Goal: Contribute content: Contribute content

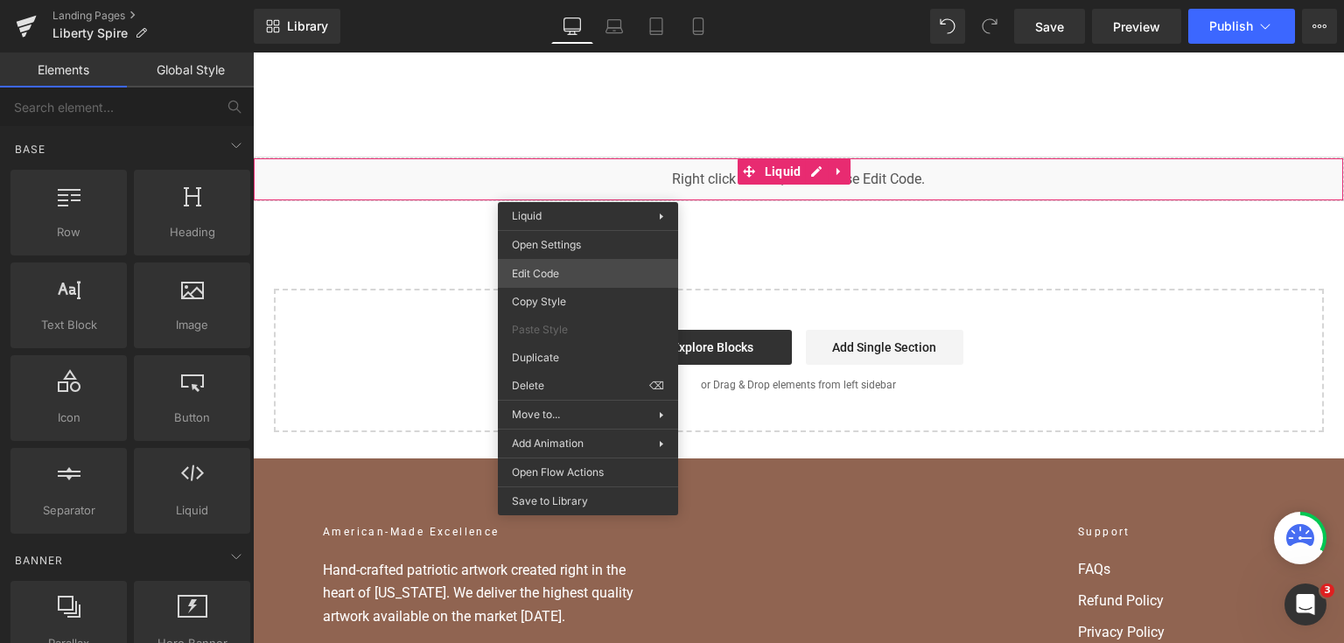
click at [586, 0] on div "Liquid You are previewing how the will restyle your page. You can not edit Elem…" at bounding box center [672, 0] width 1344 height 0
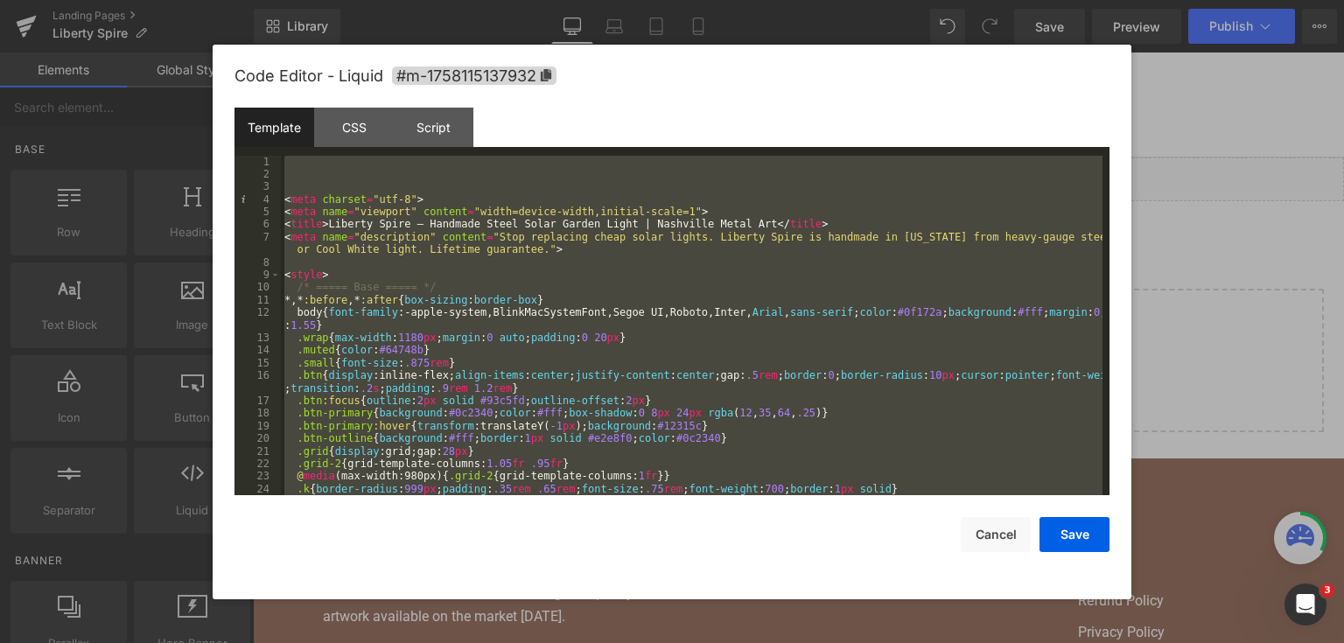
paste textarea
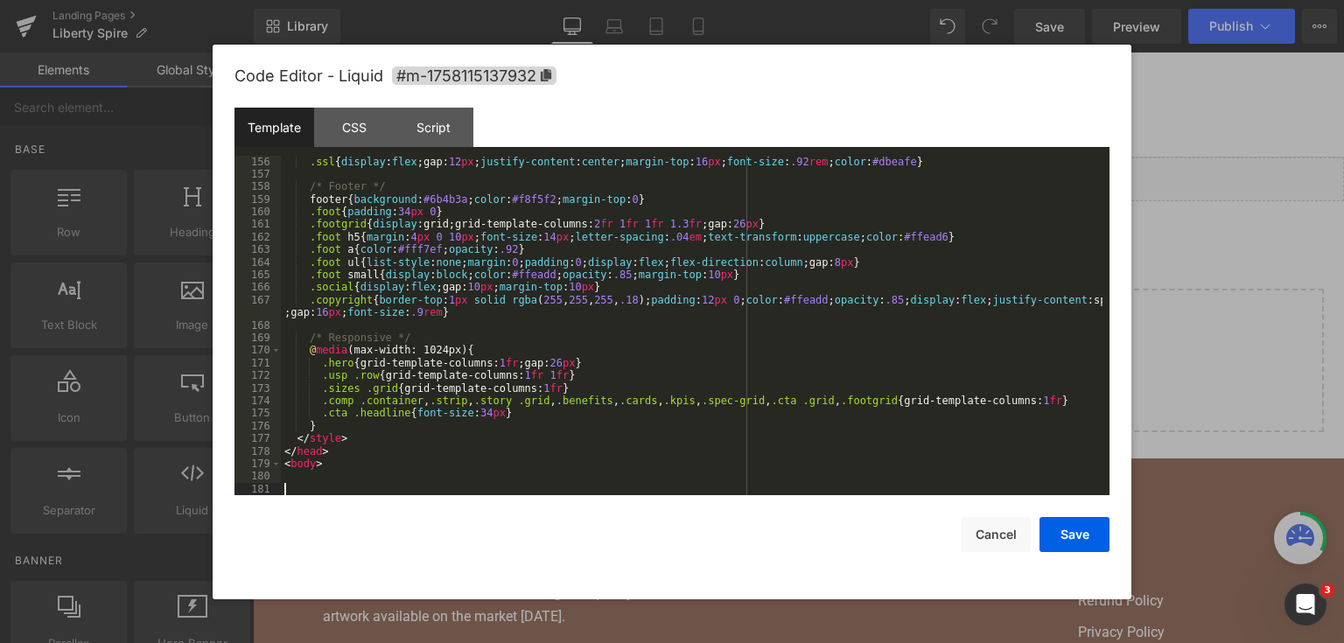
scroll to position [2065, 0]
paste textarea
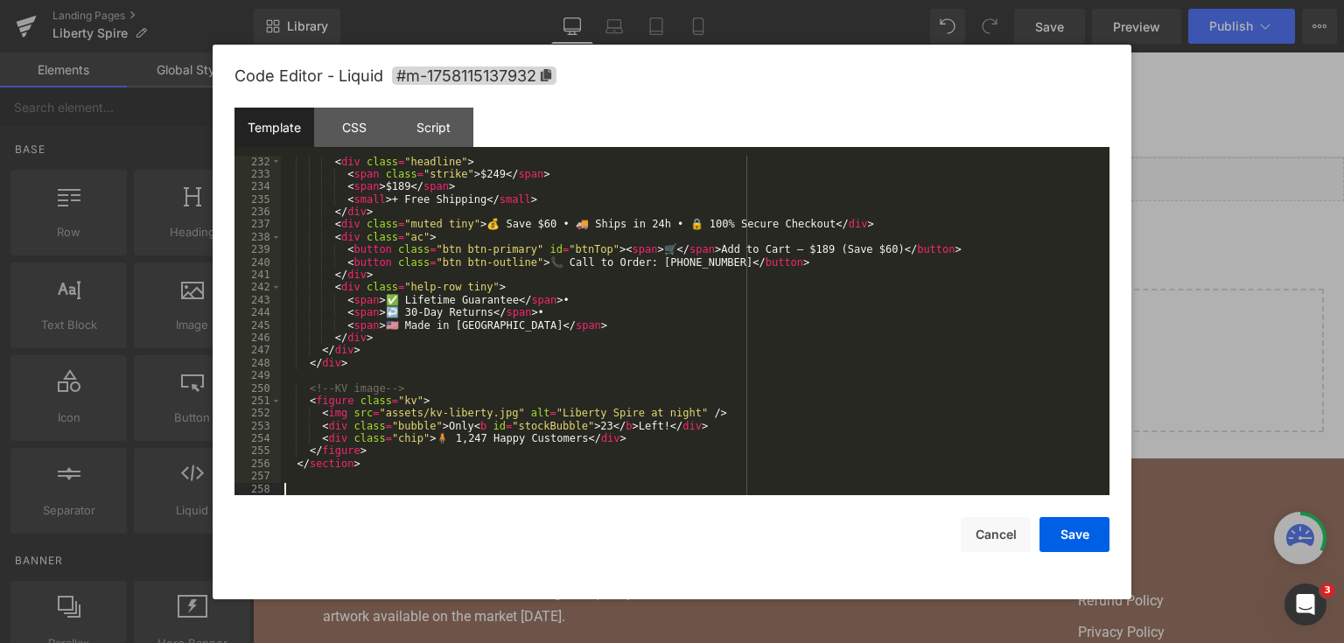
scroll to position [3061, 0]
paste textarea
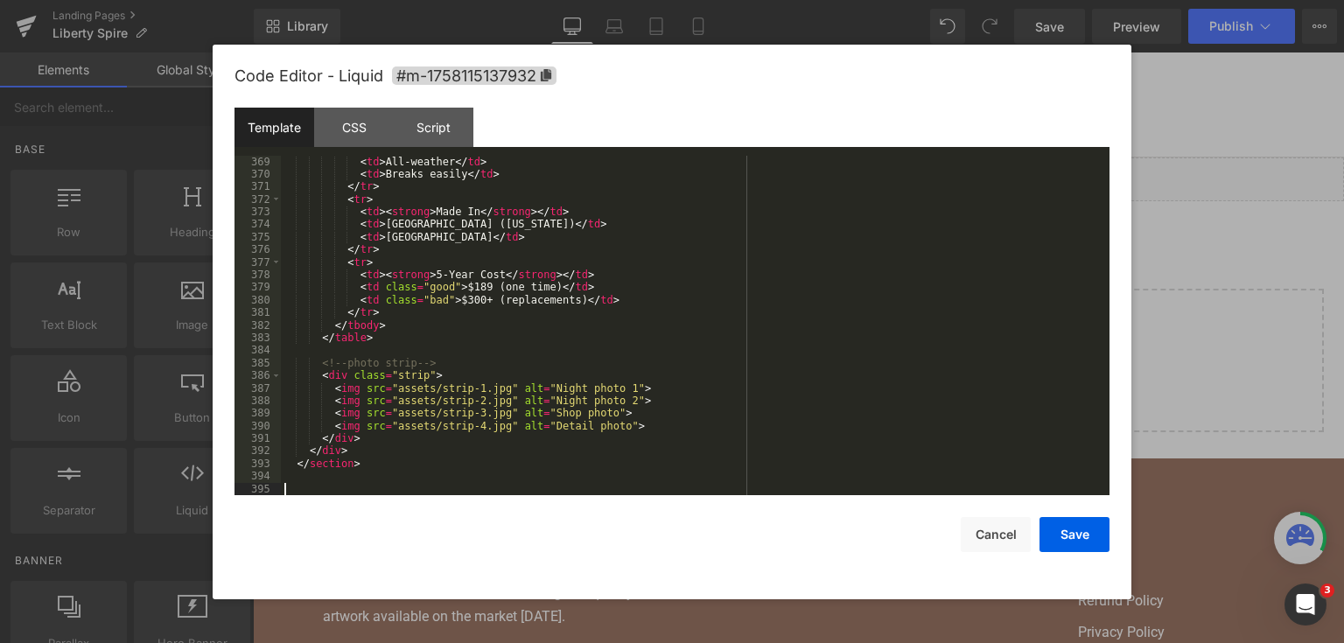
scroll to position [4799, 0]
paste textarea
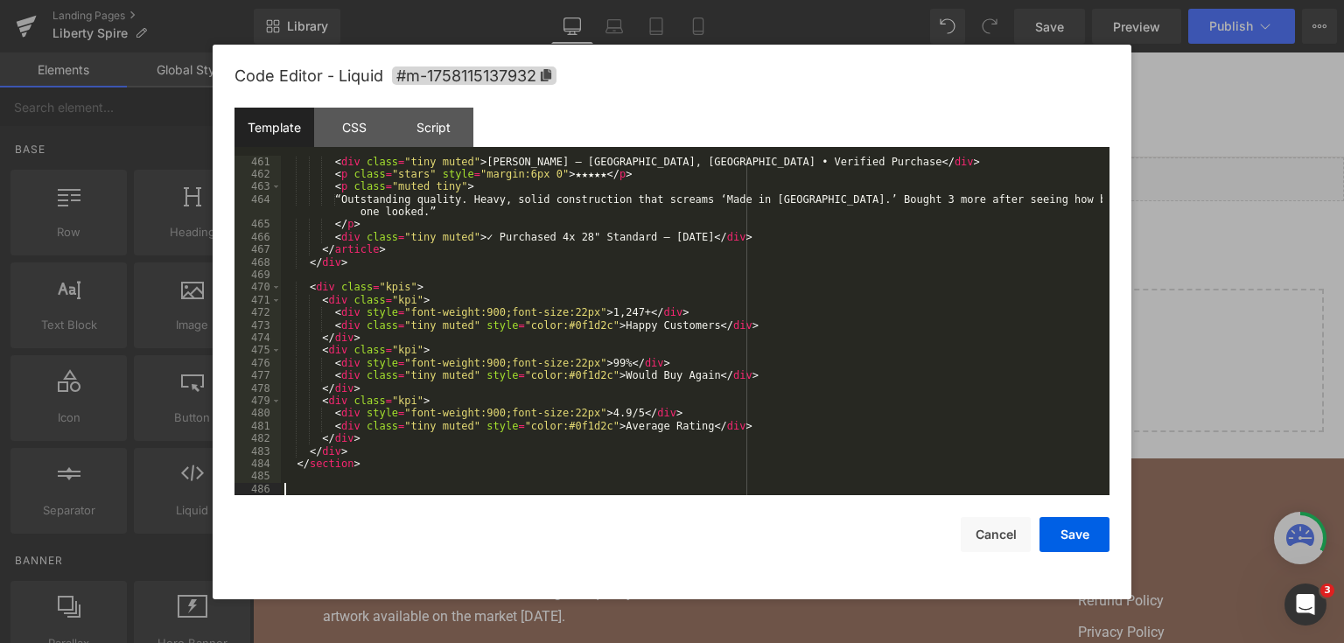
scroll to position [6021, 0]
paste textarea
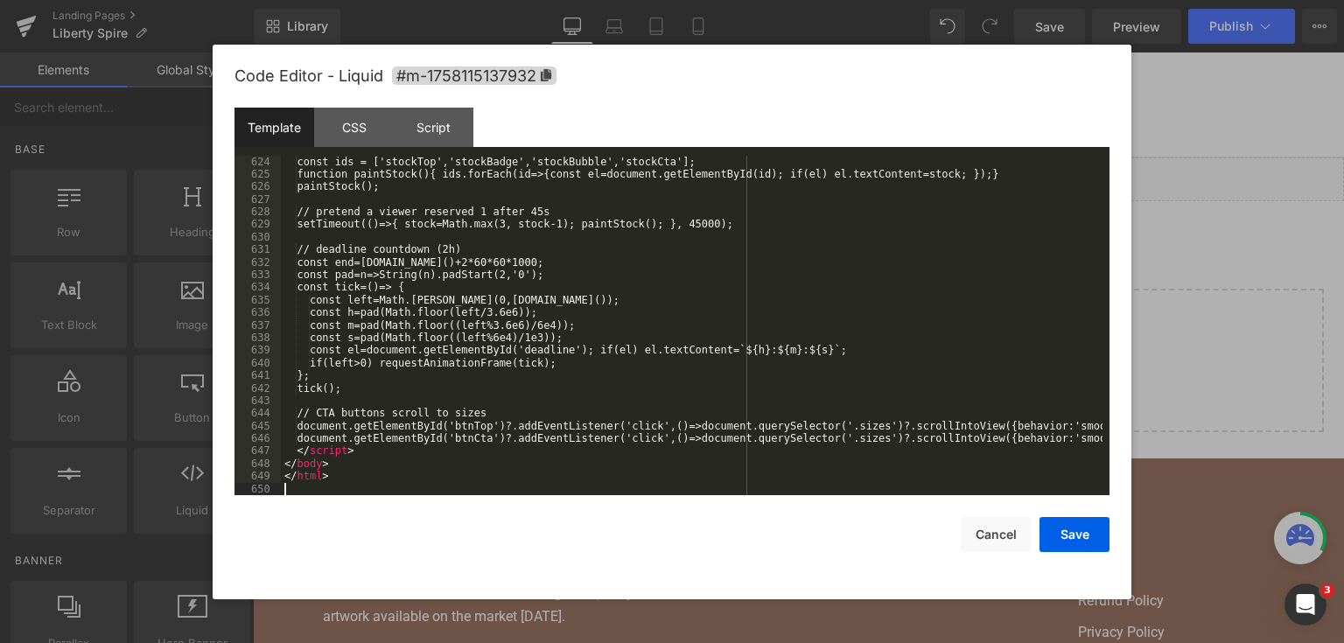
scroll to position [8100, 0]
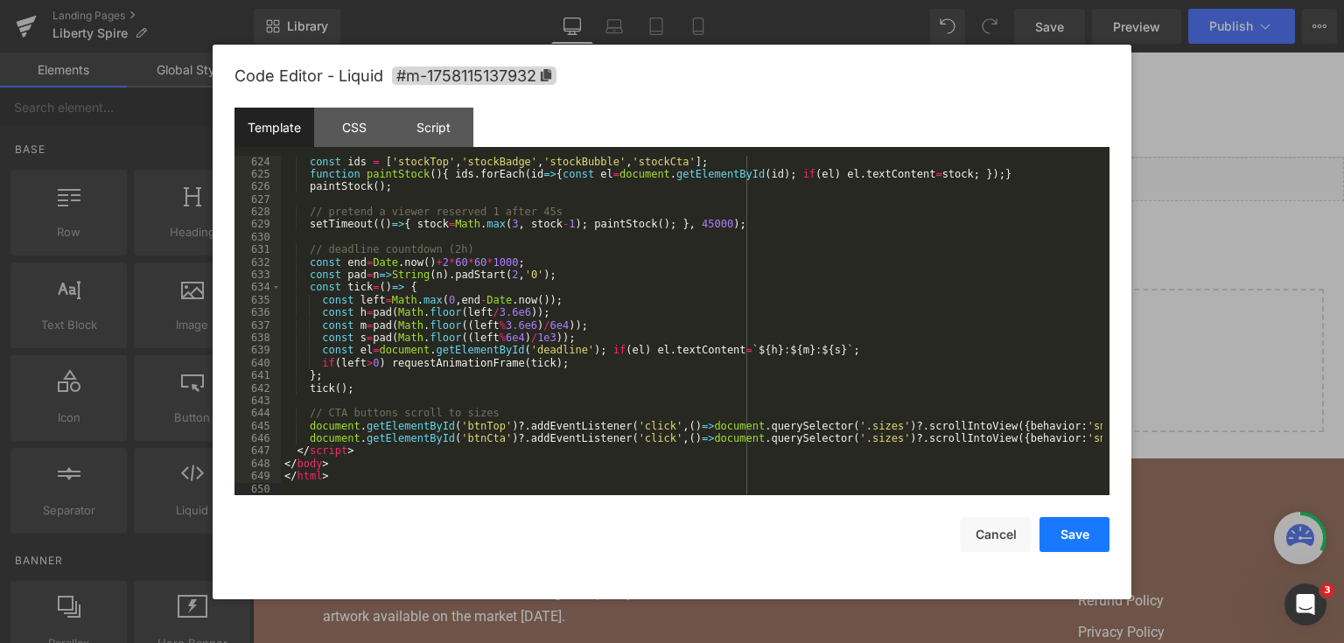
click at [1077, 536] on button "Save" at bounding box center [1074, 534] width 70 height 35
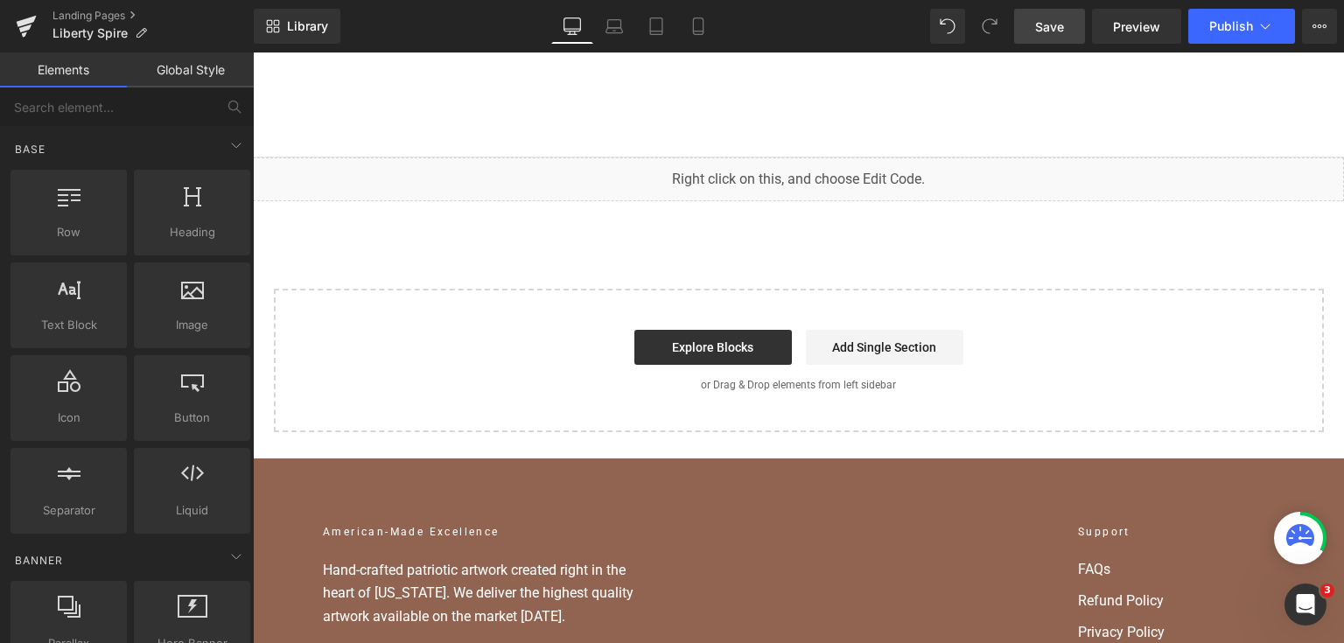
click at [1059, 28] on span "Save" at bounding box center [1049, 26] width 29 height 18
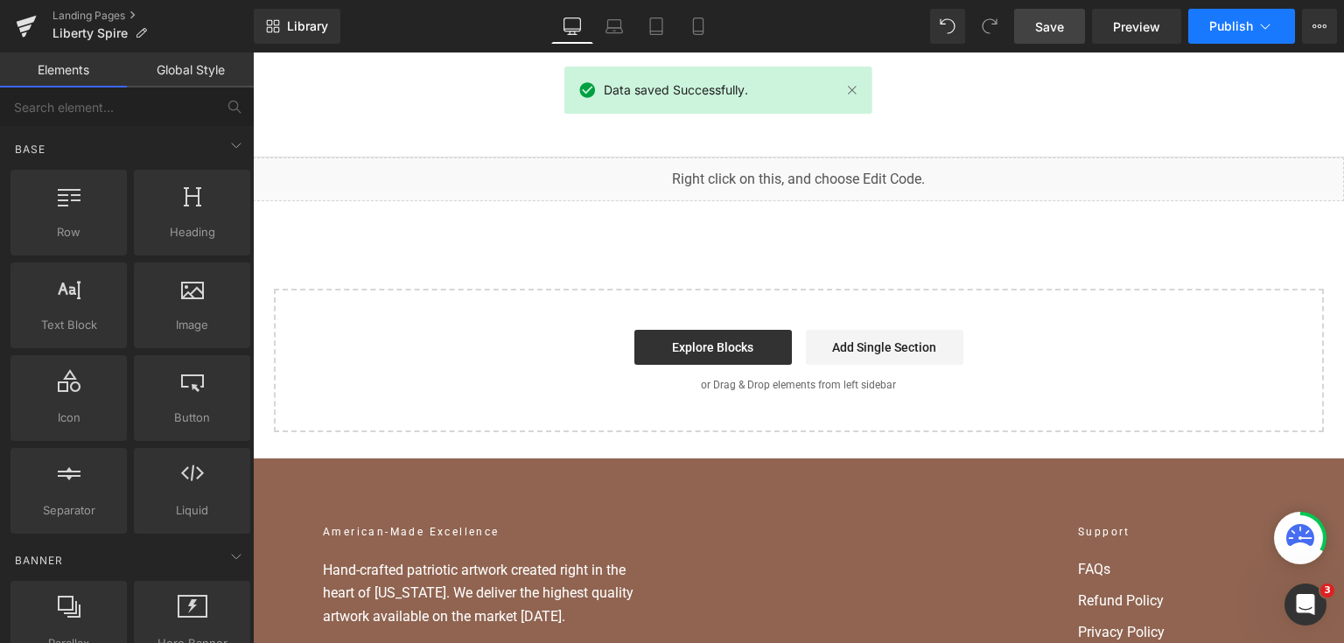
click at [1221, 31] on span "Publish" at bounding box center [1231, 26] width 44 height 14
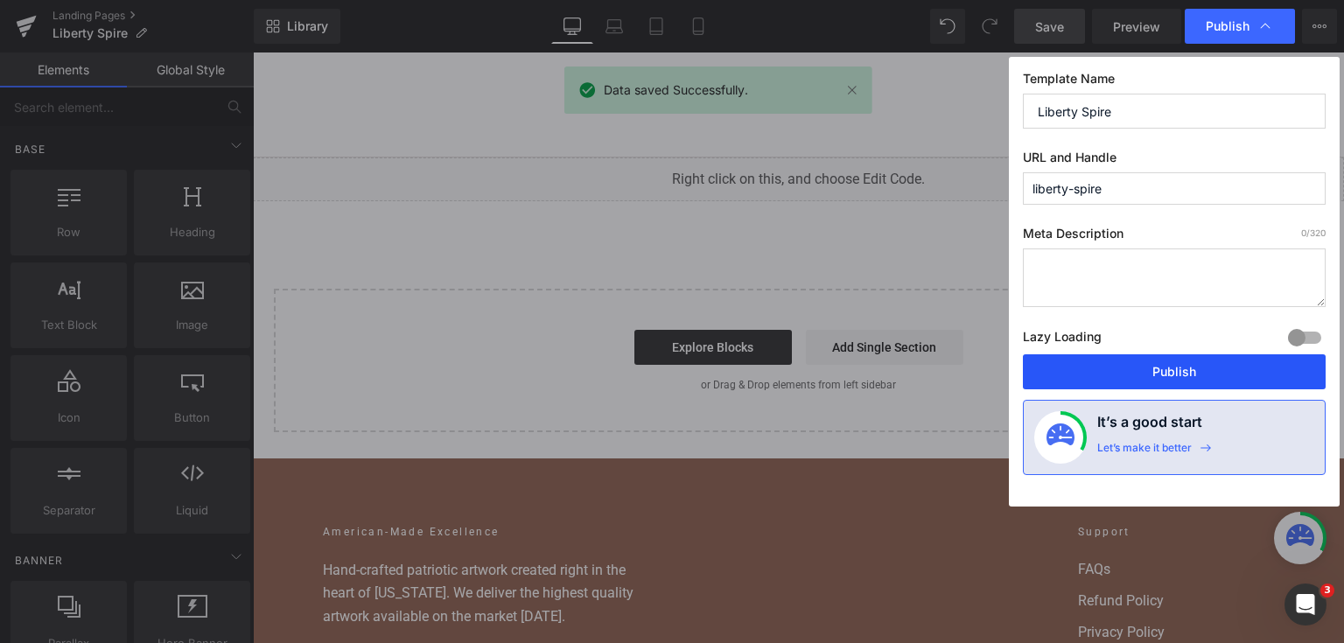
click at [1154, 386] on button "Publish" at bounding box center [1174, 371] width 303 height 35
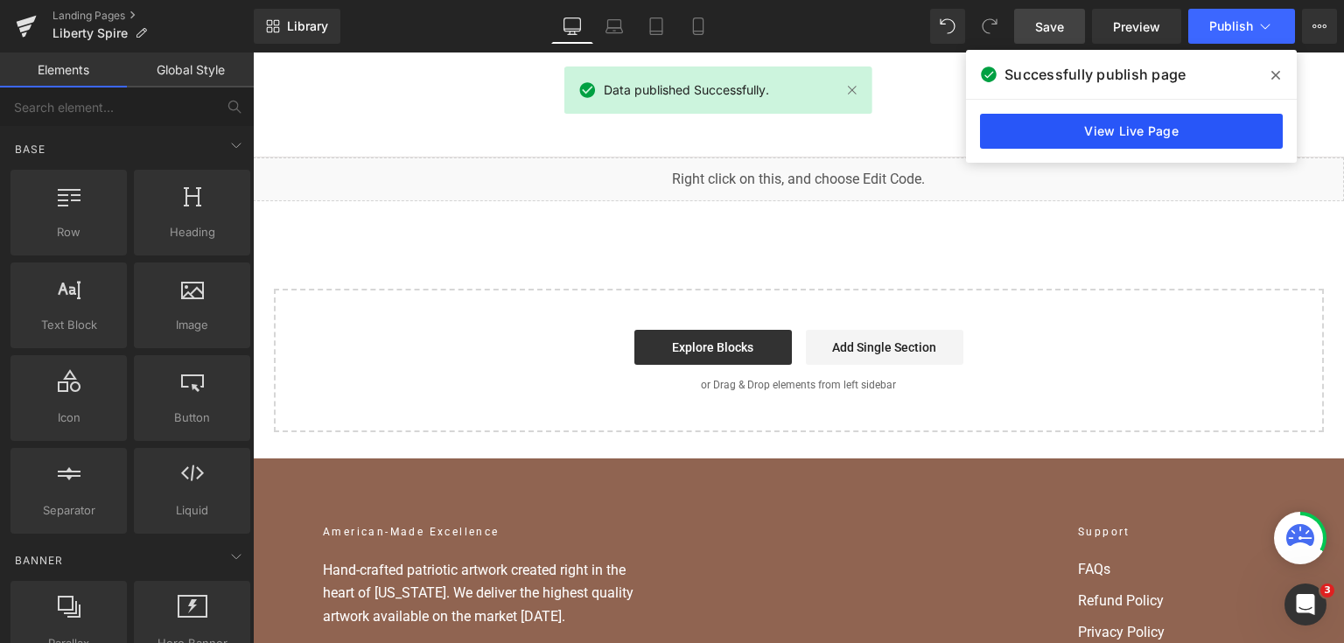
click at [1112, 133] on link "View Live Page" at bounding box center [1131, 131] width 303 height 35
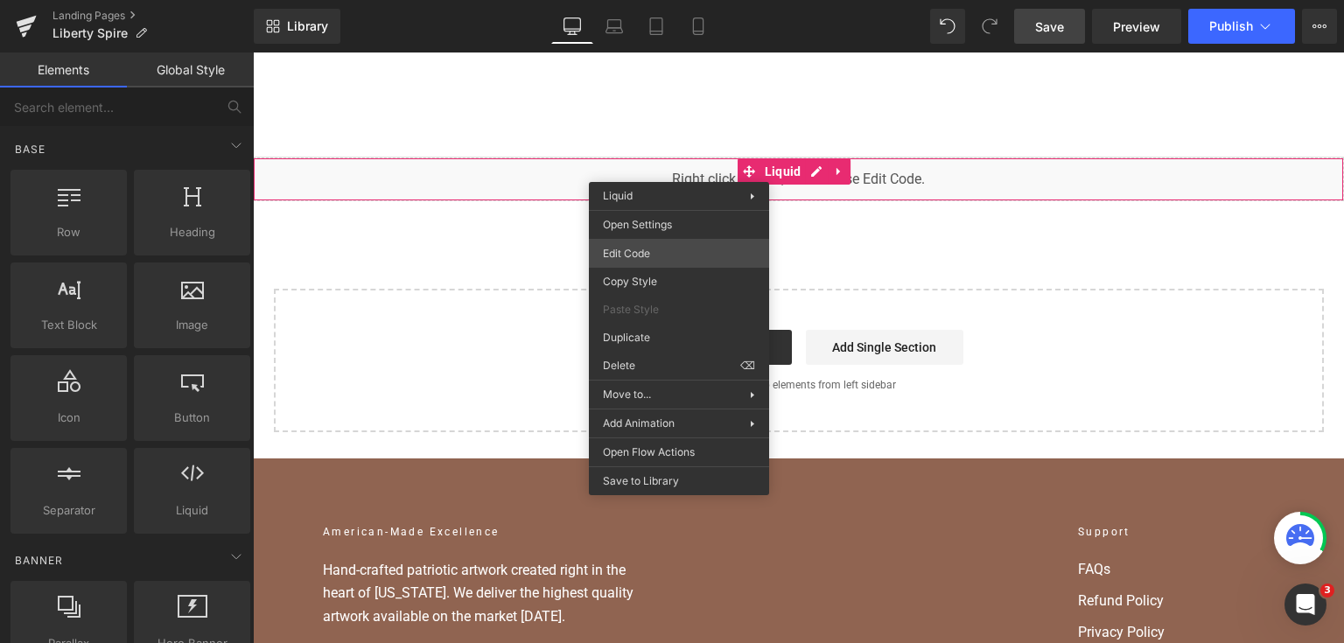
click at [678, 0] on div "Liquid You are previewing how the will restyle your page. You can not edit Elem…" at bounding box center [672, 0] width 1344 height 0
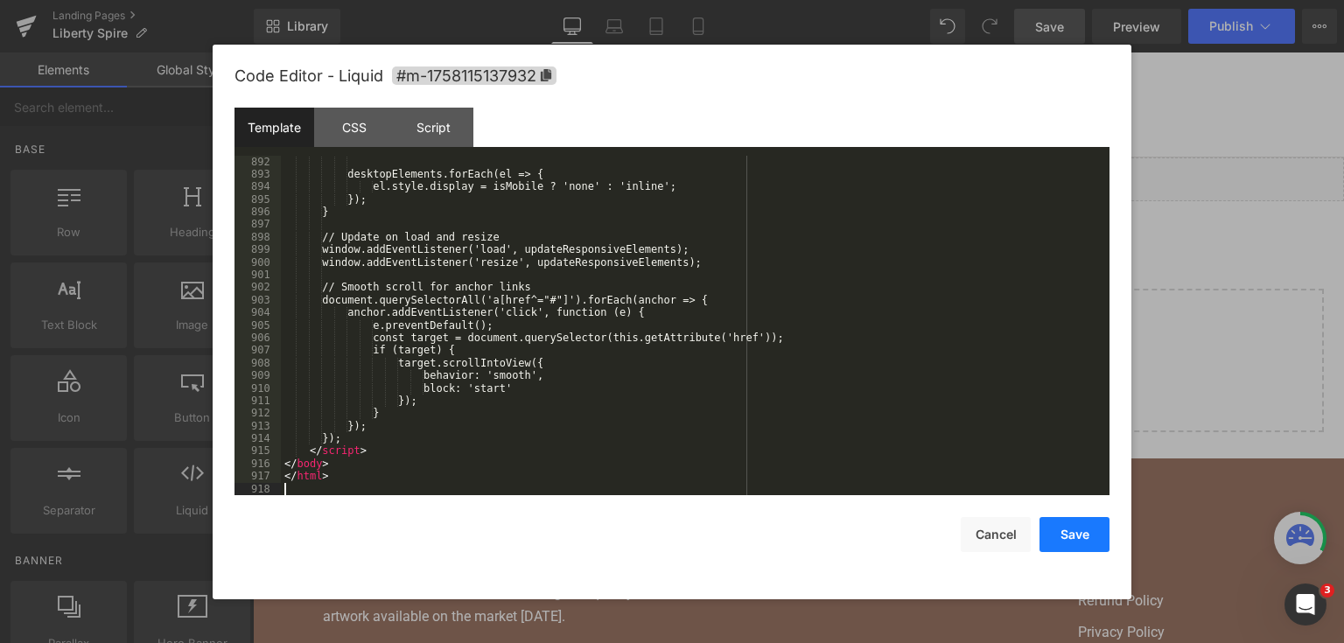
scroll to position [11690, 0]
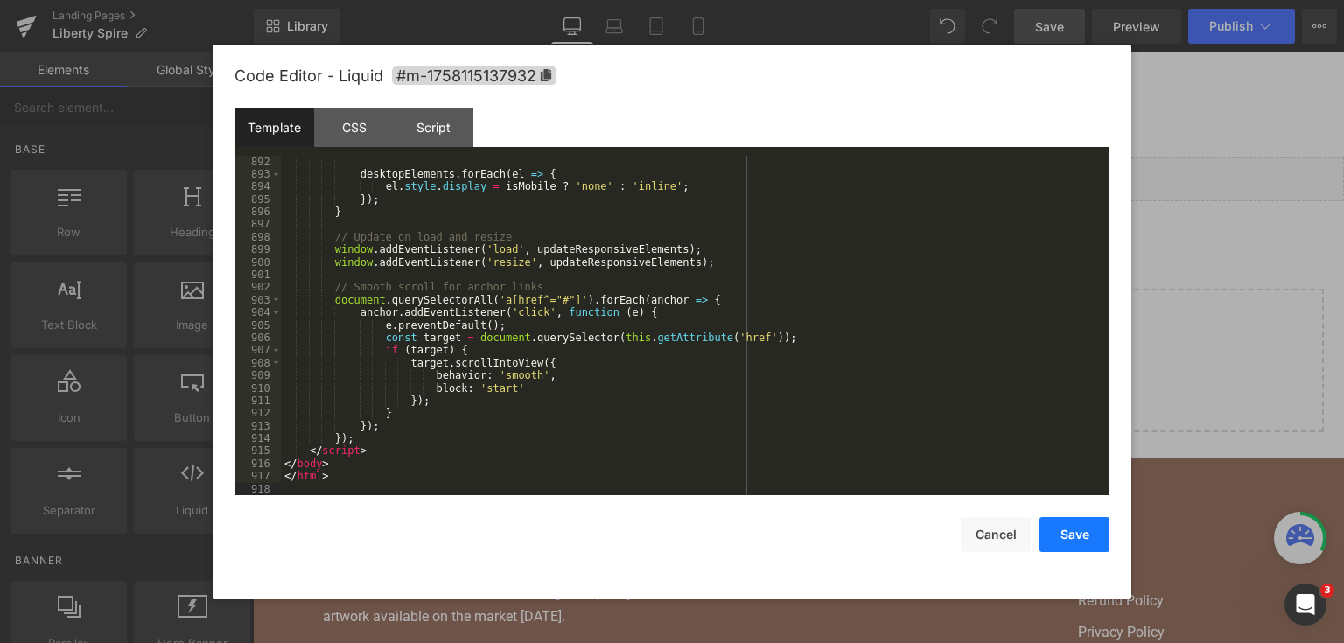
click at [1071, 528] on button "Save" at bounding box center [1074, 534] width 70 height 35
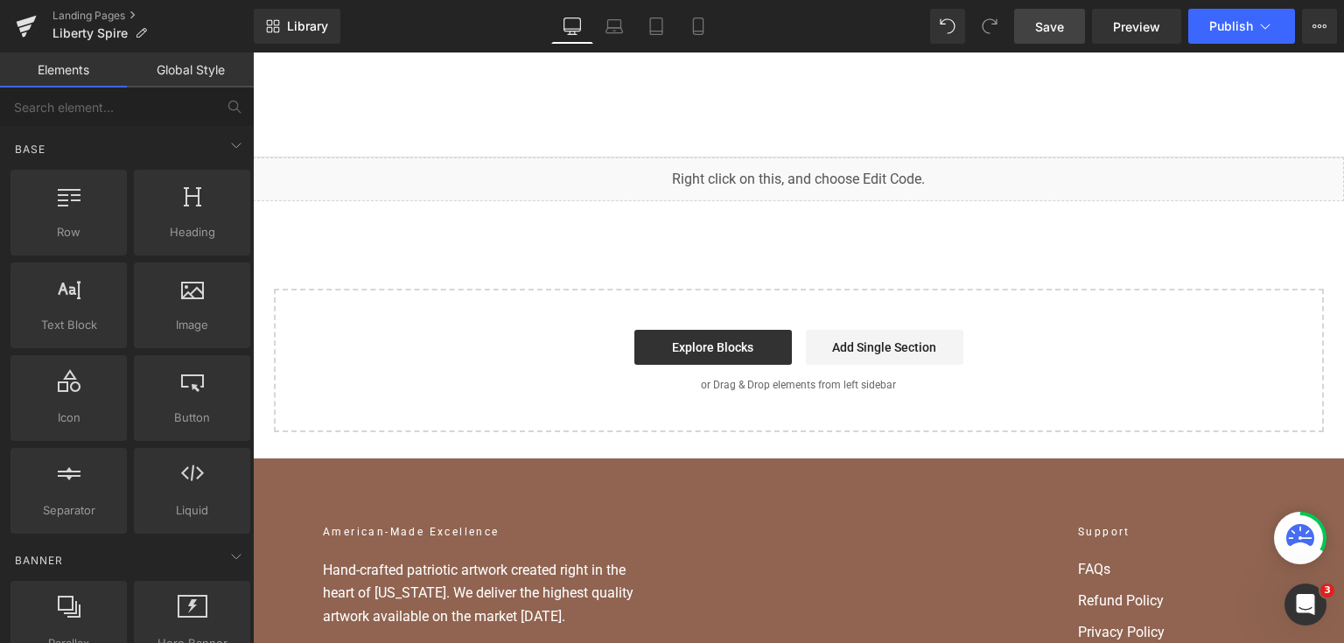
click at [1080, 17] on link "Save" at bounding box center [1049, 26] width 71 height 35
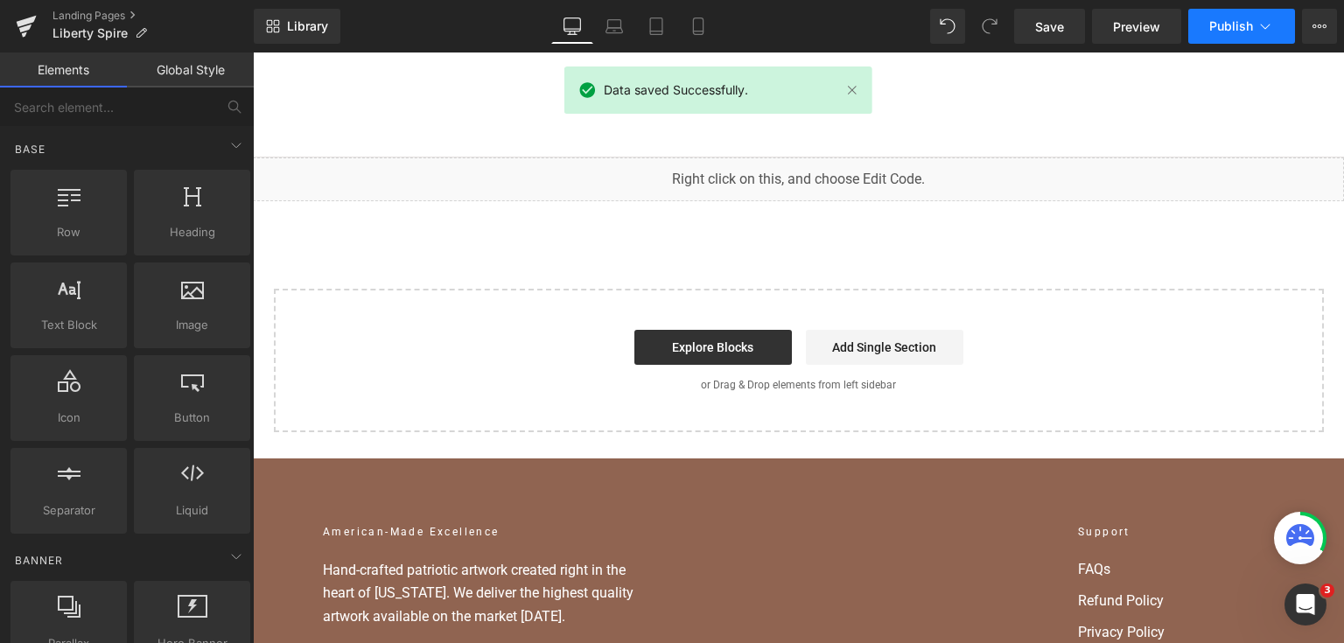
click at [1226, 38] on button "Publish" at bounding box center [1241, 26] width 107 height 35
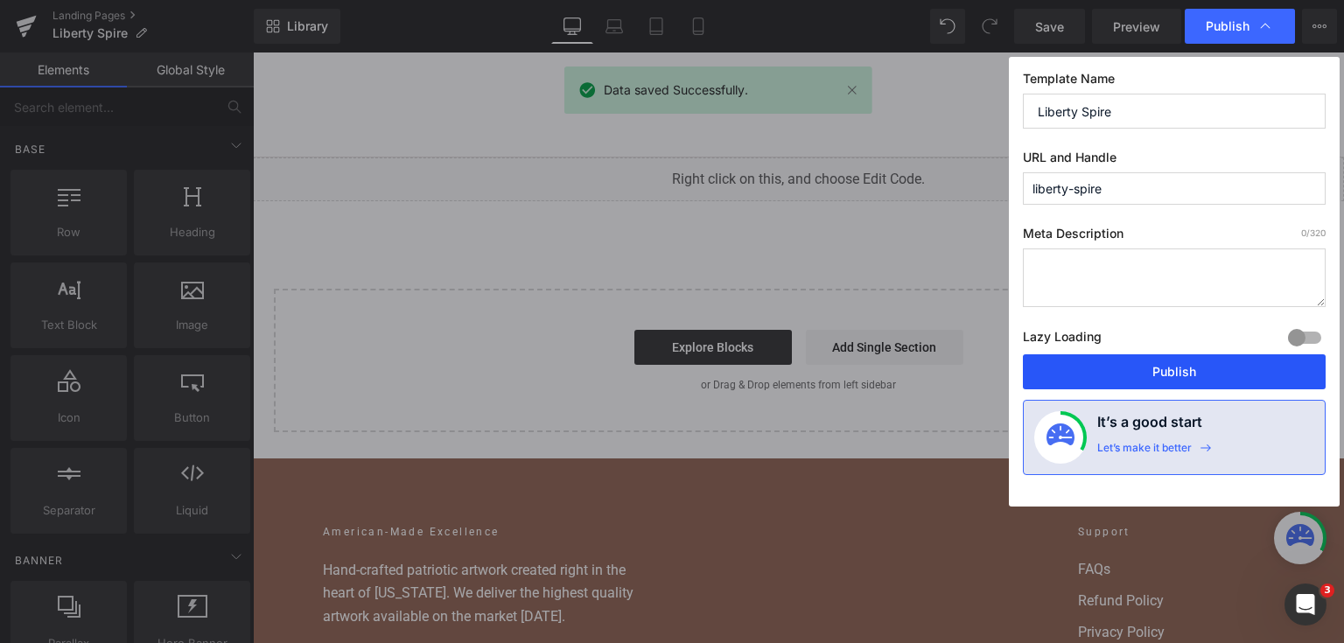
drag, startPoint x: 1196, startPoint y: 369, endPoint x: 940, endPoint y: 313, distance: 261.5
click at [1196, 369] on button "Publish" at bounding box center [1174, 371] width 303 height 35
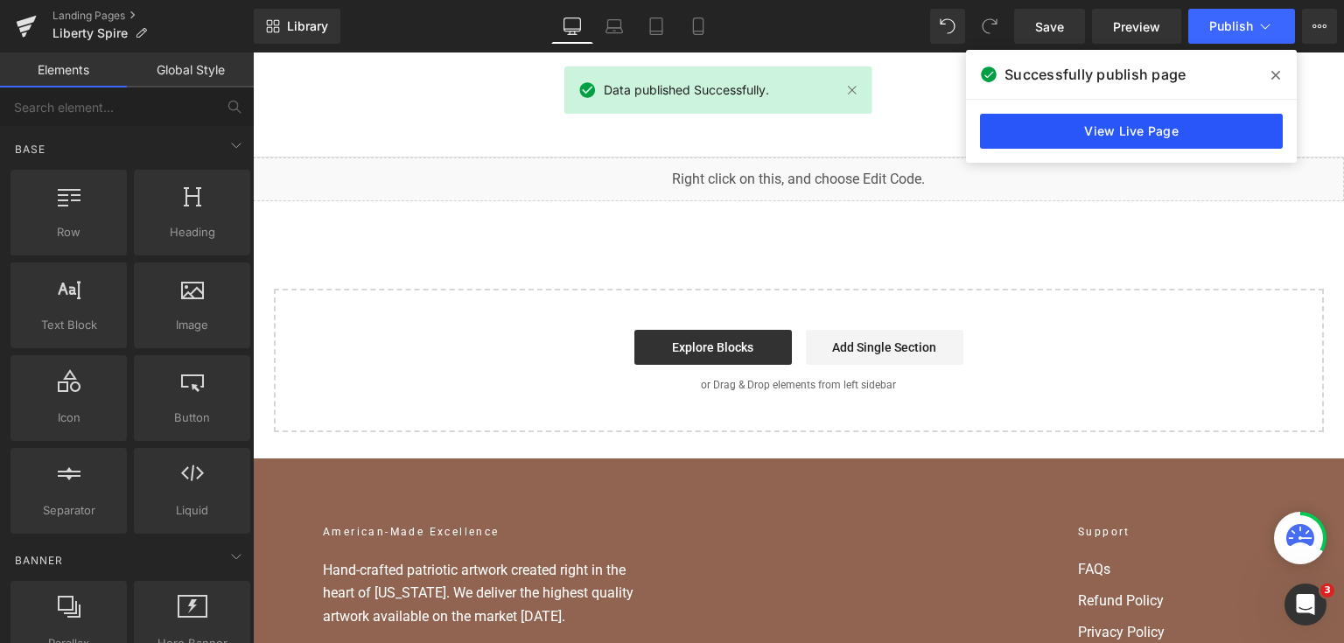
click at [1163, 130] on link "View Live Page" at bounding box center [1131, 131] width 303 height 35
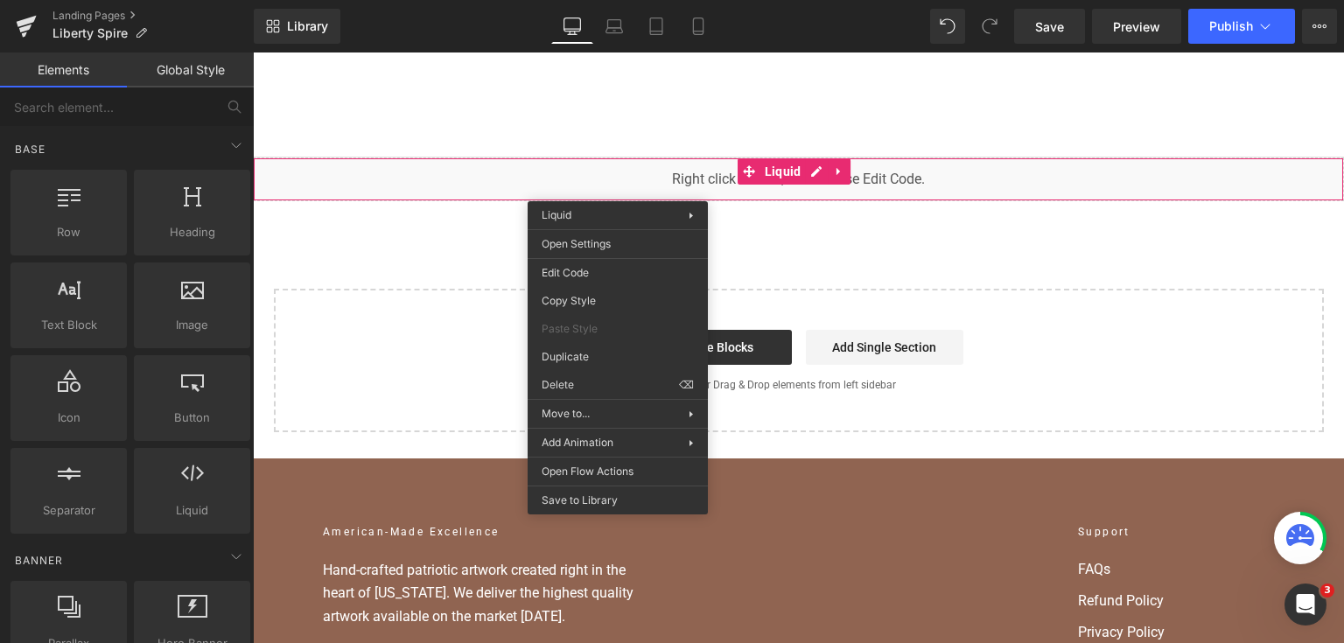
click at [618, 0] on div "Liquid You are previewing how the will restyle your page. You can not edit Elem…" at bounding box center [672, 0] width 1344 height 0
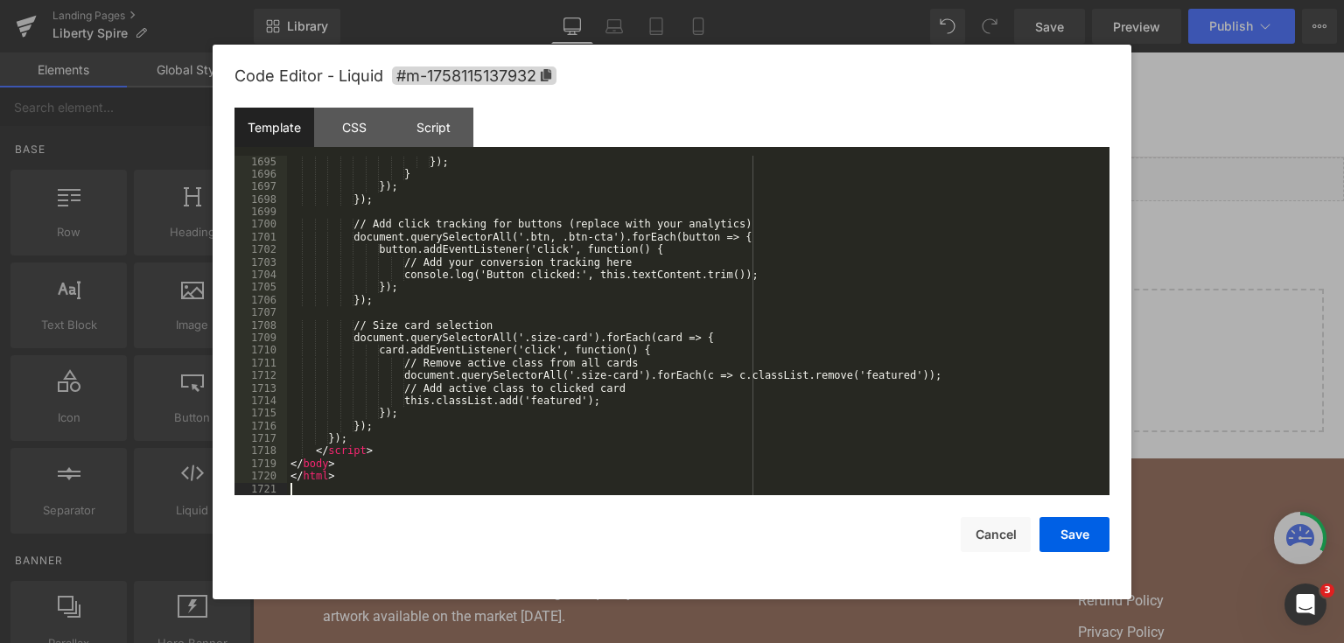
scroll to position [21503, 0]
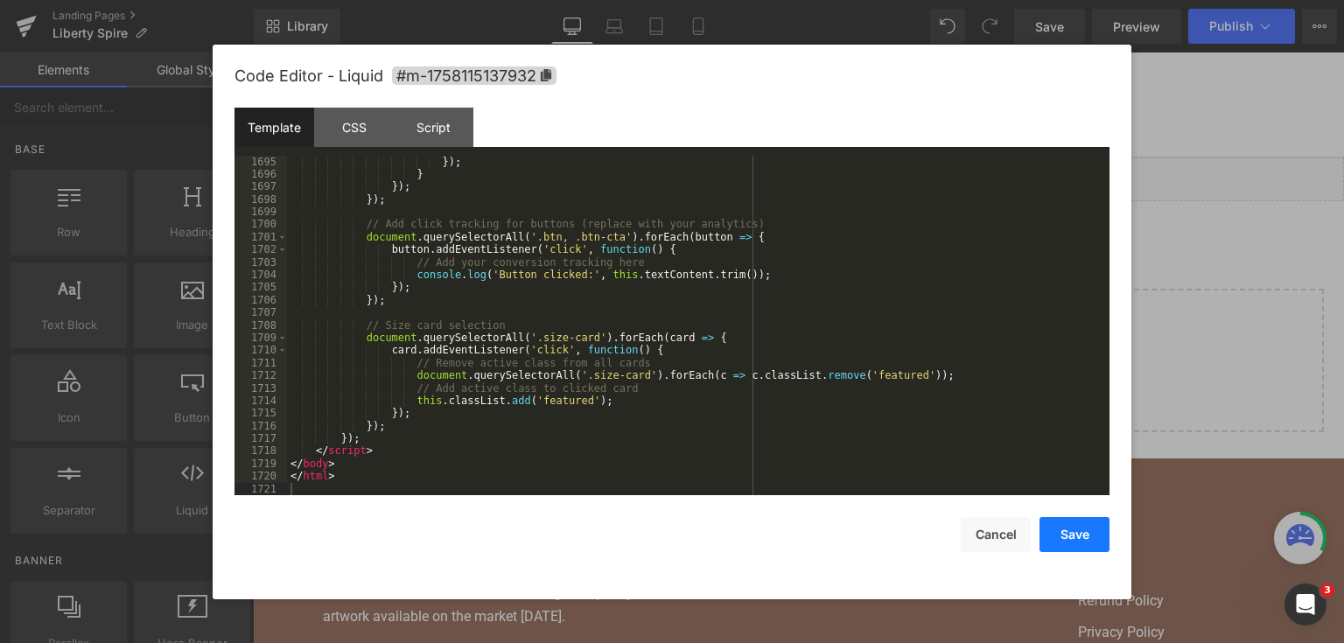
drag, startPoint x: 1071, startPoint y: 528, endPoint x: 897, endPoint y: 31, distance: 526.5
click at [1071, 528] on button "Save" at bounding box center [1074, 534] width 70 height 35
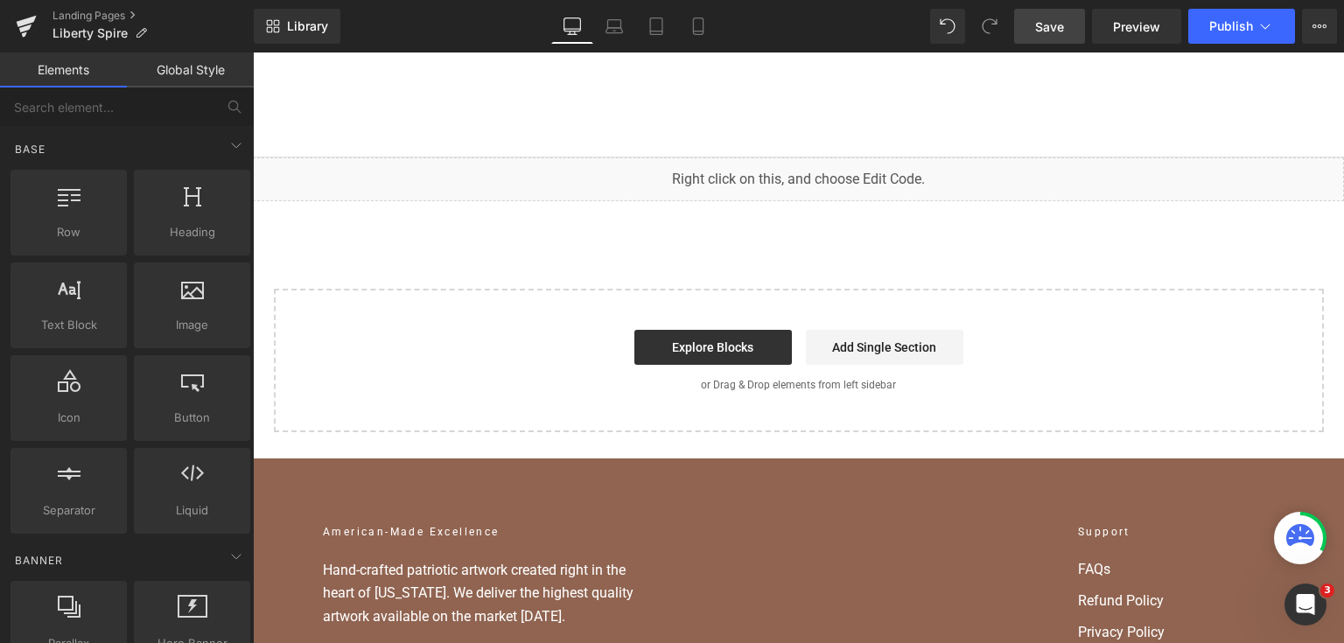
click at [1060, 21] on span "Save" at bounding box center [1049, 26] width 29 height 18
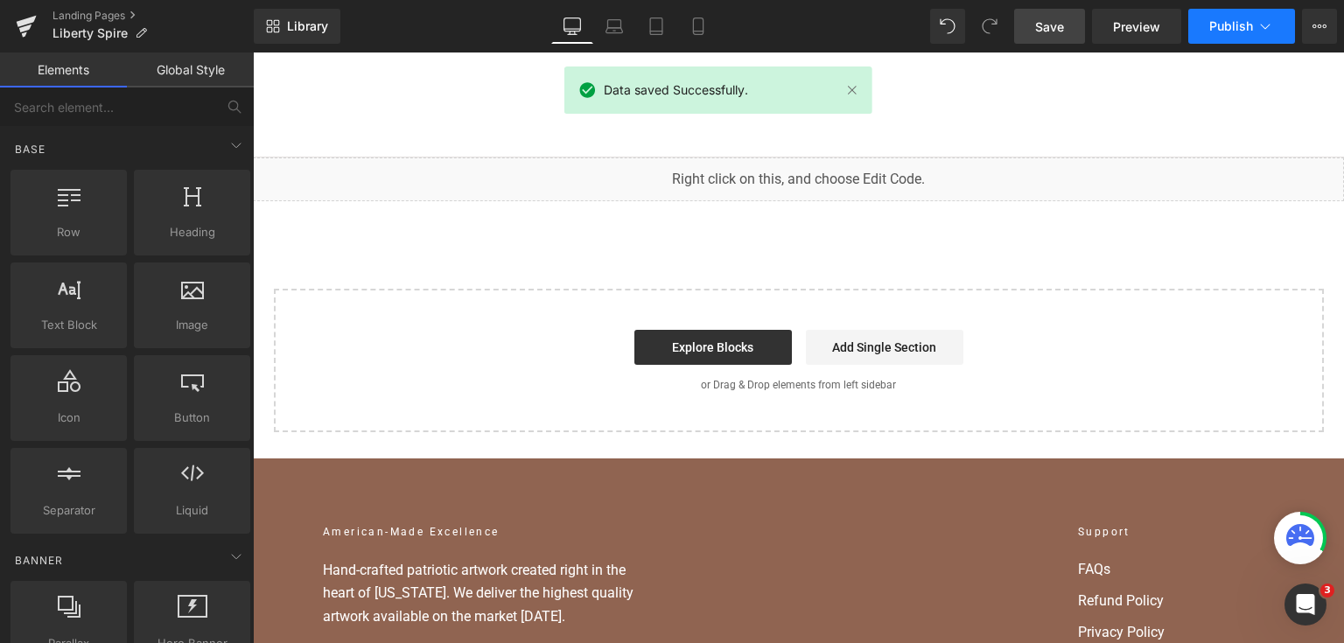
click at [1246, 31] on span "Publish" at bounding box center [1231, 26] width 44 height 14
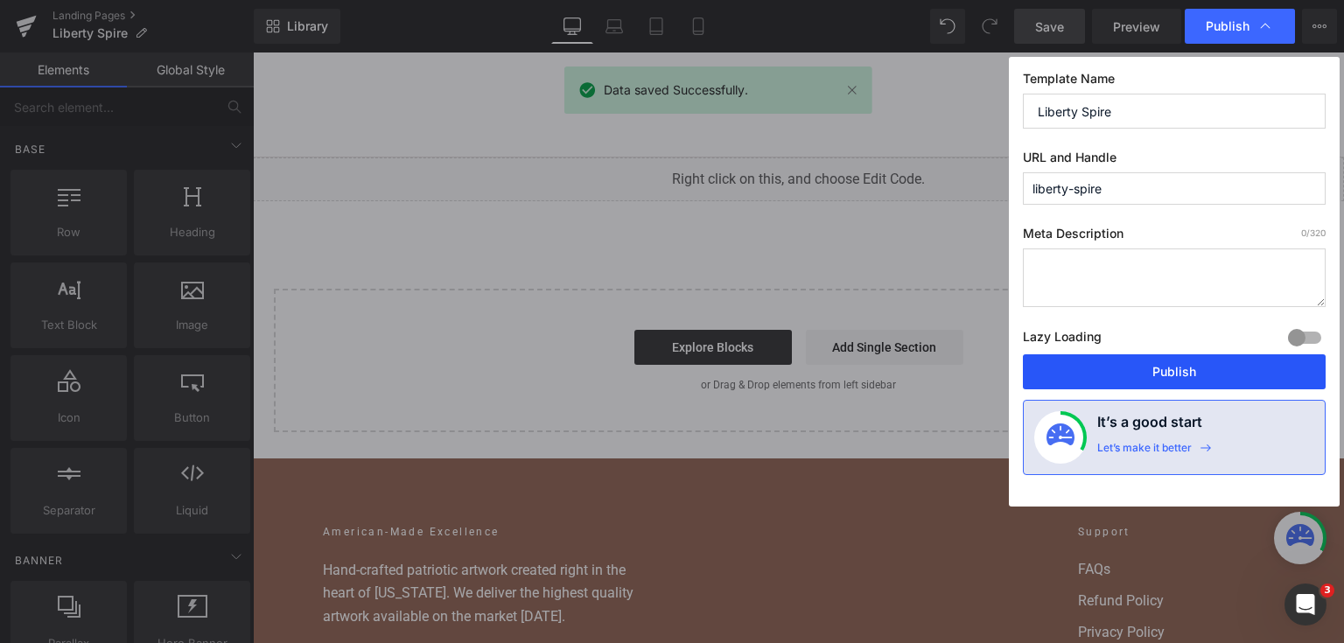
click at [1186, 367] on button "Publish" at bounding box center [1174, 371] width 303 height 35
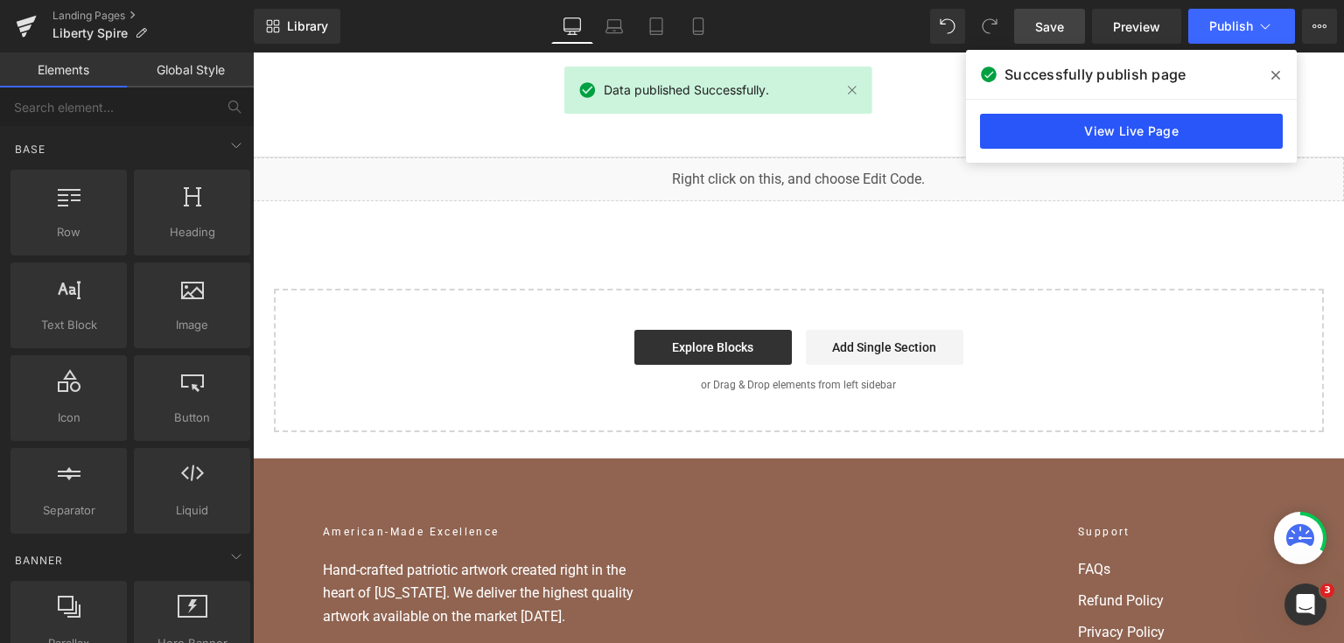
click at [1172, 134] on link "View Live Page" at bounding box center [1131, 131] width 303 height 35
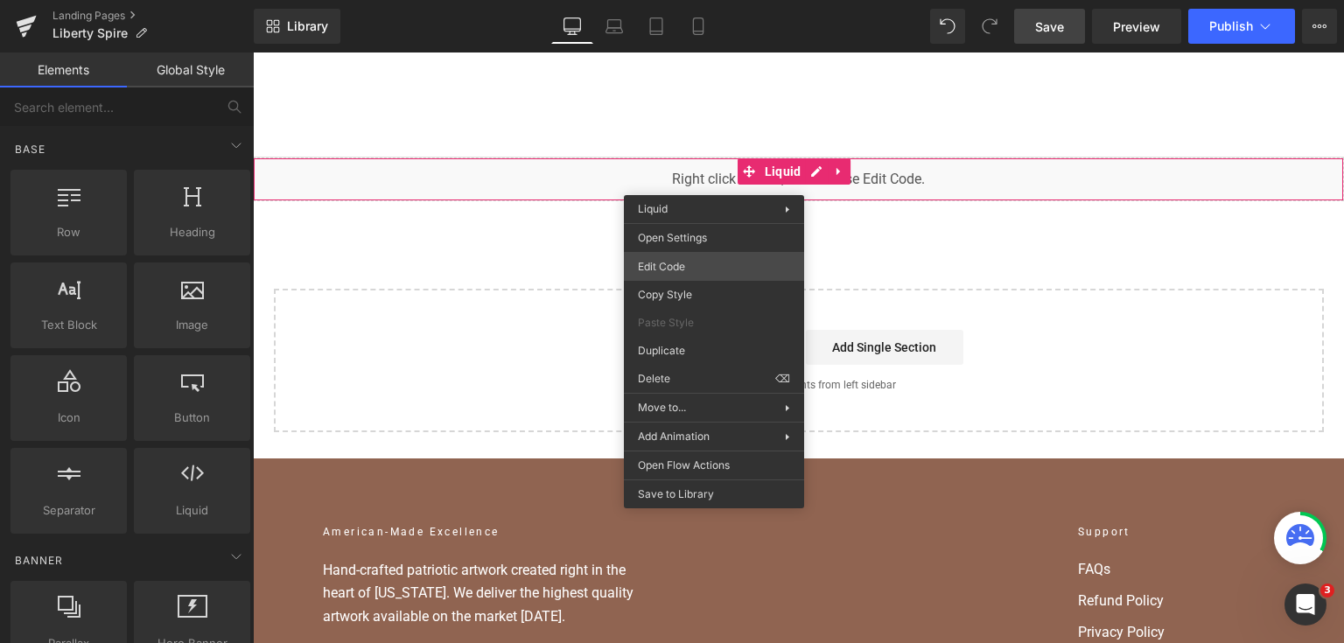
click at [742, 0] on div "Liquid You are previewing how the will restyle your page. You can not edit Elem…" at bounding box center [672, 0] width 1344 height 0
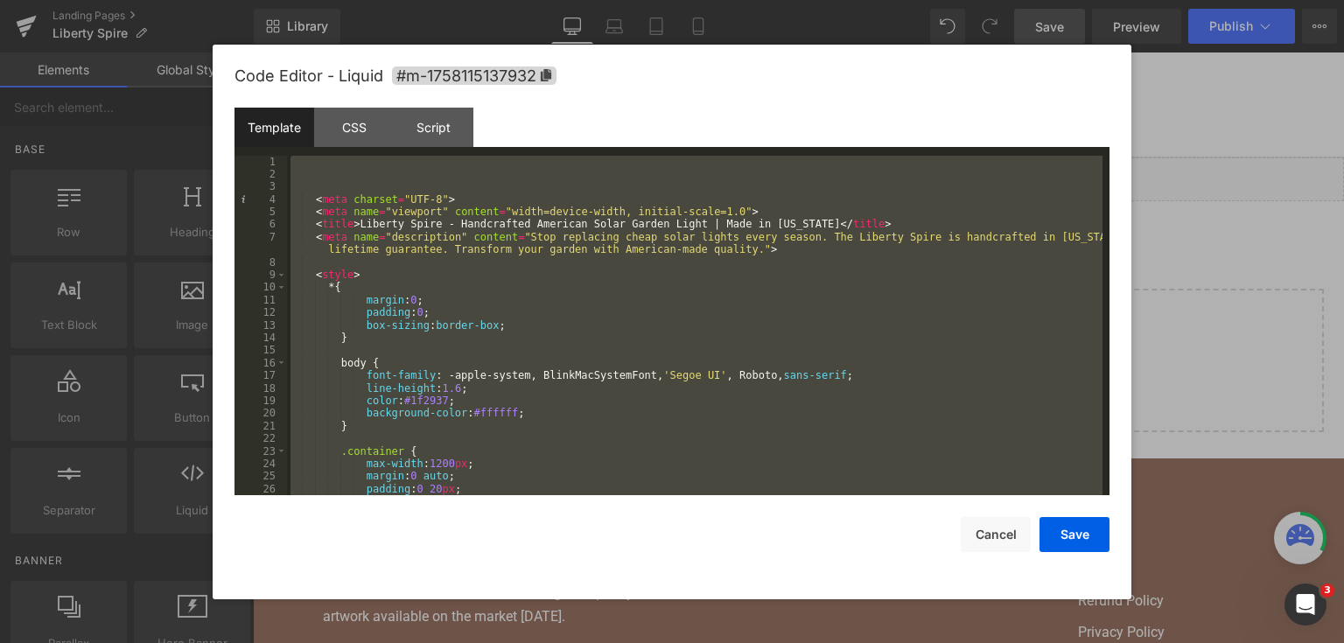
drag, startPoint x: 1338, startPoint y: 241, endPoint x: 821, endPoint y: 38, distance: 554.6
click at [1338, 241] on div at bounding box center [672, 321] width 1344 height 643
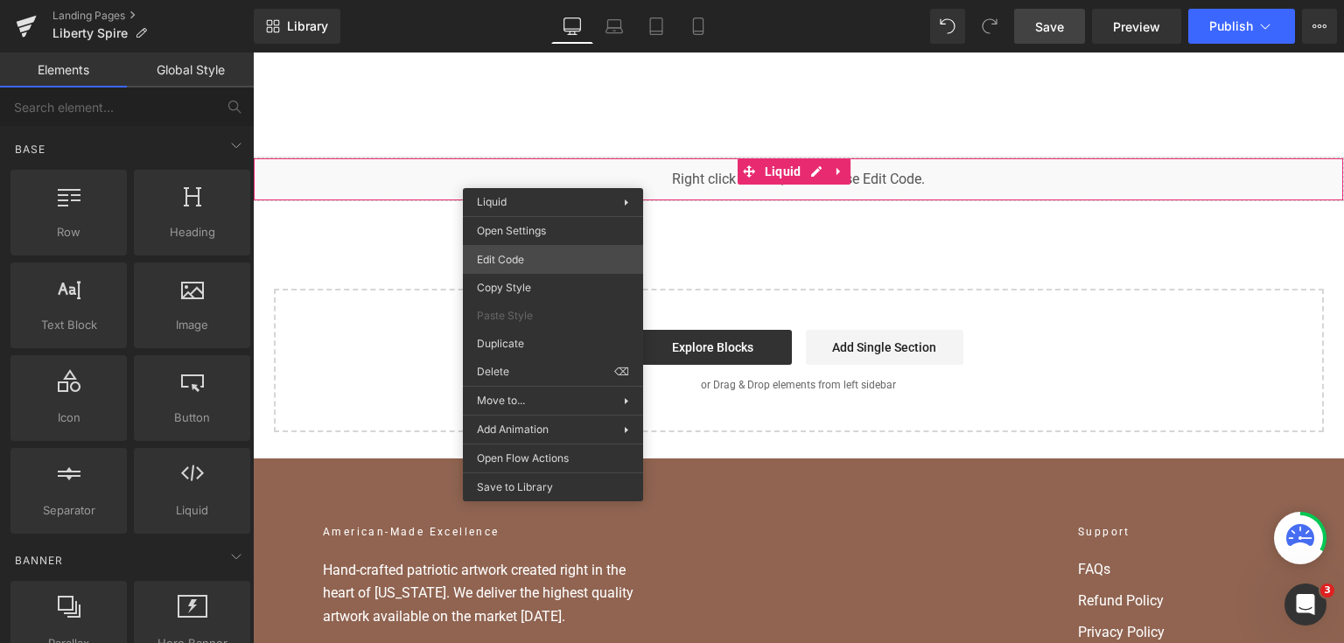
click at [546, 0] on div "Liquid You are previewing how the will restyle your page. You can not edit Elem…" at bounding box center [672, 0] width 1344 height 0
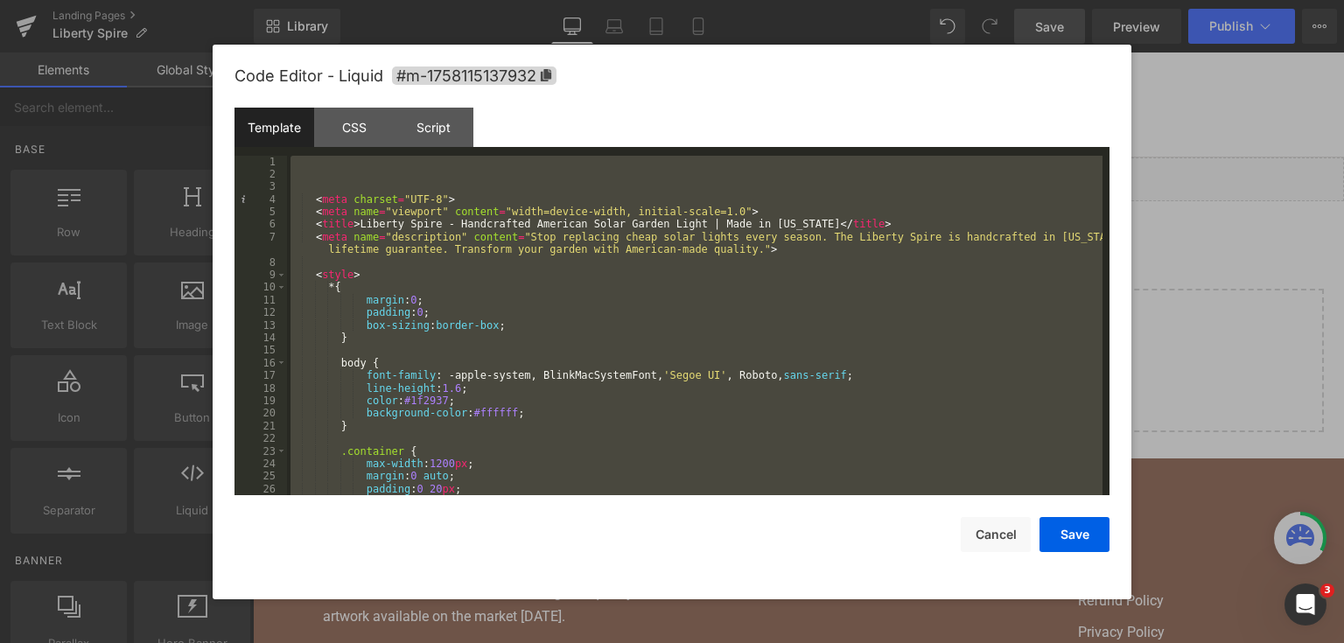
click at [1242, 297] on div at bounding box center [672, 321] width 1344 height 643
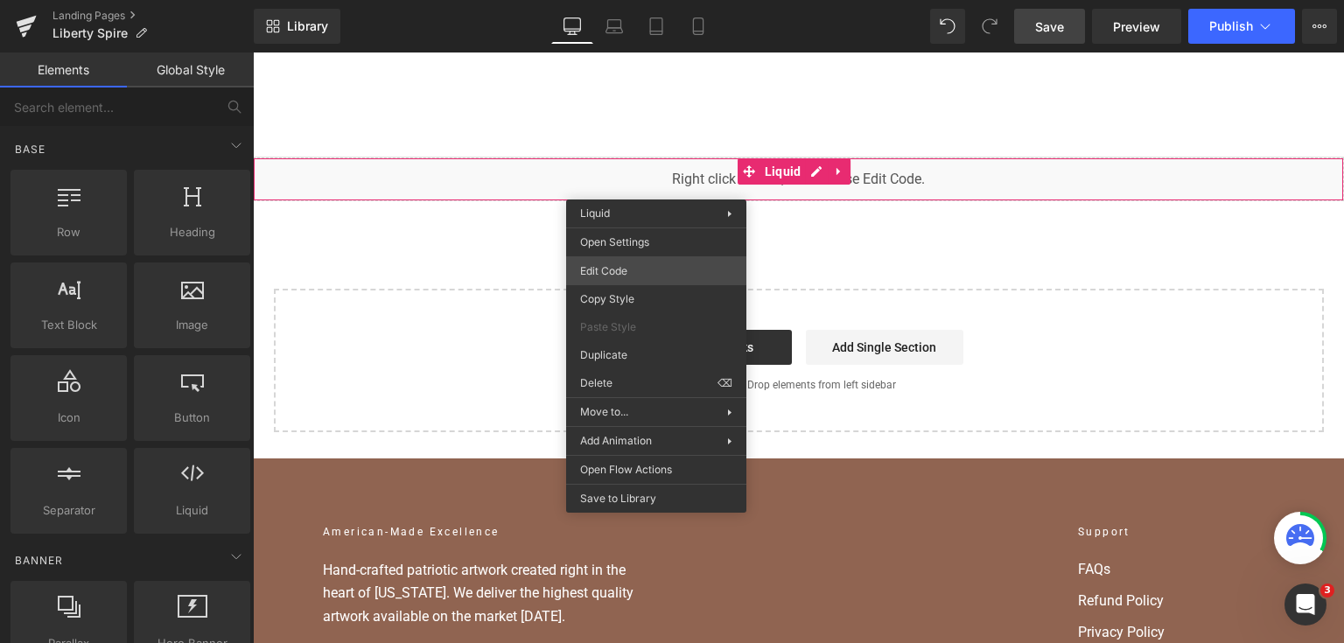
click at [632, 0] on div "Liquid You are previewing how the will restyle your page. You can not edit Elem…" at bounding box center [672, 0] width 1344 height 0
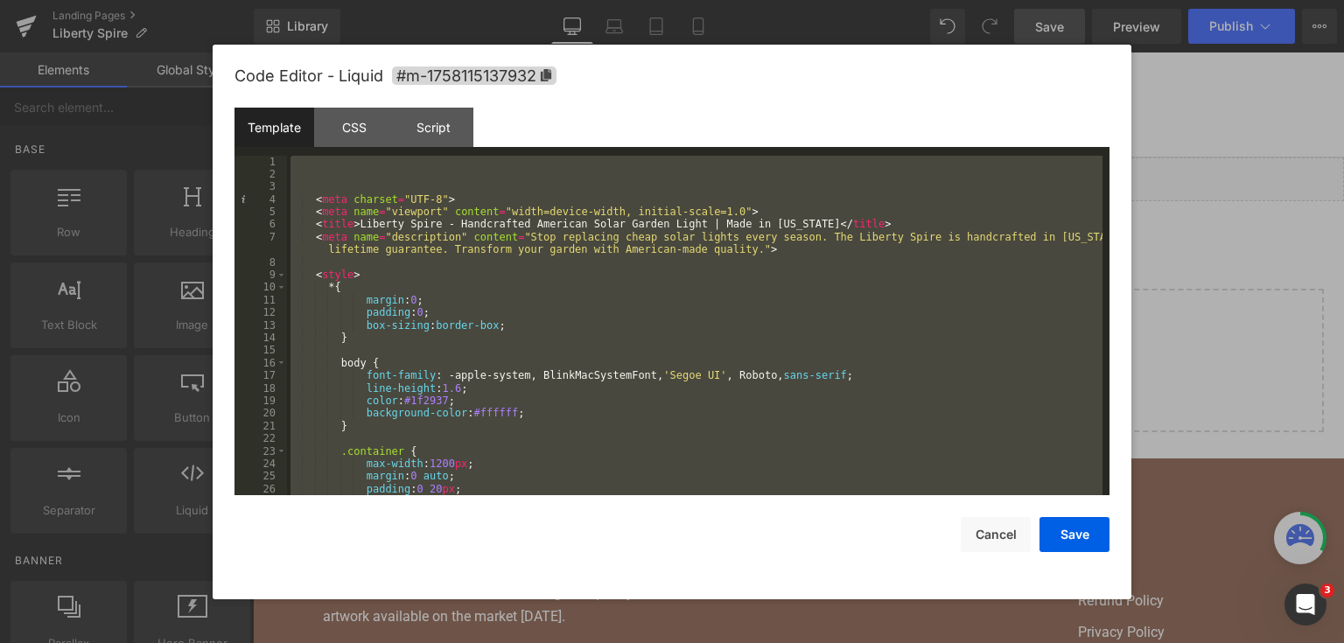
paste textarea
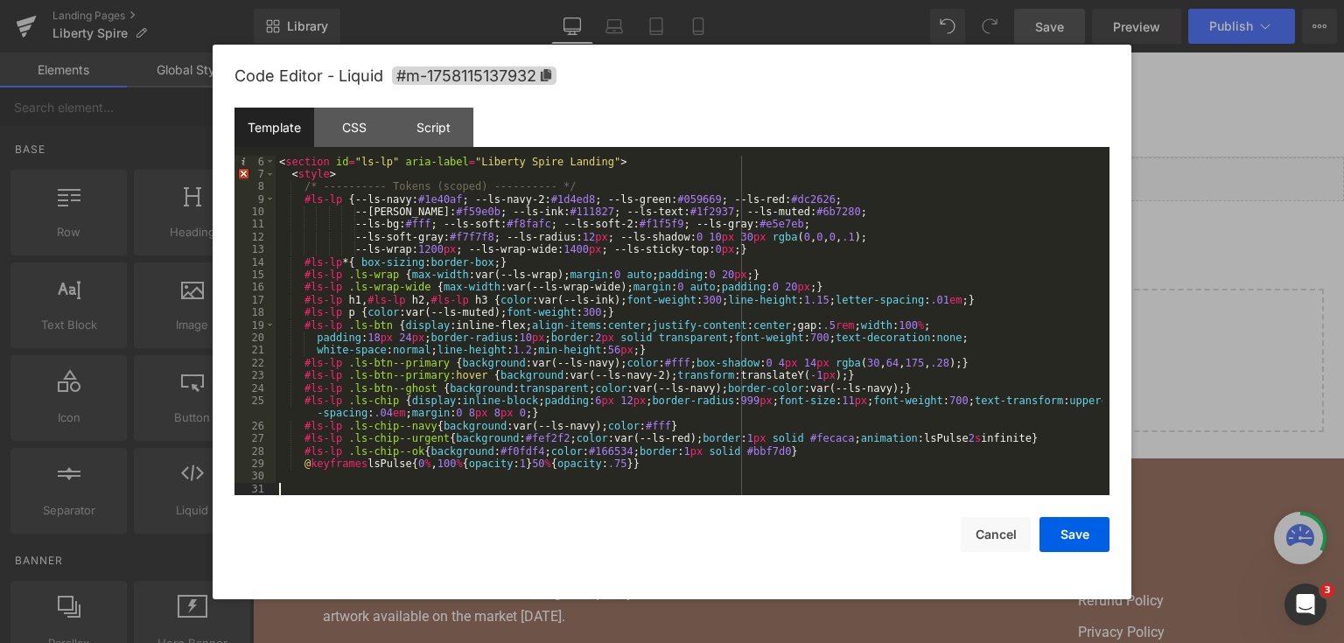
scroll to position [63, 0]
paste textarea
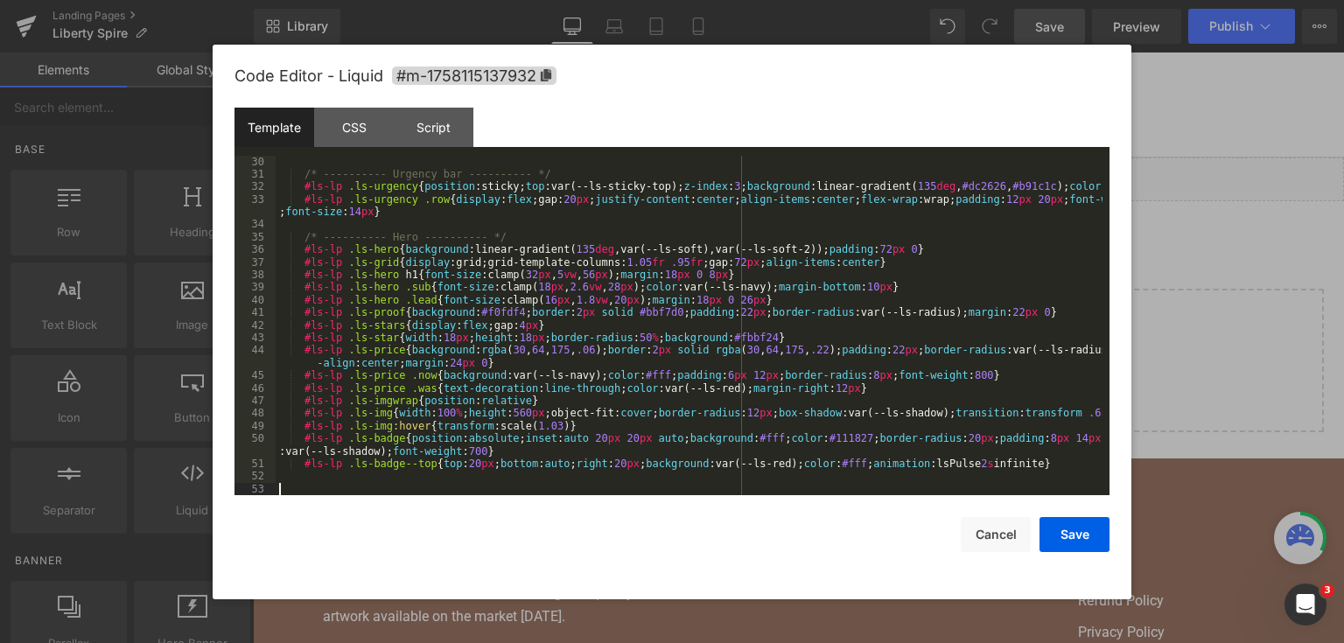
scroll to position [378, 0]
paste textarea
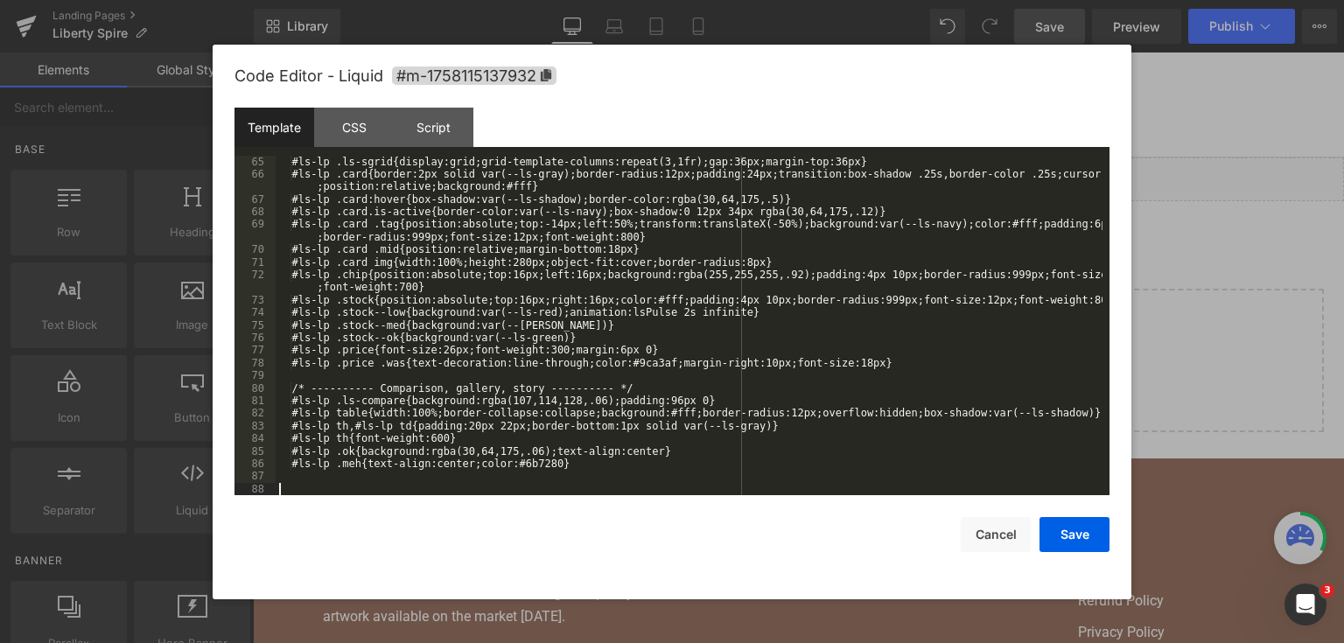
scroll to position [869, 0]
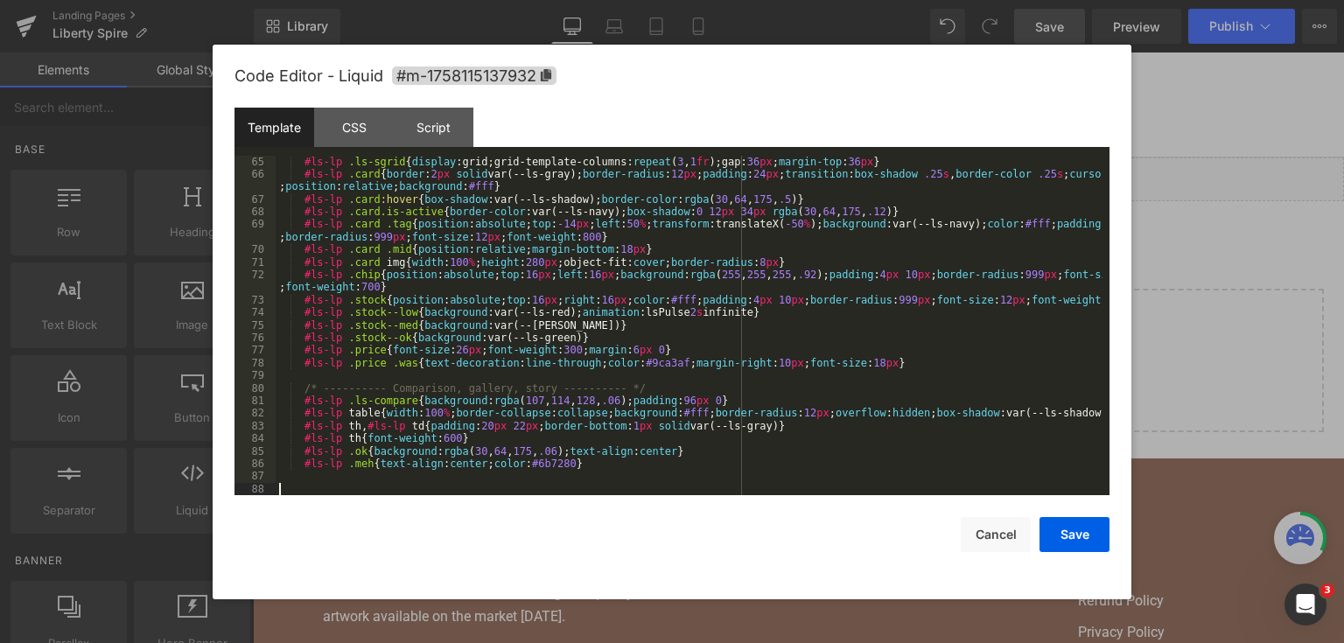
paste textarea
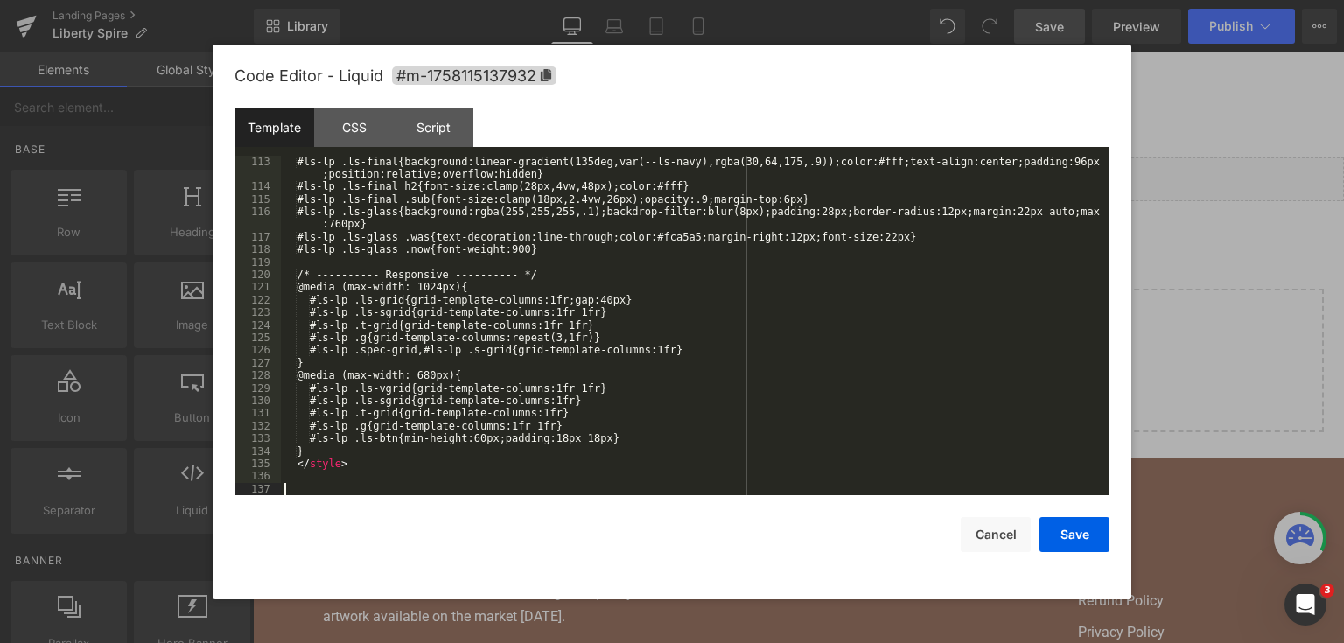
scroll to position [1512, 0]
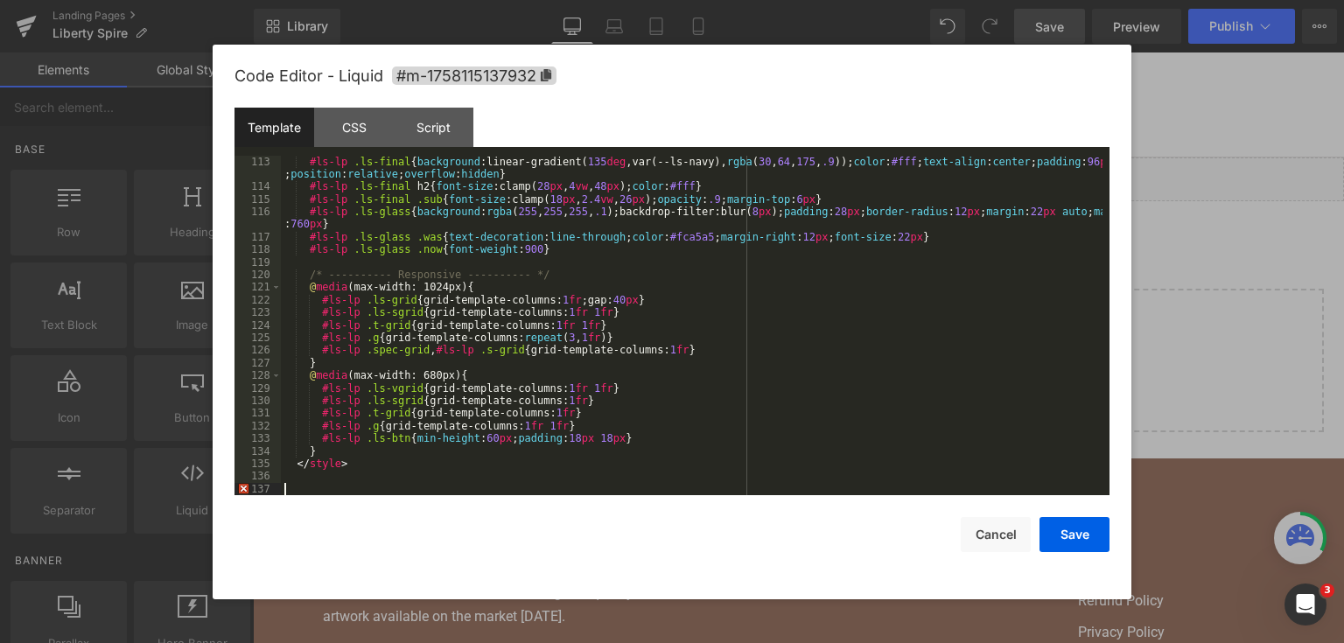
paste textarea
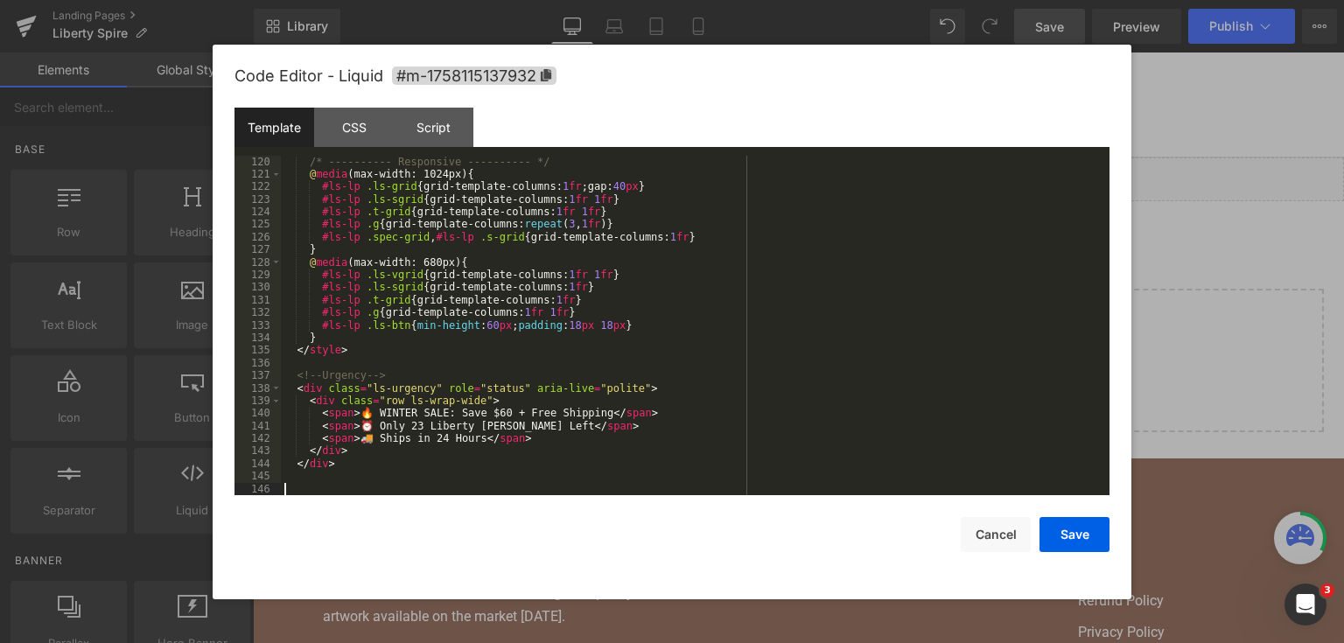
scroll to position [1625, 0]
paste textarea
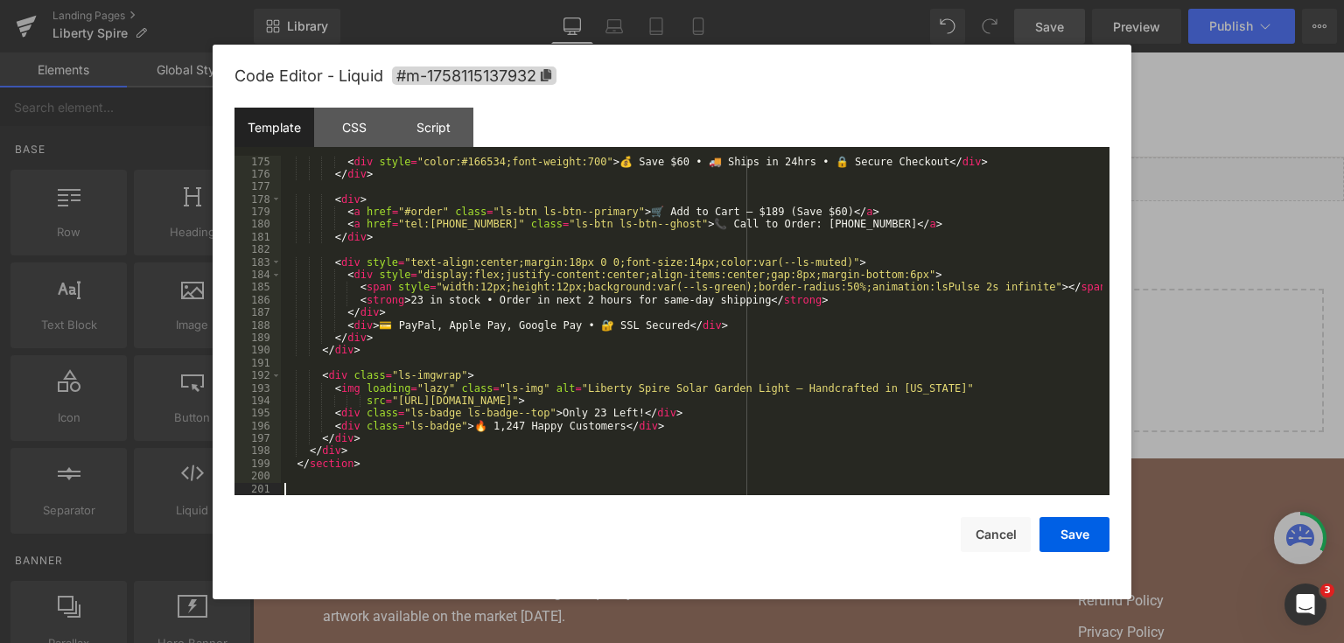
scroll to position [2368, 0]
paste textarea
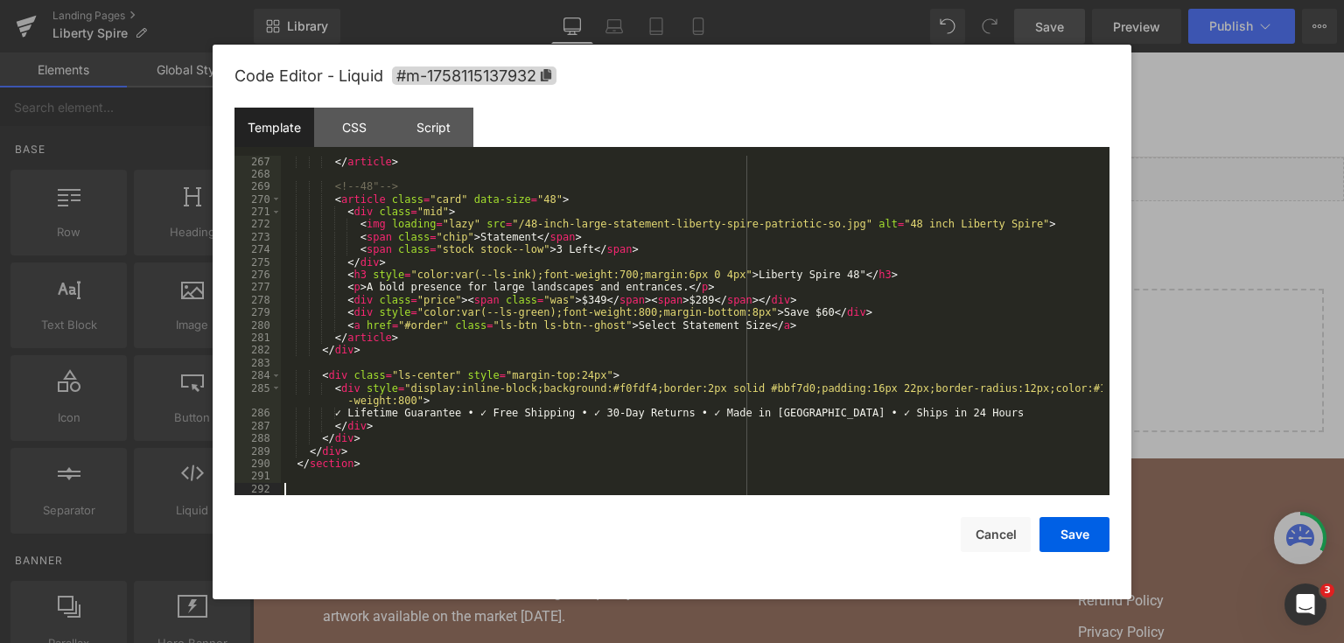
scroll to position [3527, 0]
paste textarea
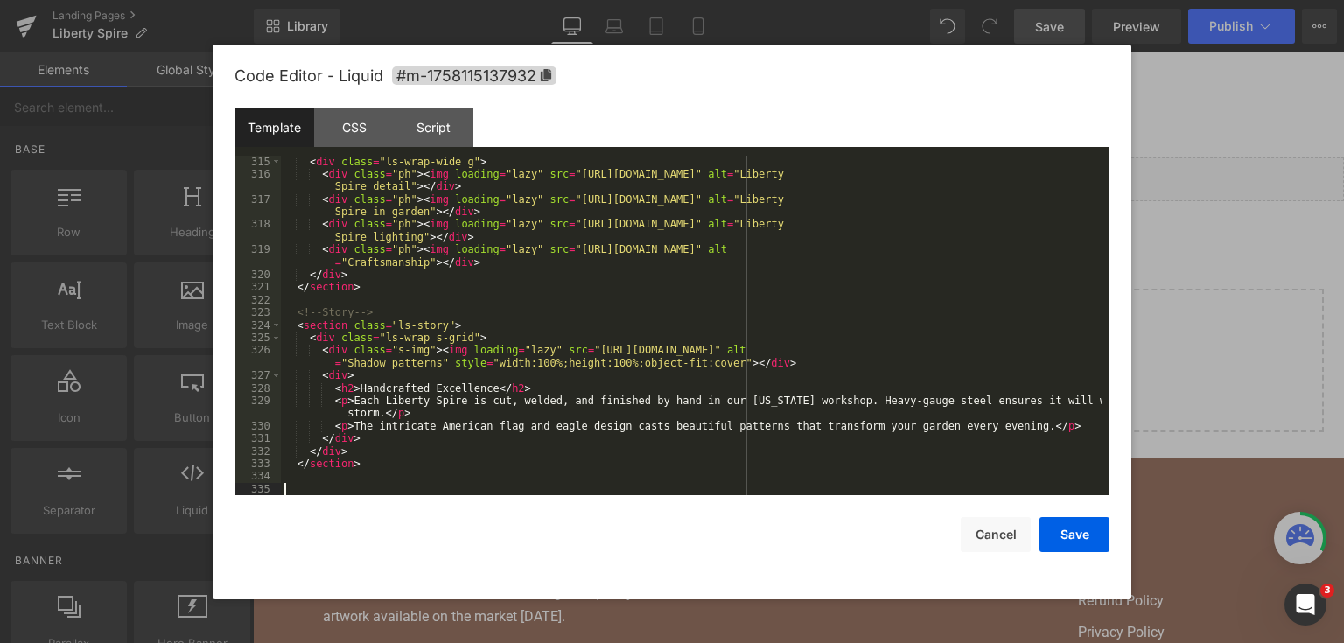
scroll to position [4157, 0]
paste textarea
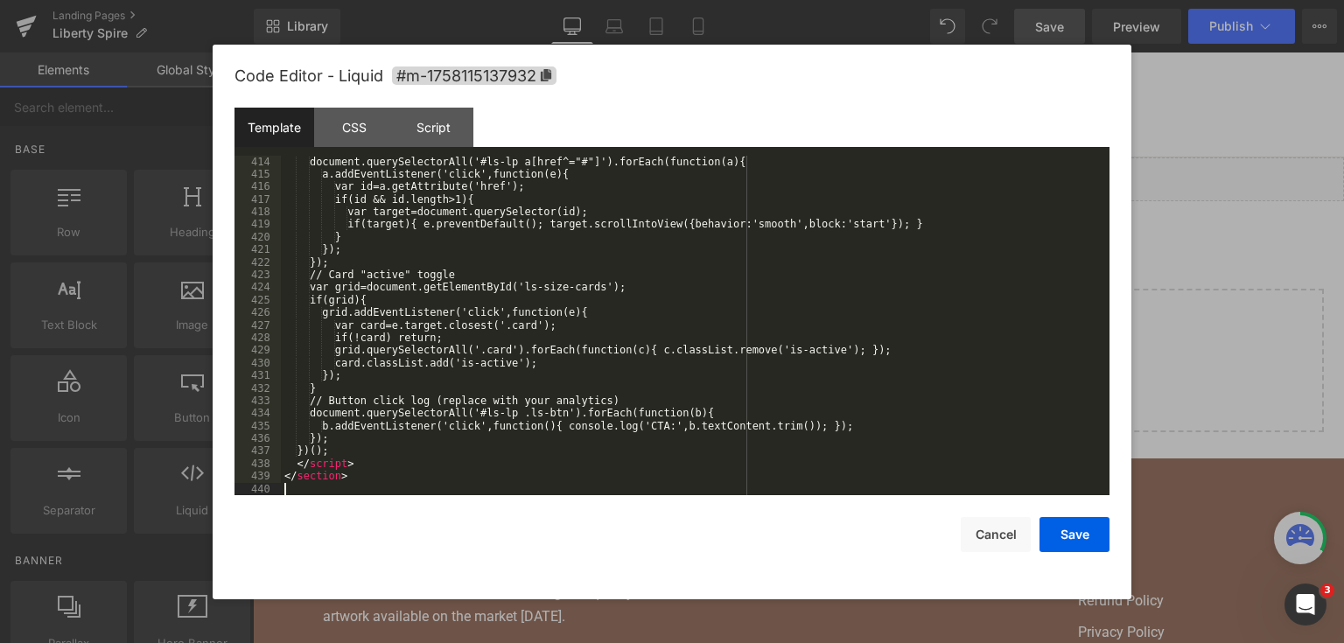
scroll to position [5618, 0]
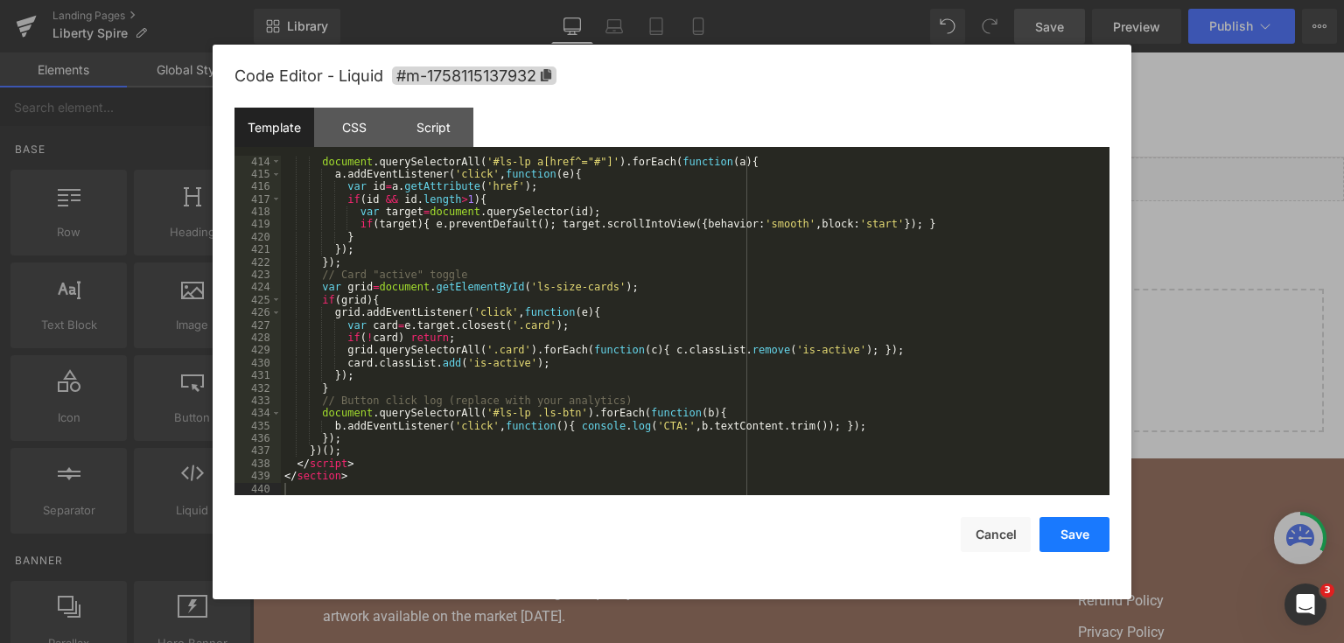
drag, startPoint x: 1072, startPoint y: 545, endPoint x: 891, endPoint y: 25, distance: 550.0
click at [1072, 545] on button "Save" at bounding box center [1074, 534] width 70 height 35
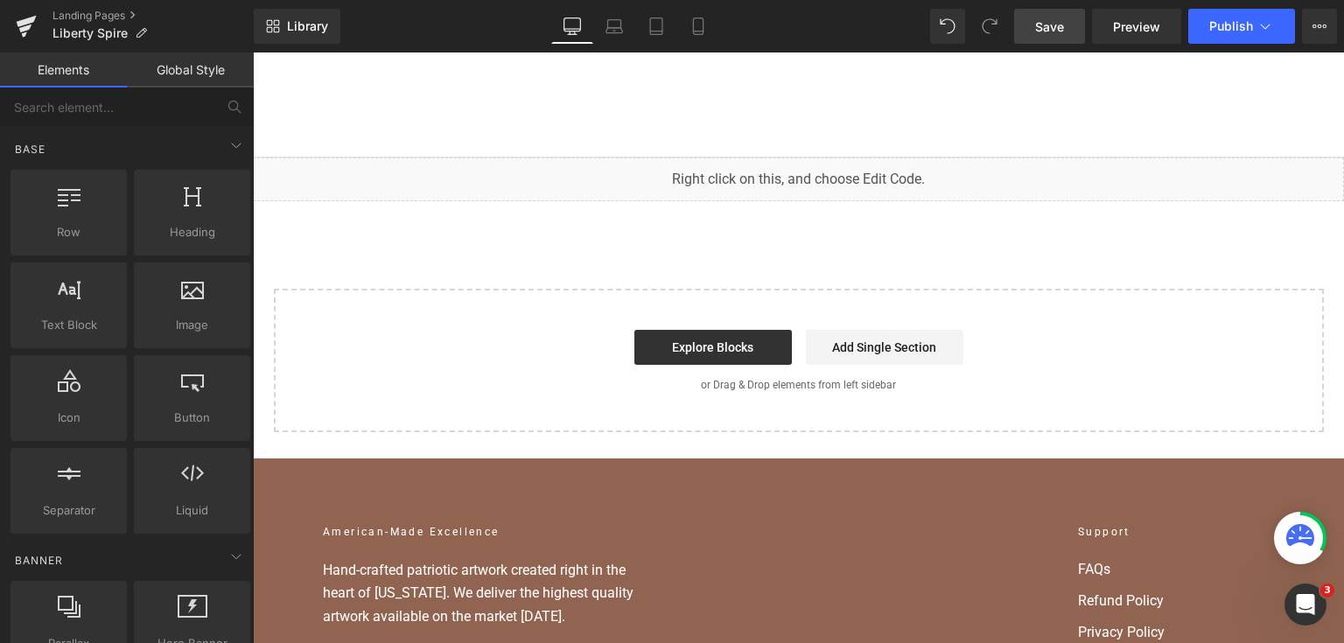
click at [1059, 15] on link "Save" at bounding box center [1049, 26] width 71 height 35
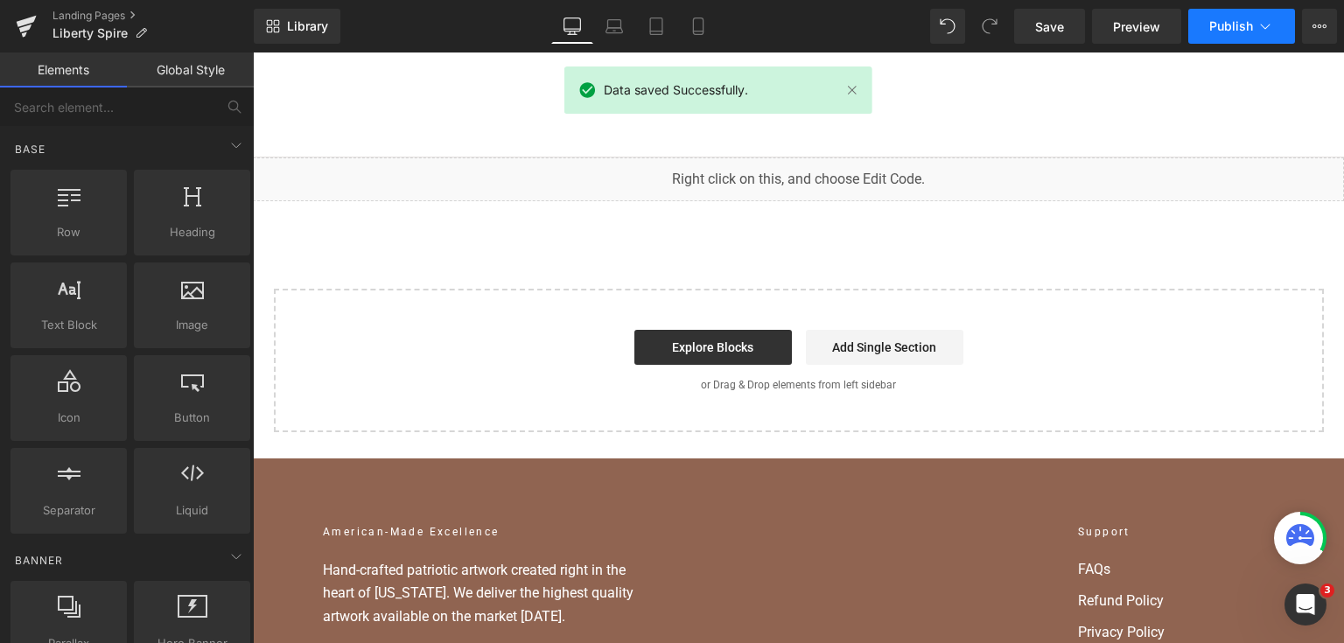
click at [1244, 34] on button "Publish" at bounding box center [1241, 26] width 107 height 35
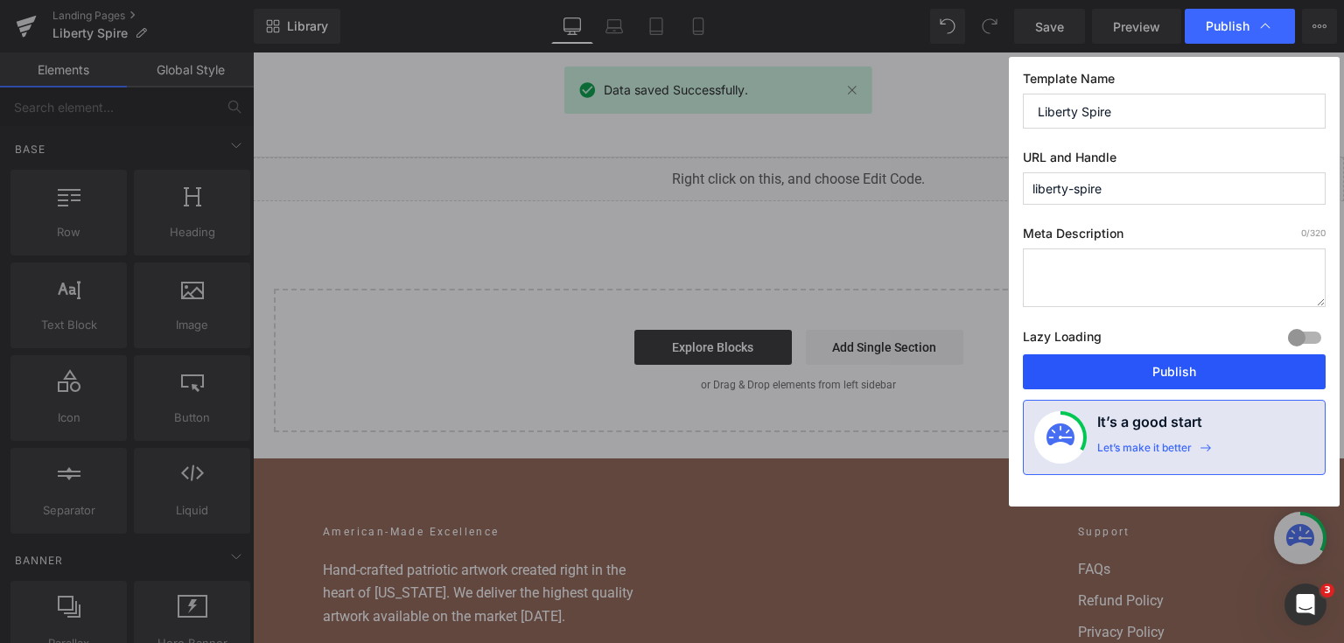
click at [1181, 366] on button "Publish" at bounding box center [1174, 371] width 303 height 35
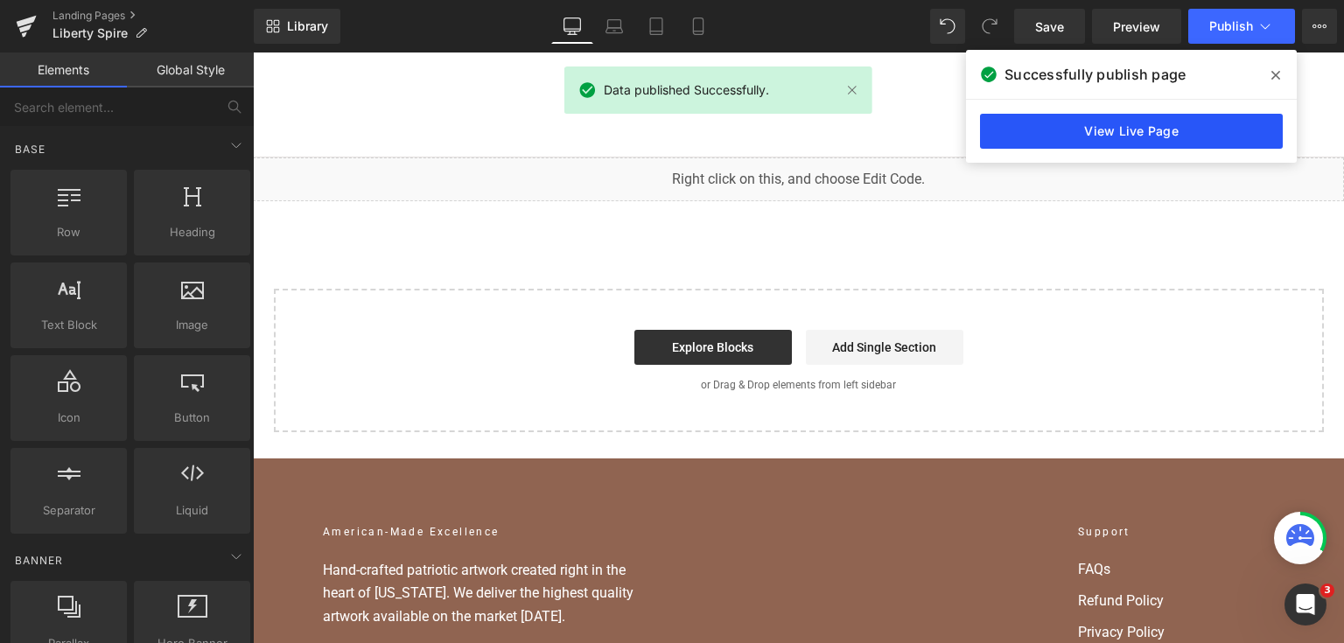
click at [1205, 126] on link "View Live Page" at bounding box center [1131, 131] width 303 height 35
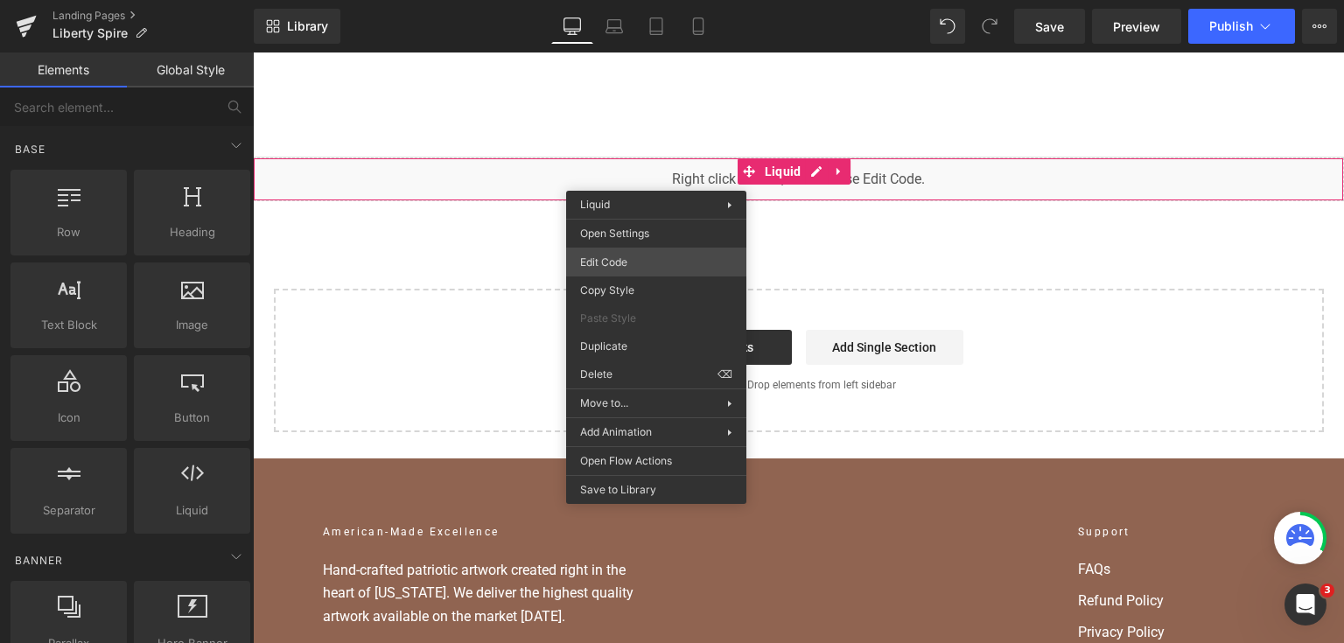
click at [661, 0] on div "Liquid You are previewing how the will restyle your page. You can not edit Elem…" at bounding box center [672, 0] width 1344 height 0
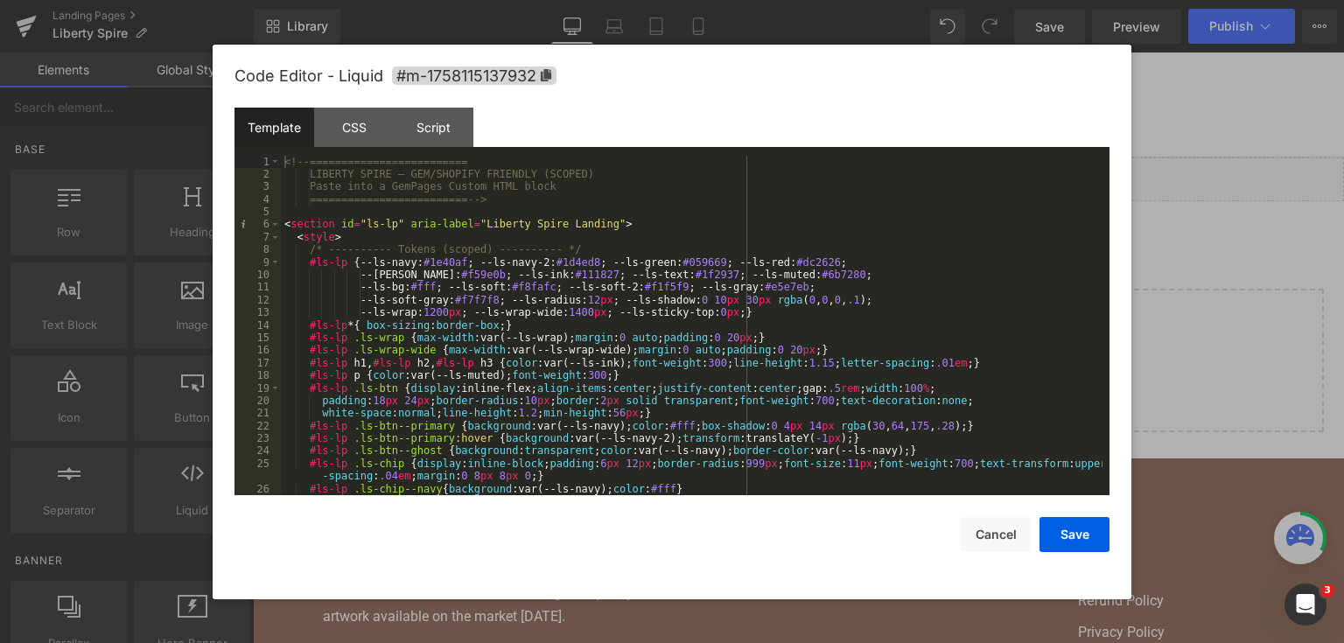
click at [901, 239] on div "<!-- ========================= LIBERTY SPIRE — GEM/SHOPIFY FRIENDLY (SCOPED) Pa…" at bounding box center [691, 339] width 821 height 366
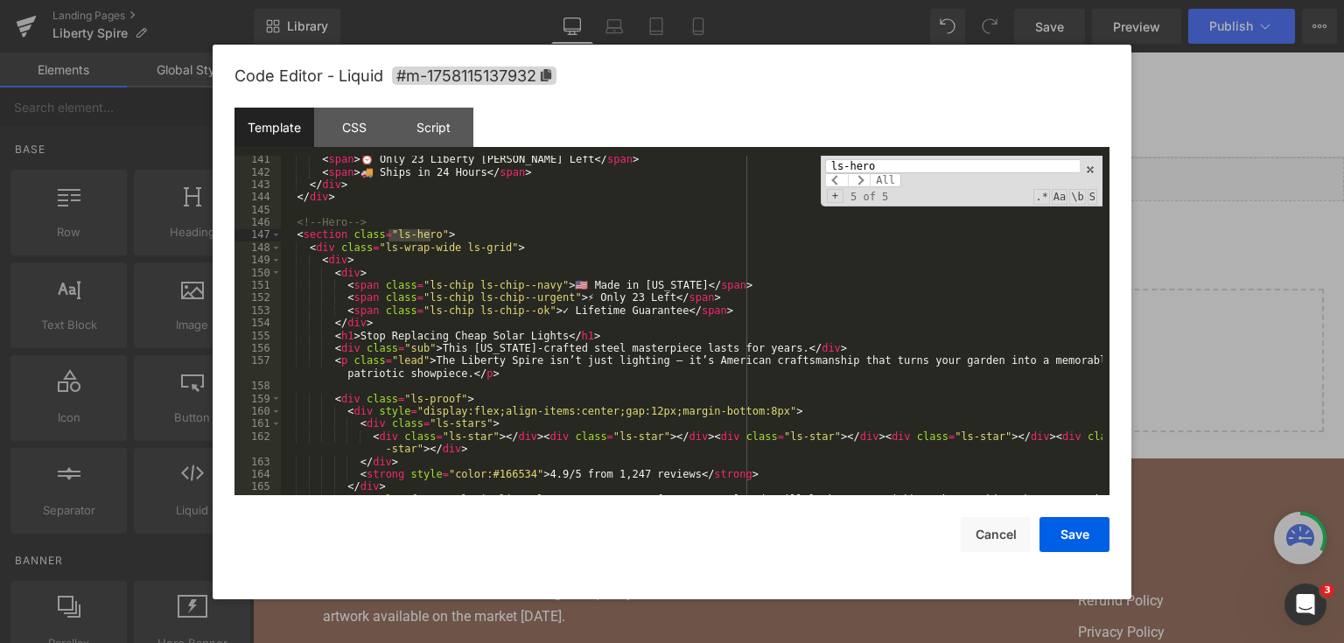
scroll to position [1891, 0]
type input "ls-hero"
click at [337, 234] on div "< span > ⏰ Only 23 Liberty [PERSON_NAME] Left </ span > < span > 🚚 Ships in 24 …" at bounding box center [691, 342] width 821 height 378
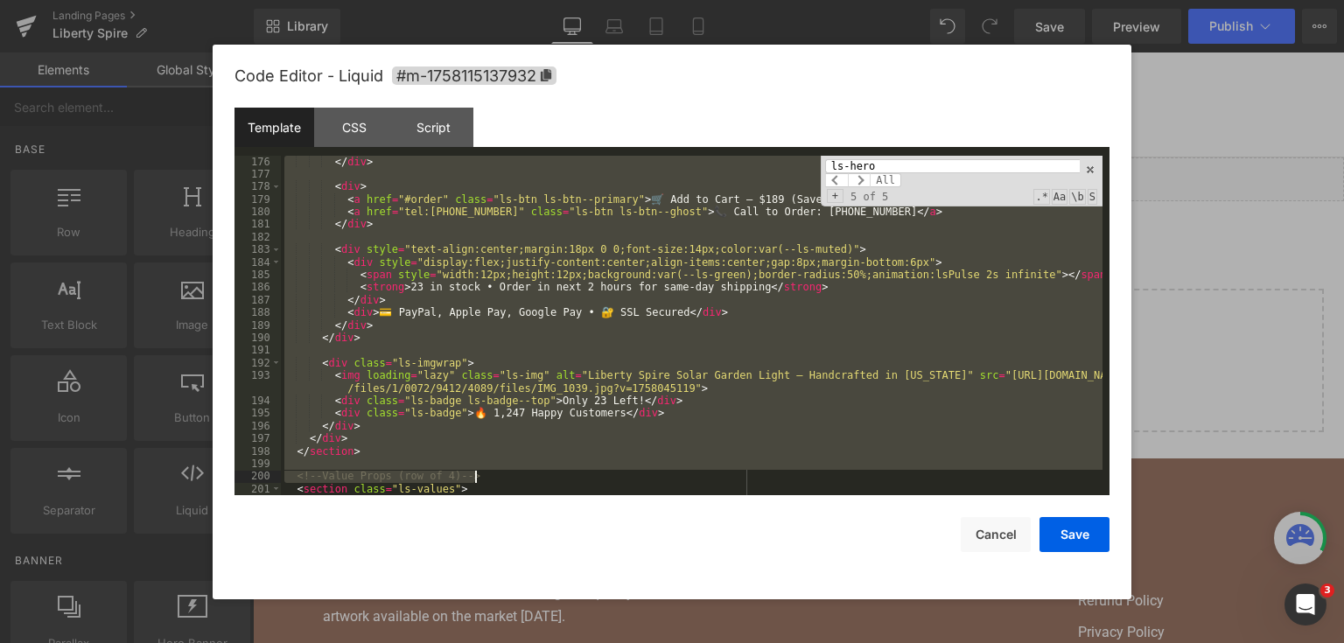
scroll to position [2380, 0]
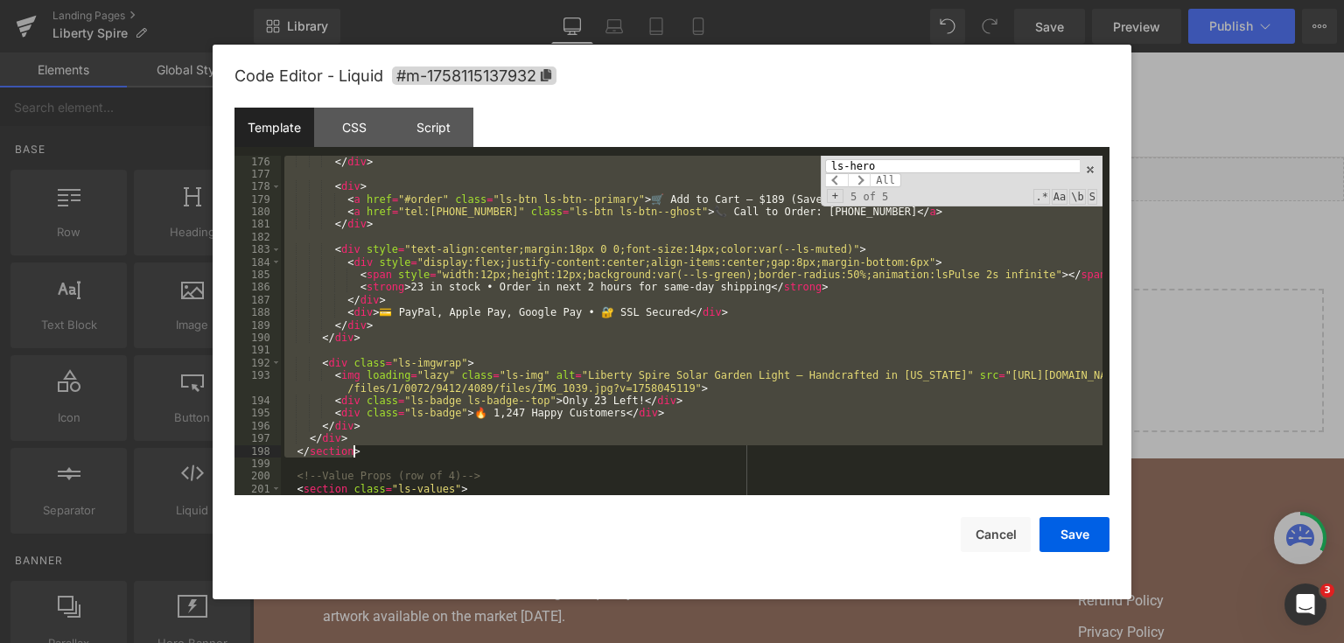
drag, startPoint x: 297, startPoint y: 221, endPoint x: 513, endPoint y: 450, distance: 314.4
click at [513, 450] on div "</ div > < div > < a href = "#order" class = "ls-btn ls-btn--primary" > 🛒 Add t…" at bounding box center [691, 339] width 821 height 366
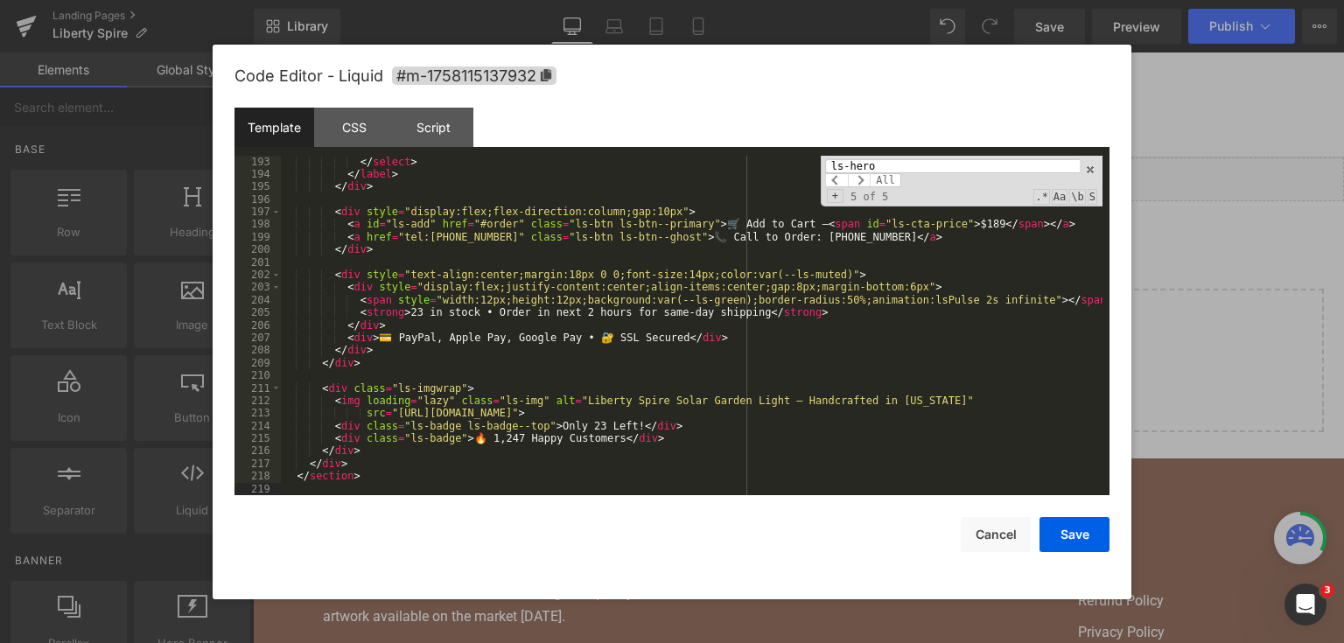
scroll to position [2649, 0]
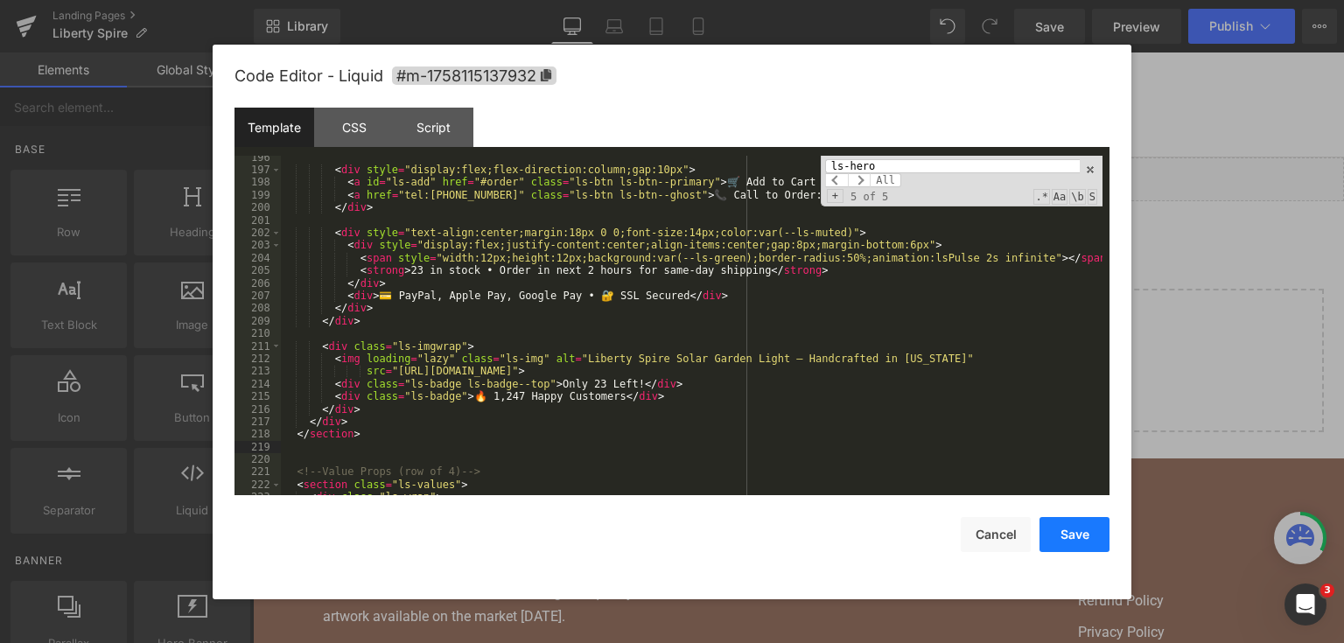
click at [1063, 534] on button "Save" at bounding box center [1074, 534] width 70 height 35
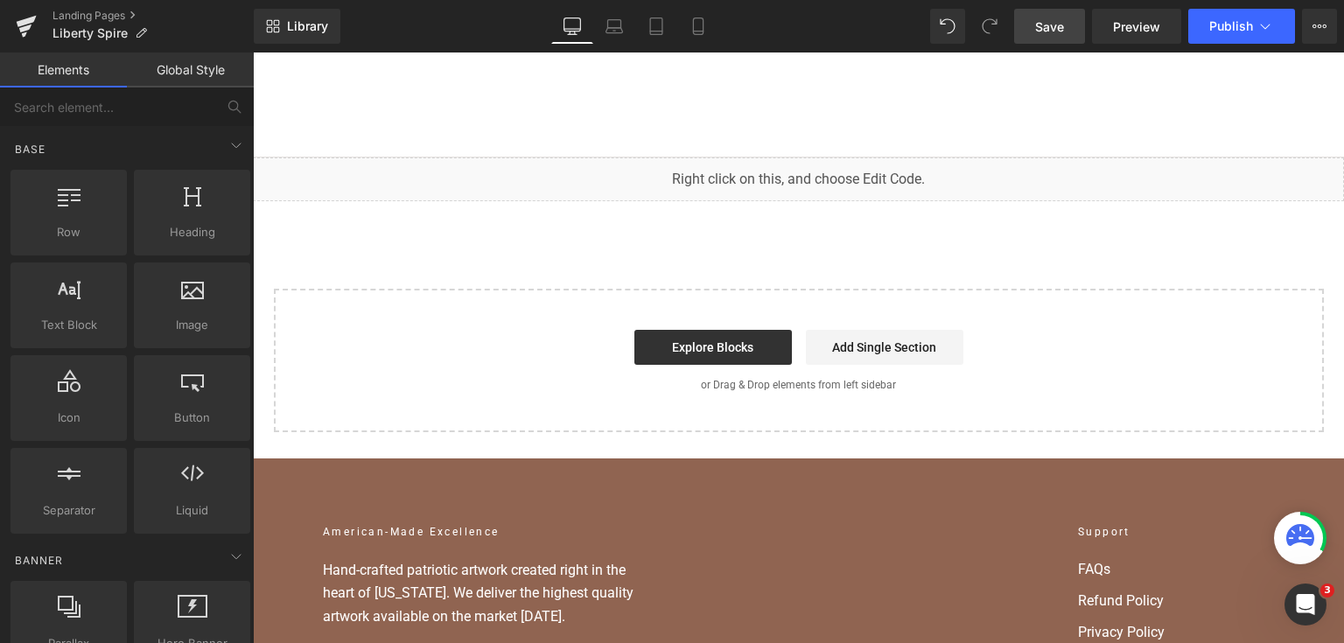
click at [1056, 24] on span "Save" at bounding box center [1049, 26] width 29 height 18
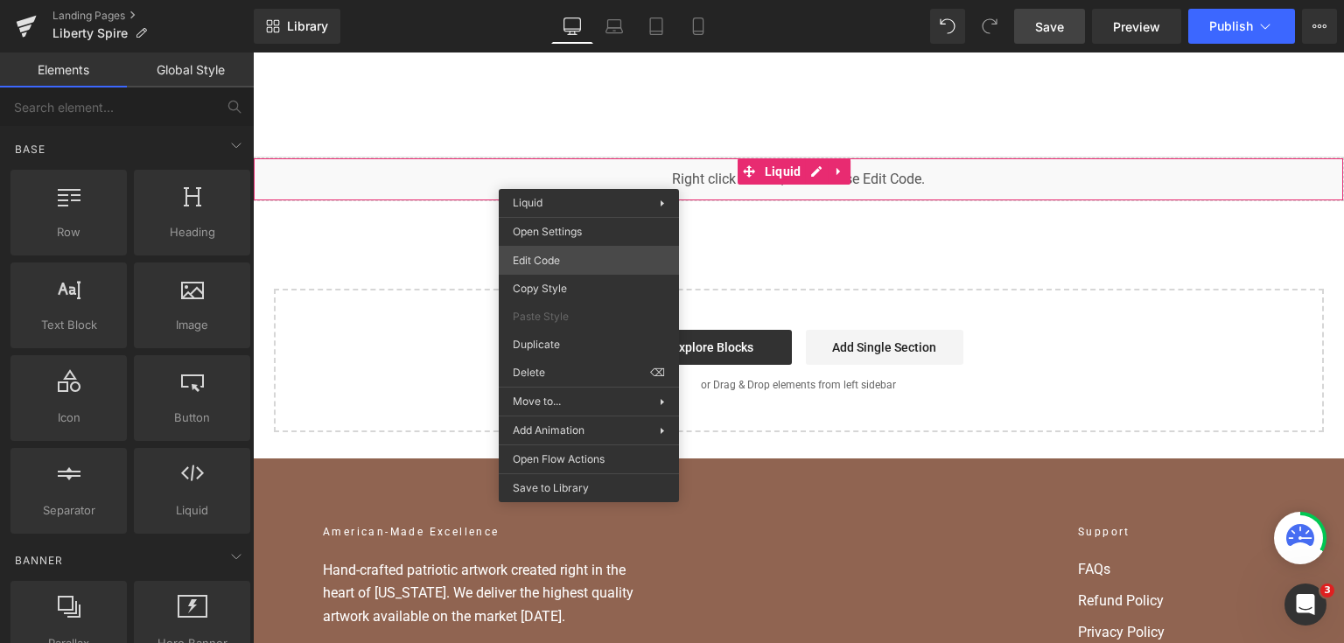
click at [569, 0] on div "Liquid You are previewing how the will restyle your page. You can not edit Elem…" at bounding box center [672, 0] width 1344 height 0
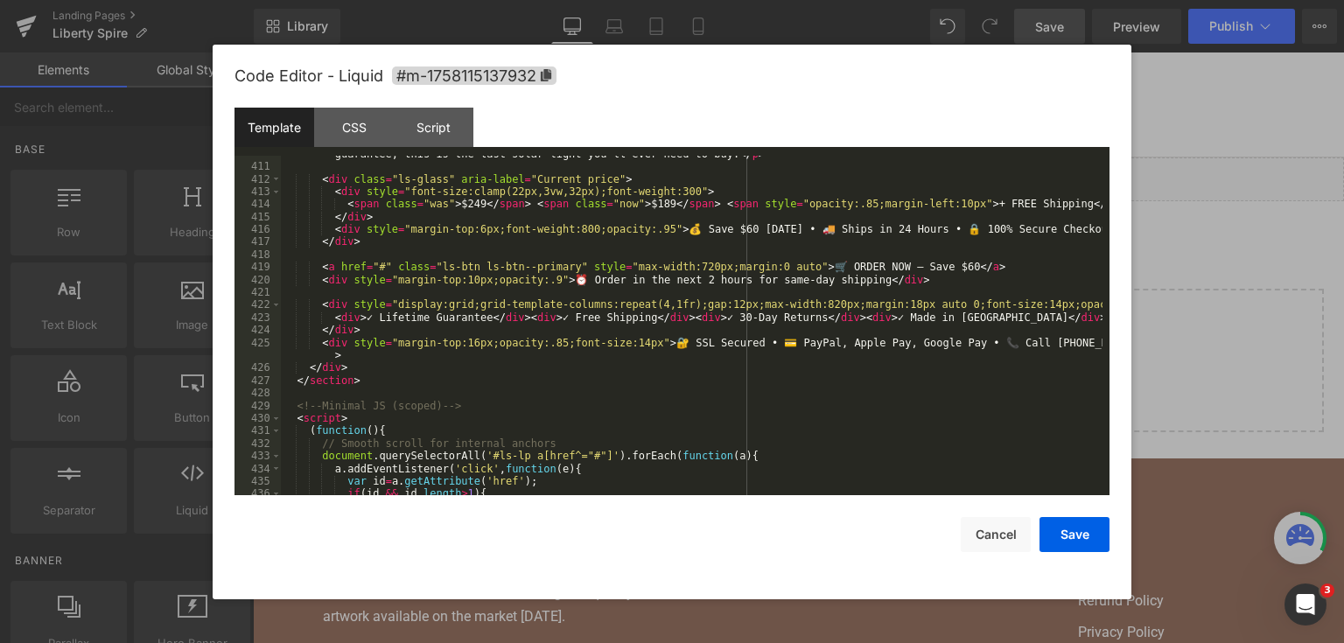
scroll to position [5882, 0]
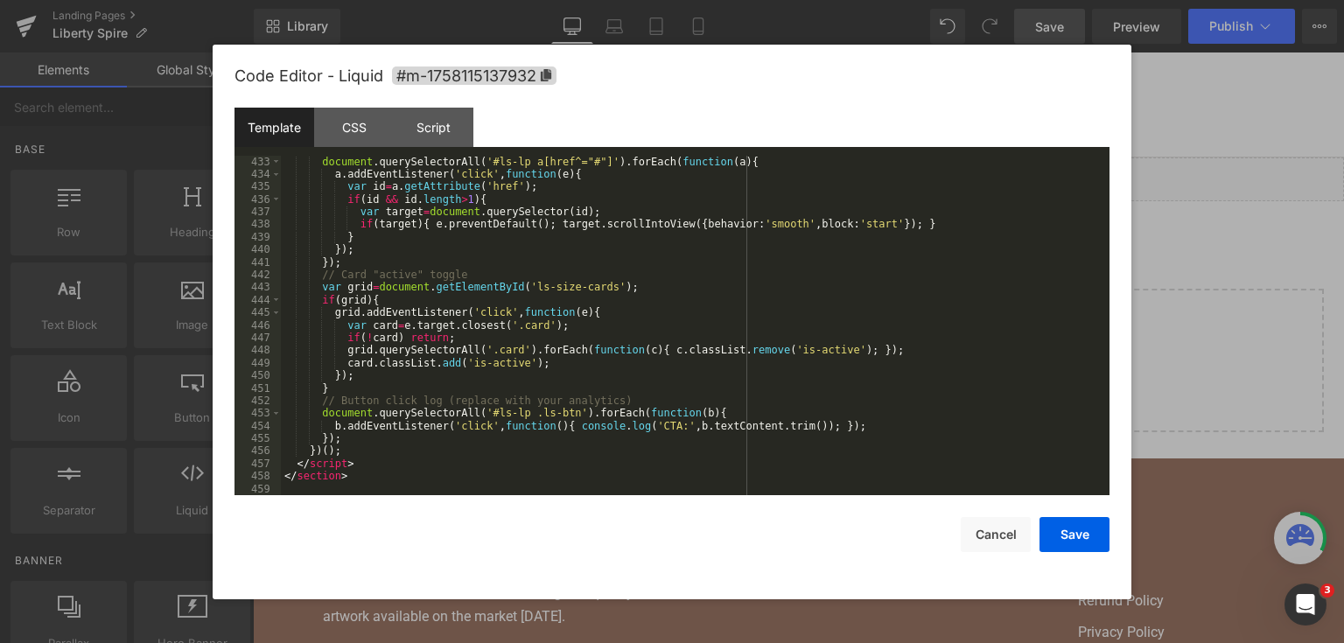
click at [351, 451] on div "// Smooth scroll for internal anchors document . querySelectorAll ( '#ls-lp a[h…" at bounding box center [691, 326] width 821 height 366
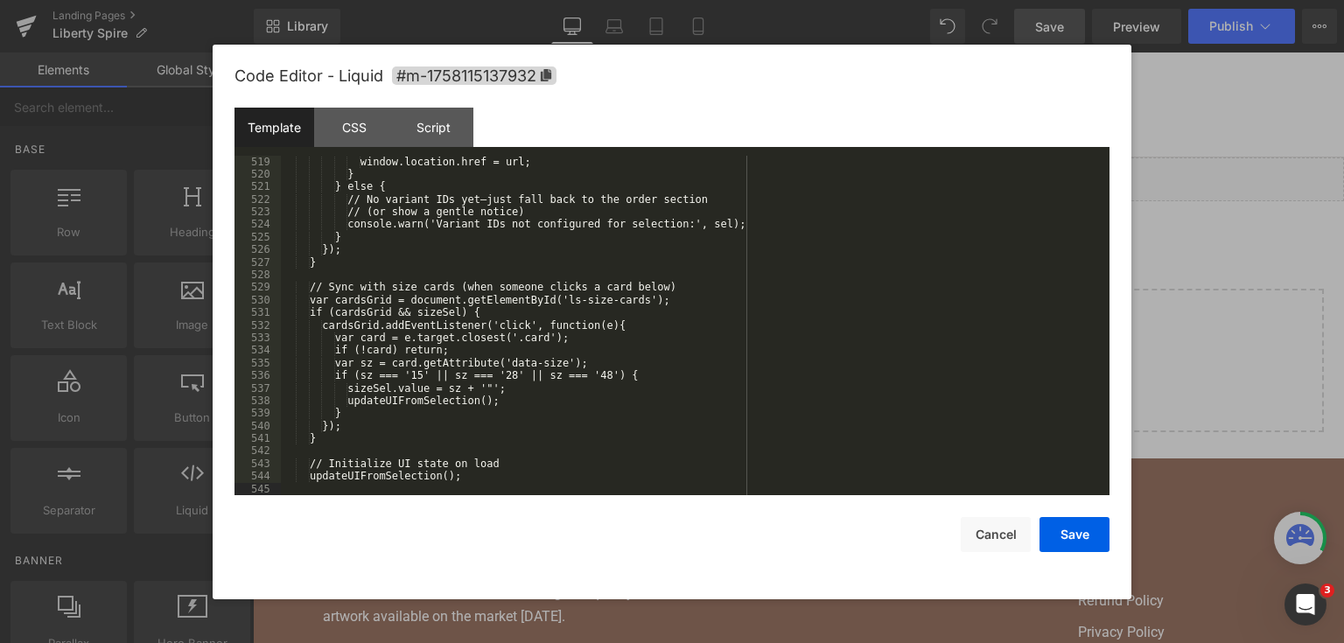
scroll to position [7016, 0]
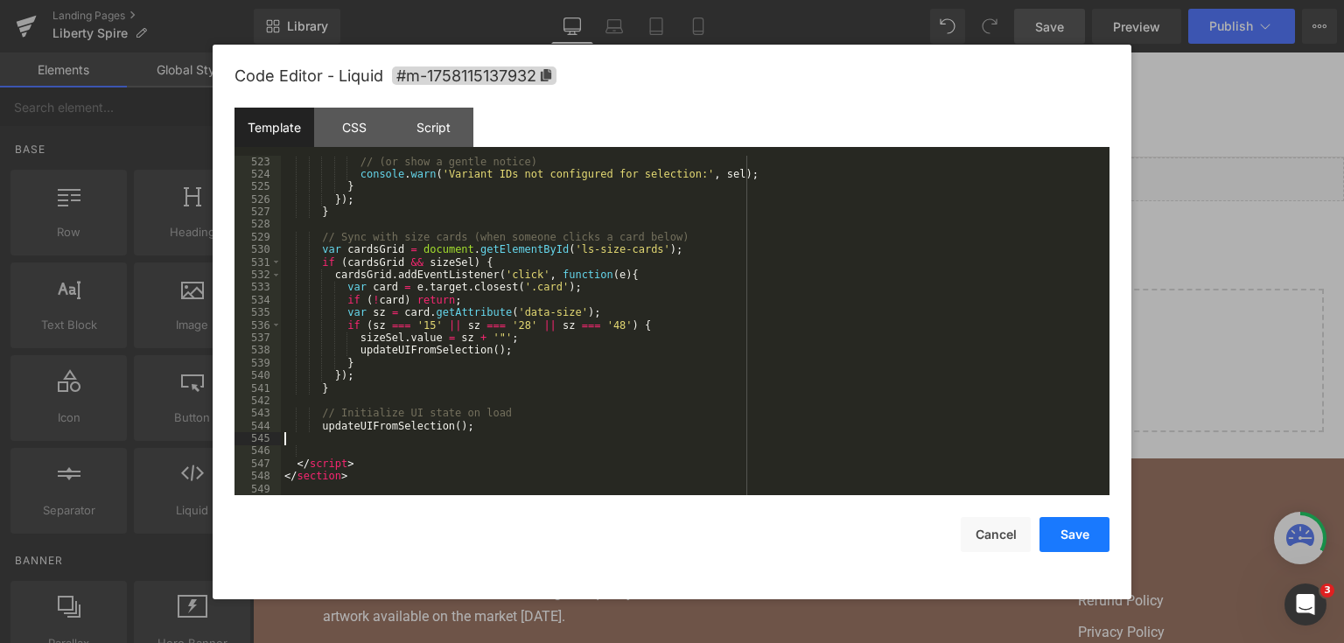
click at [1070, 533] on button "Save" at bounding box center [1074, 534] width 70 height 35
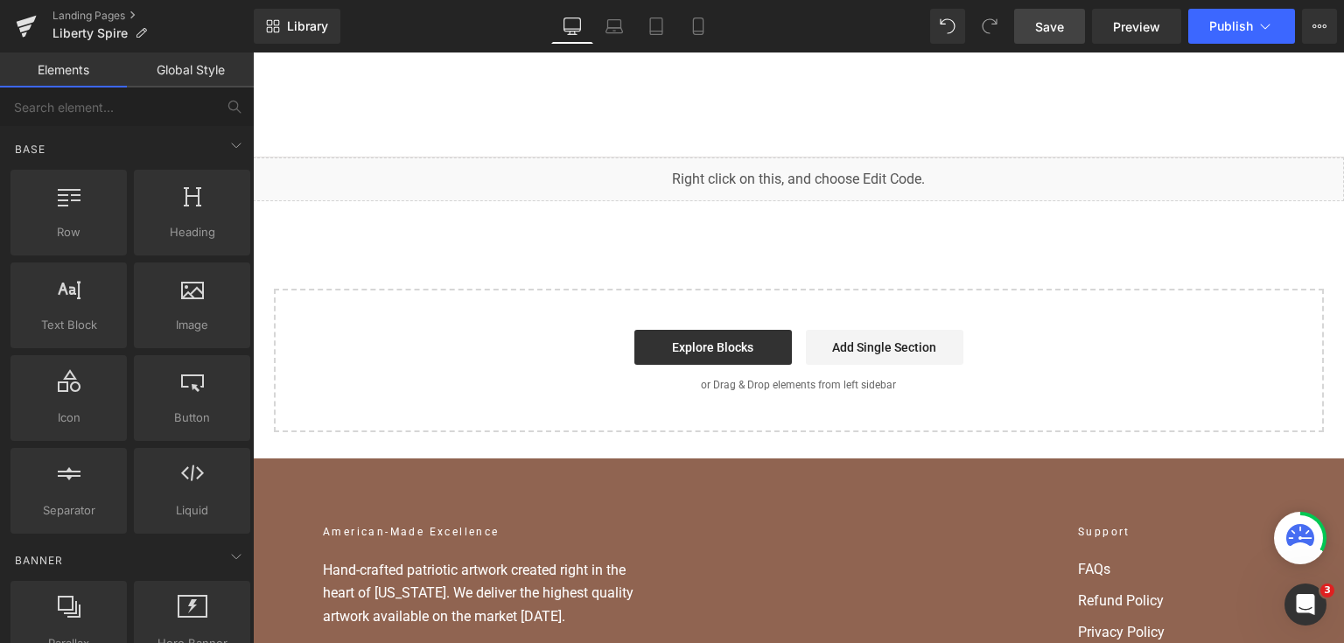
click at [1053, 21] on span "Save" at bounding box center [1049, 26] width 29 height 18
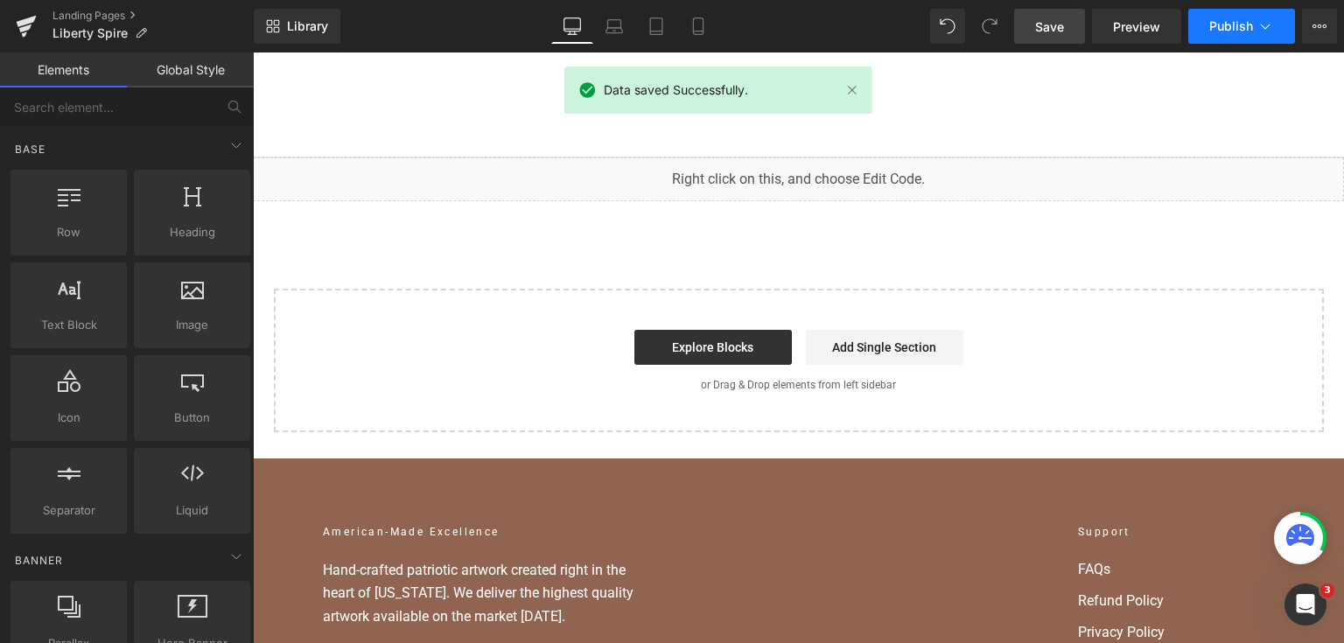
click at [1218, 22] on span "Publish" at bounding box center [1231, 26] width 44 height 14
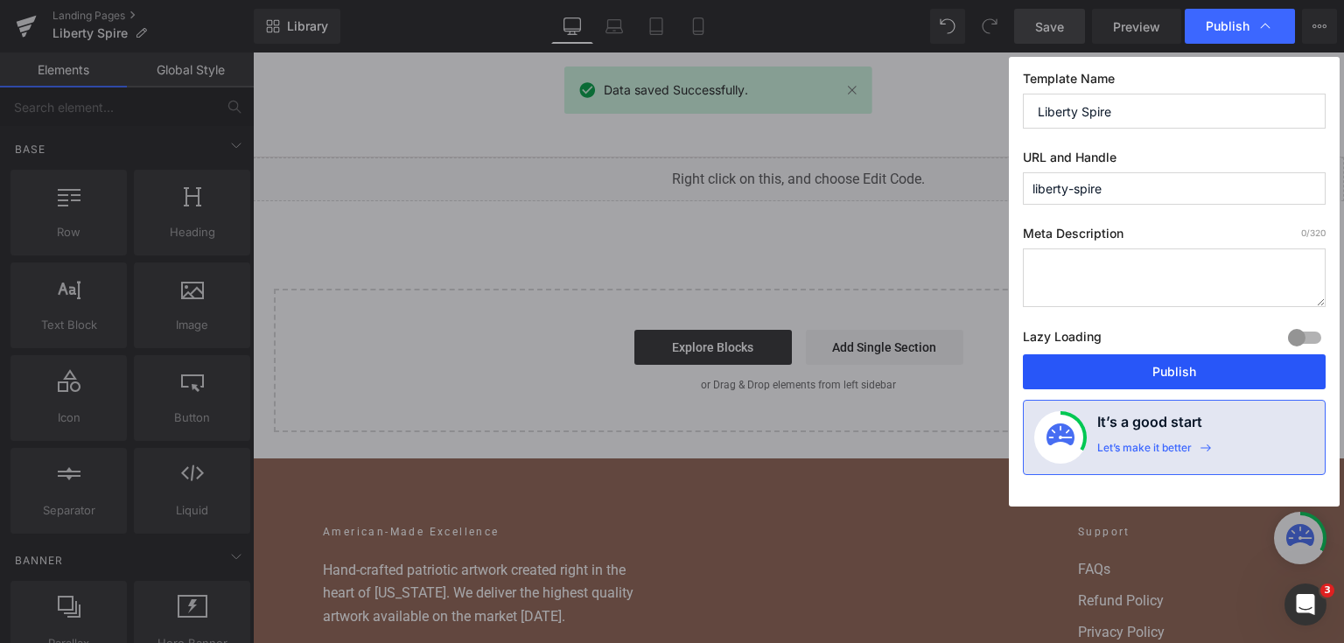
drag, startPoint x: 1157, startPoint y: 371, endPoint x: 560, endPoint y: 119, distance: 648.4
click at [1157, 371] on button "Publish" at bounding box center [1174, 371] width 303 height 35
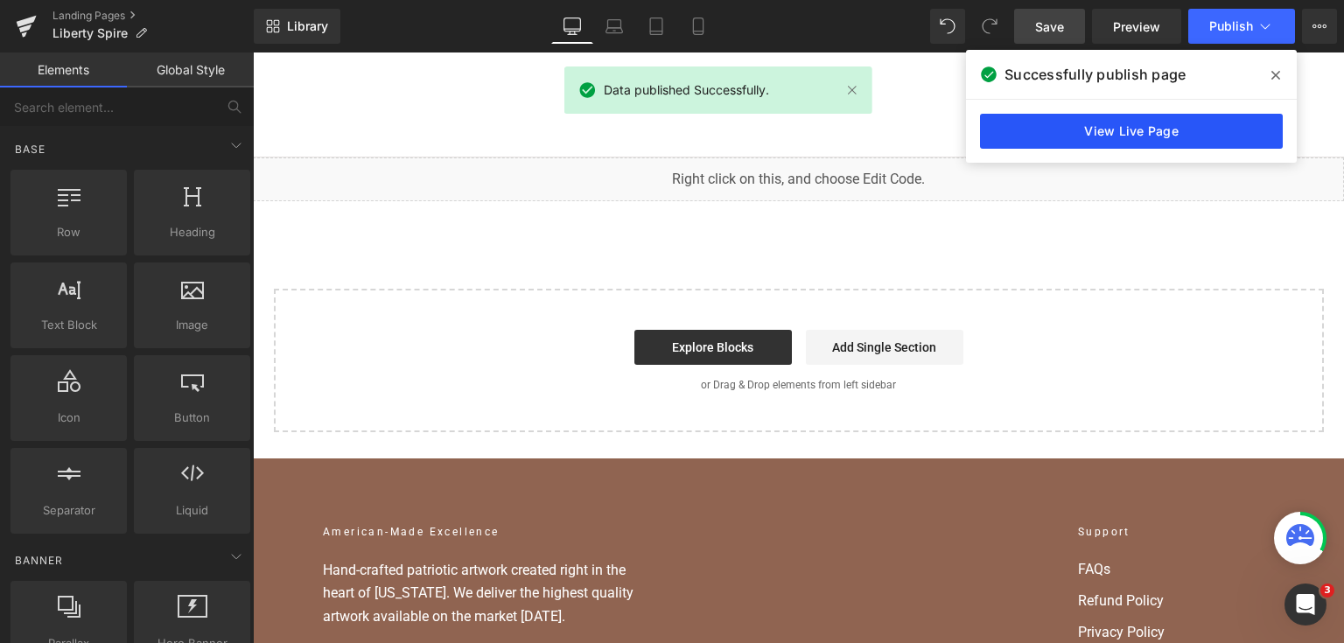
click at [1223, 131] on link "View Live Page" at bounding box center [1131, 131] width 303 height 35
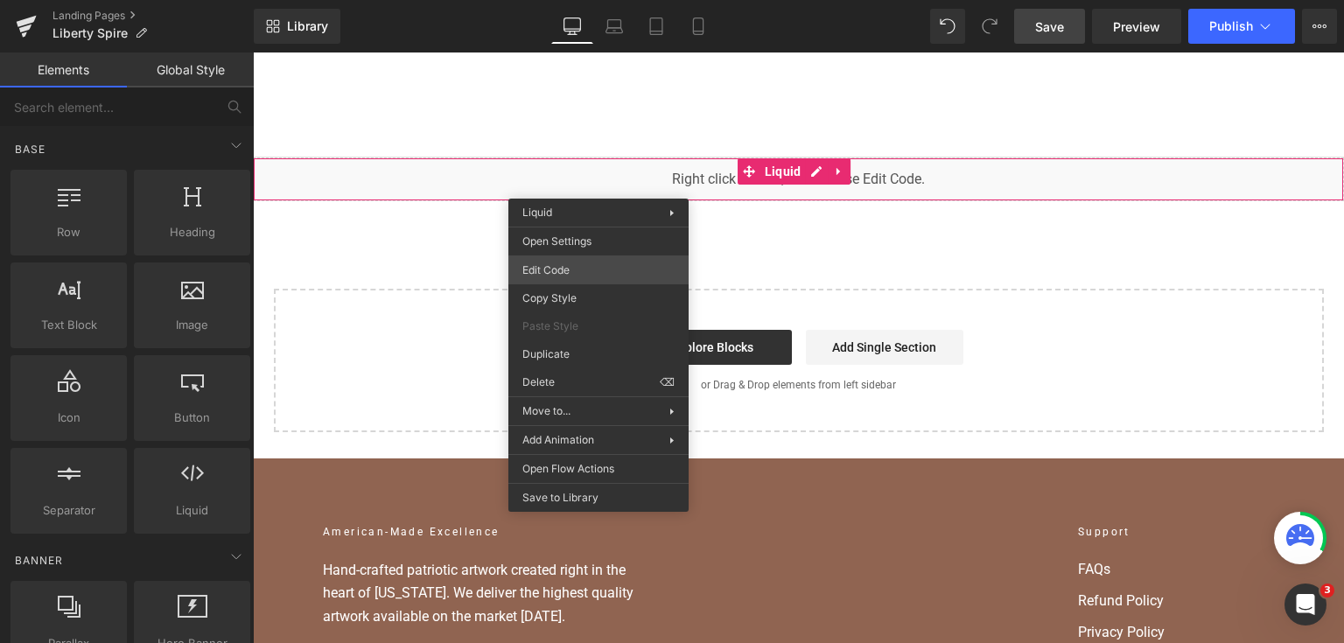
click at [590, 0] on div "Liquid You are previewing how the will restyle your page. You can not edit Elem…" at bounding box center [672, 0] width 1344 height 0
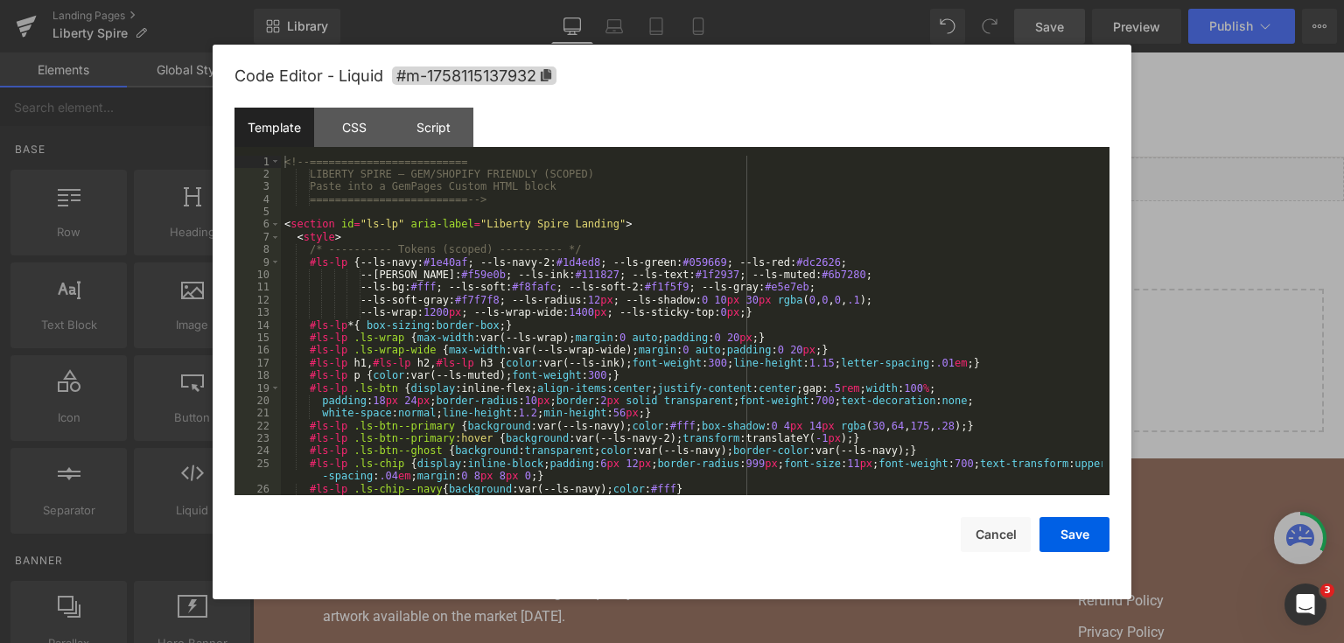
click at [692, 301] on div "<!-- ========================= LIBERTY SPIRE — GEM/SHOPIFY FRIENDLY (SCOPED) Pa…" at bounding box center [691, 339] width 821 height 366
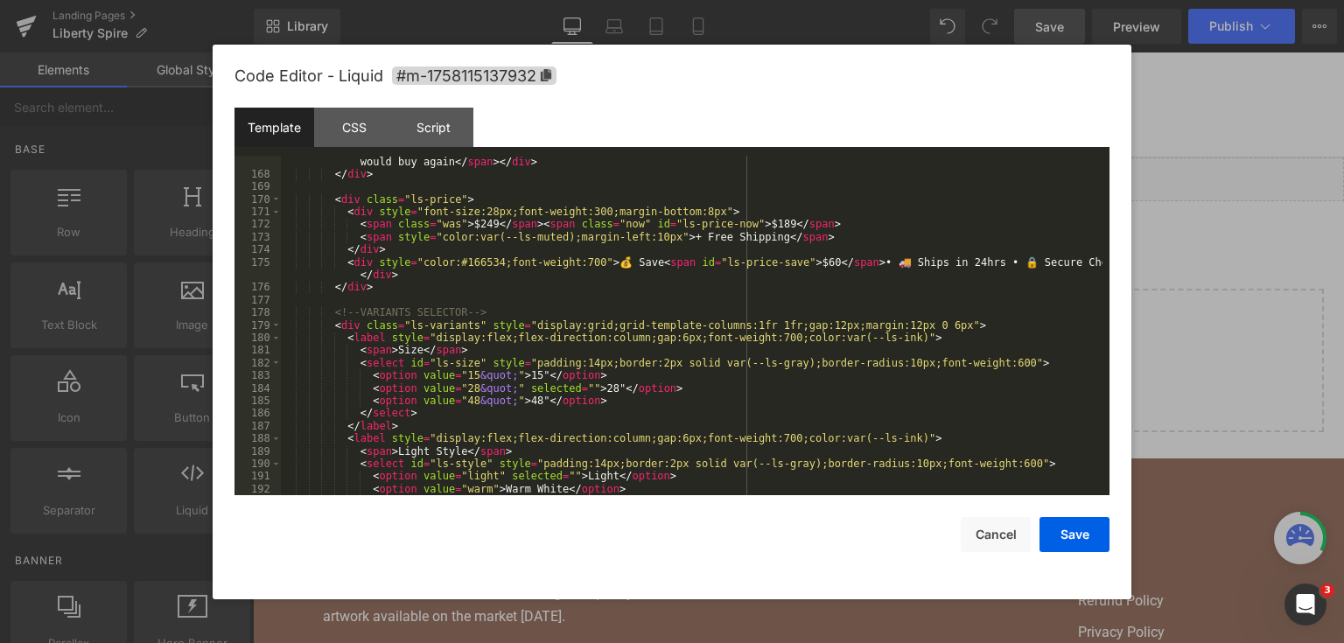
scroll to position [2309, 0]
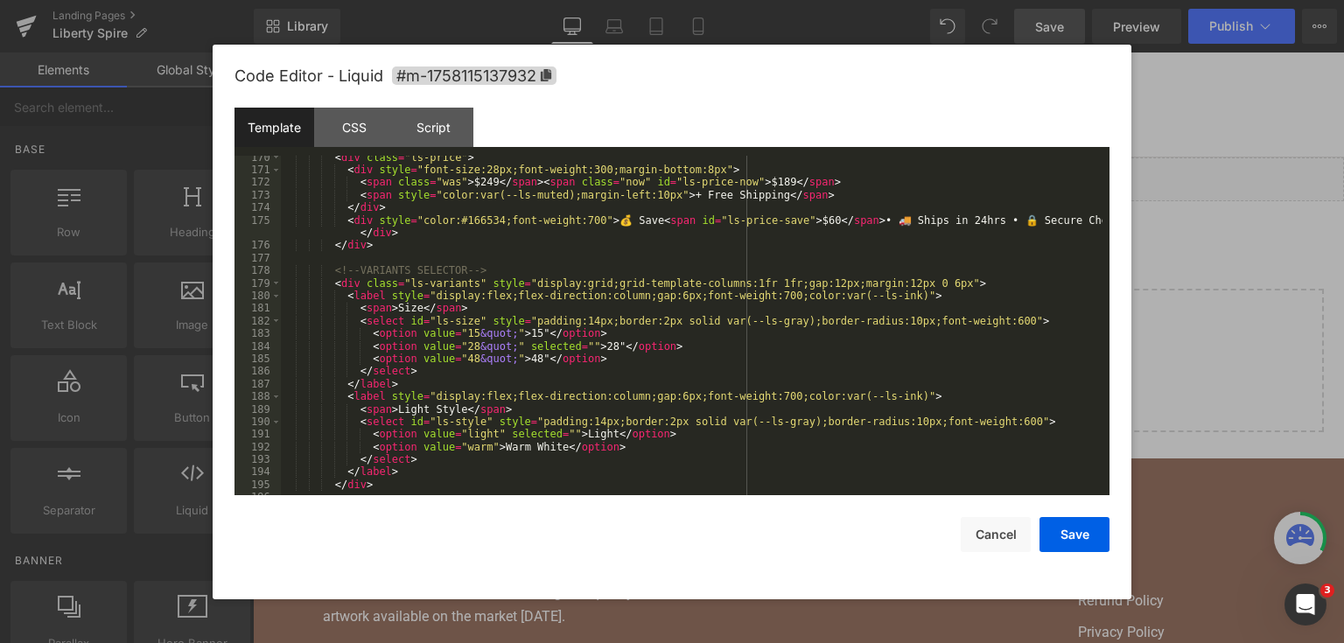
click at [632, 343] on div "< div class = "ls-price" > < div style = "font-size:28px;font-weight:300;margin…" at bounding box center [691, 334] width 821 height 366
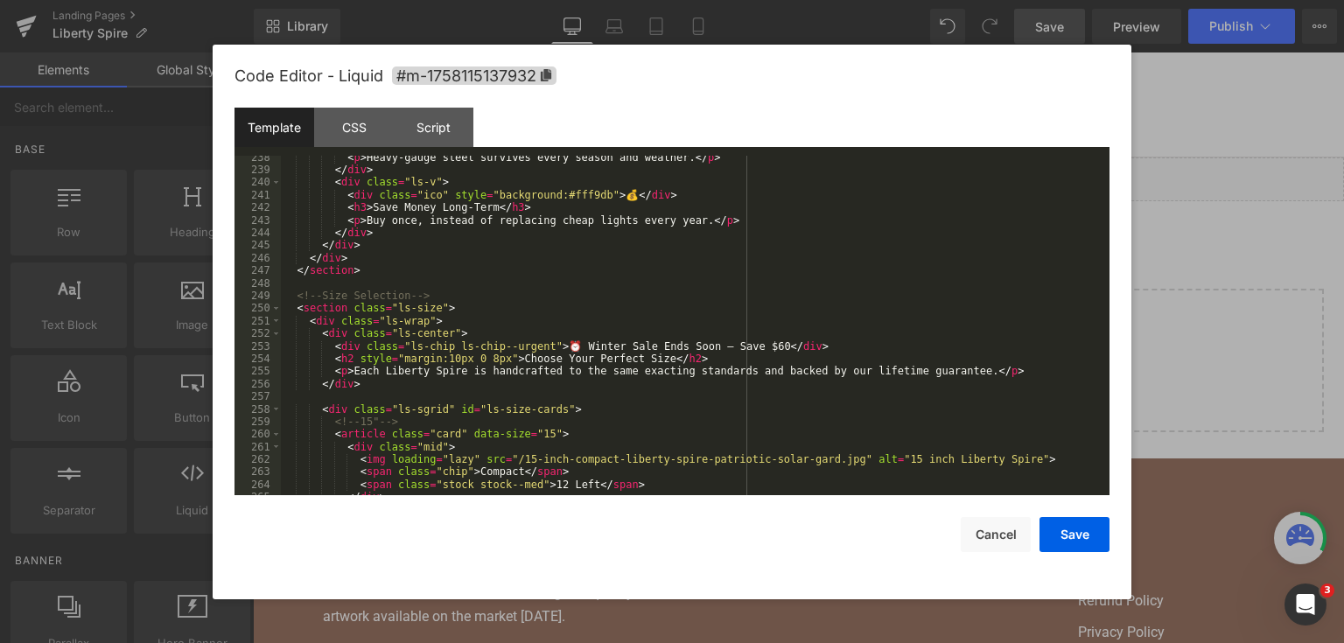
scroll to position [3275, 0]
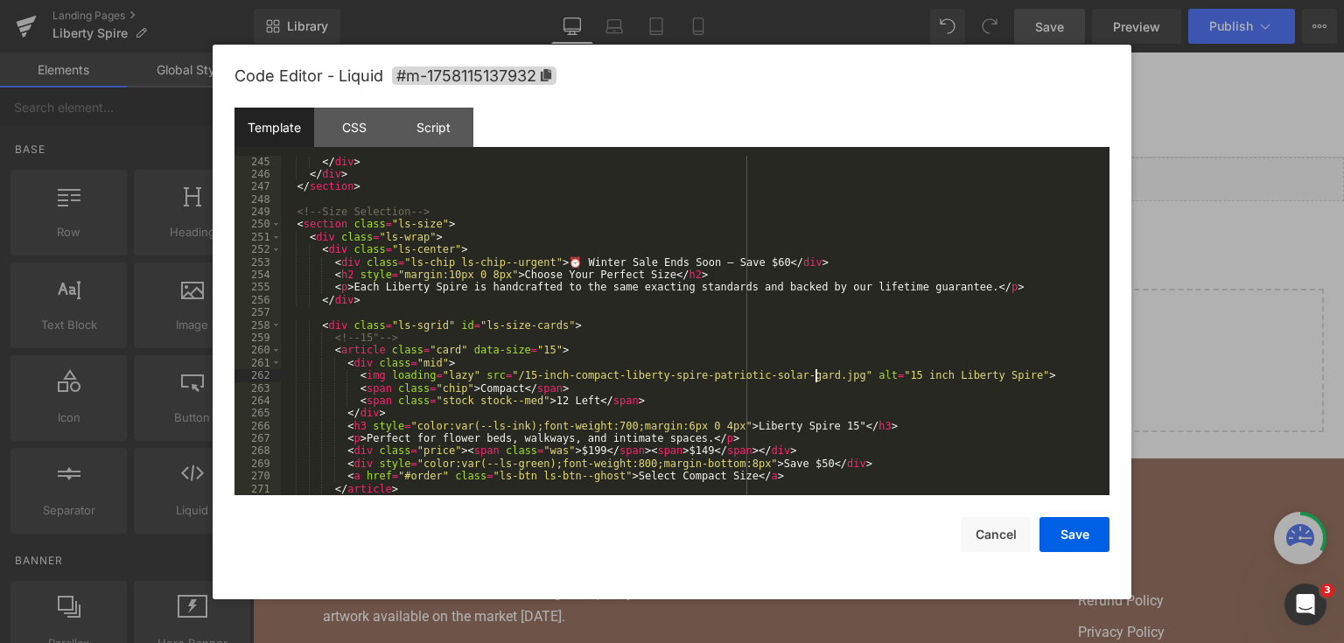
click at [813, 374] on div "</ div > </ div > </ div > </ section > <!-- Size Selection --> < section class…" at bounding box center [691, 326] width 821 height 366
drag, startPoint x: 815, startPoint y: 374, endPoint x: 500, endPoint y: 376, distance: 315.8
click at [500, 376] on div "</ div > </ div > </ div > </ section > <!-- Size Selection --> < section class…" at bounding box center [691, 326] width 821 height 366
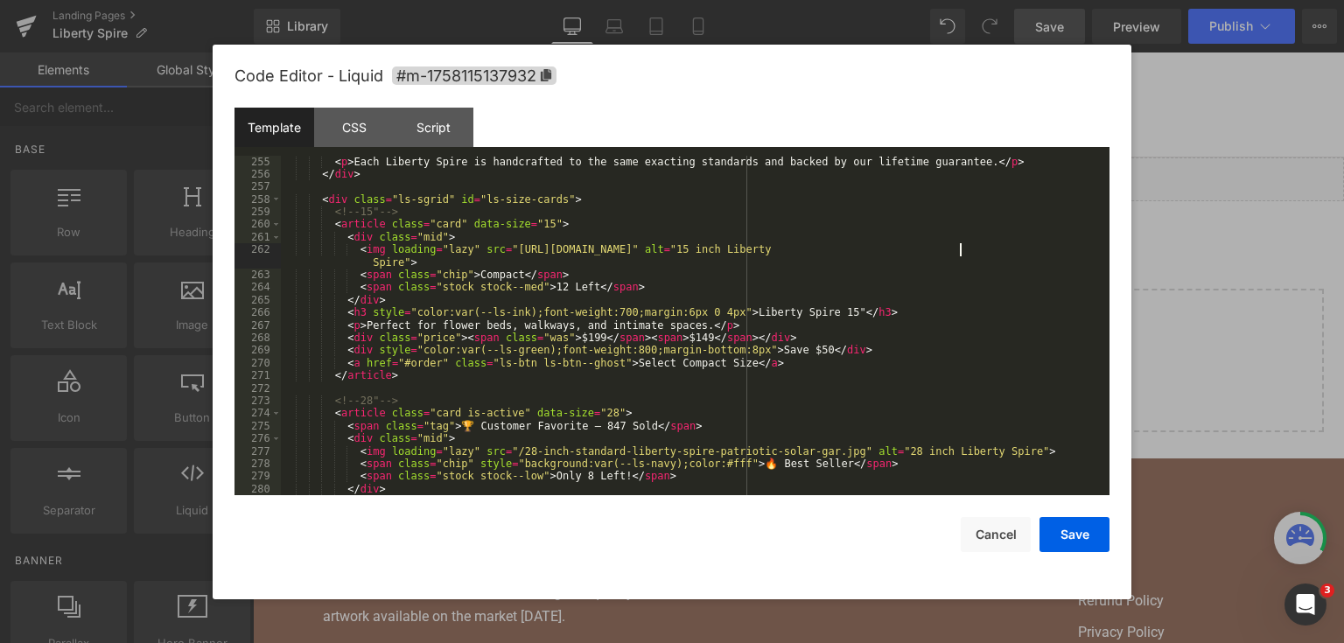
scroll to position [3443, 0]
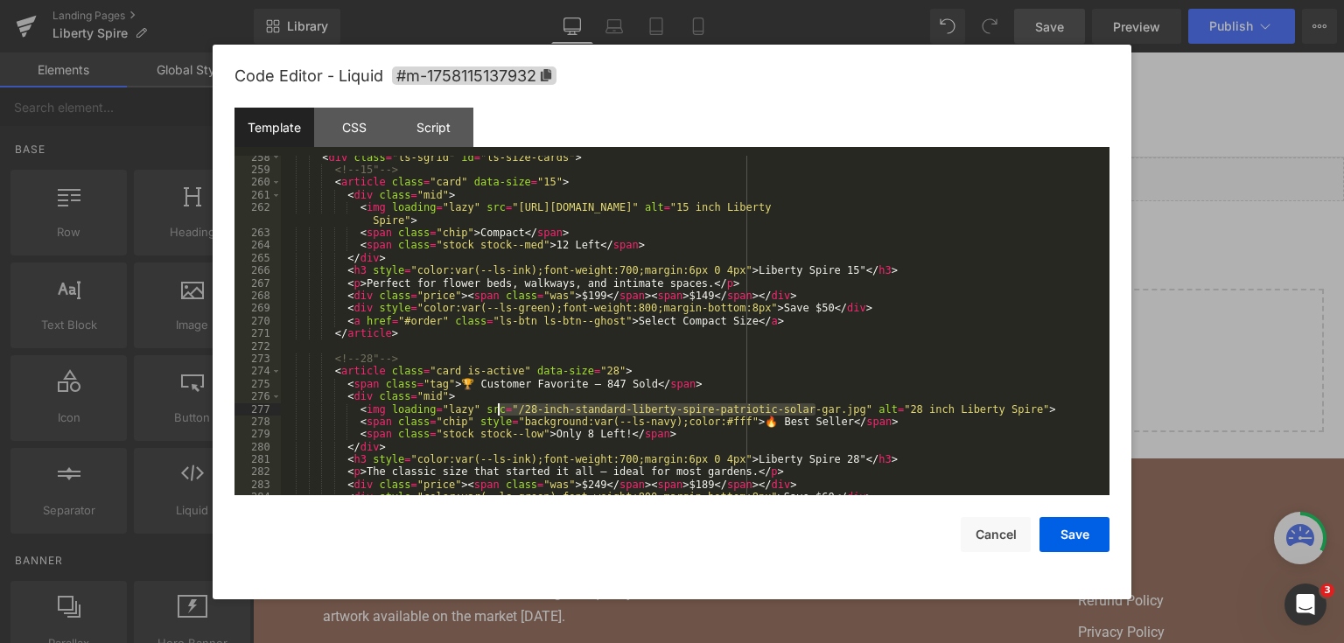
drag, startPoint x: 816, startPoint y: 409, endPoint x: 500, endPoint y: 407, distance: 316.7
click at [500, 407] on div "< div class = "ls-sgrid" id = "ls-size-cards" > <!-- 15" --> < article class = …" at bounding box center [691, 334] width 821 height 366
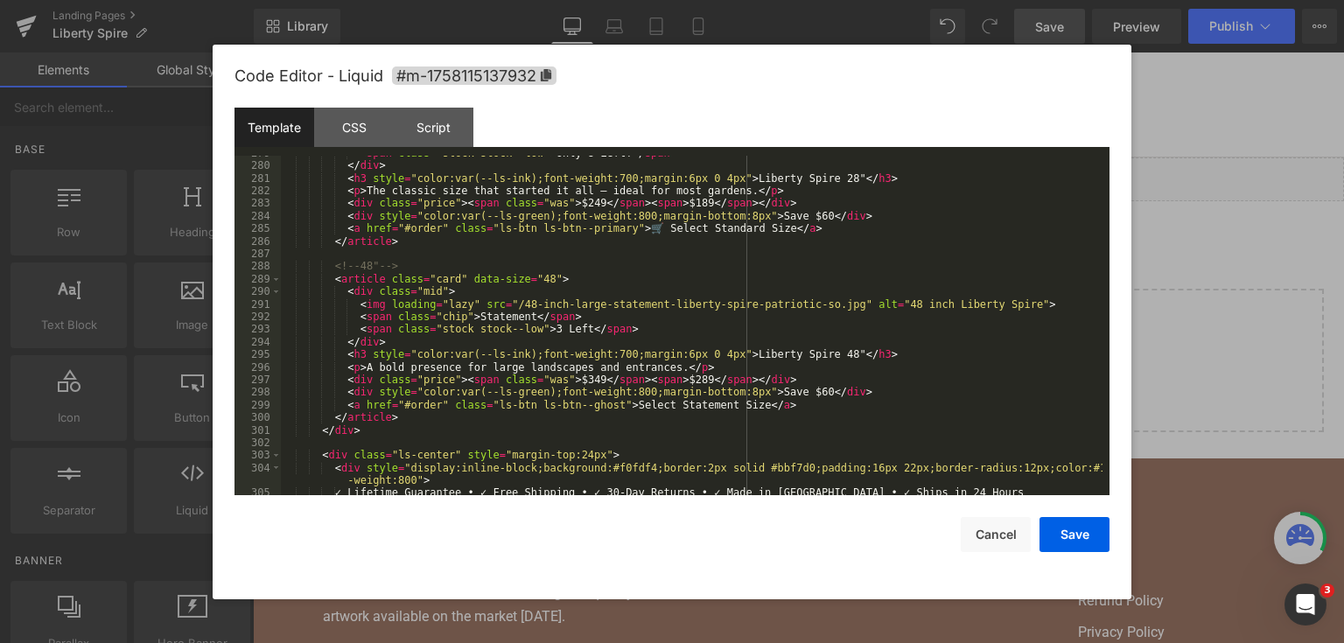
scroll to position [3737, 0]
drag, startPoint x: 817, startPoint y: 304, endPoint x: 498, endPoint y: 302, distance: 319.3
click at [498, 302] on div "< span class = "stock stock--low" > Only 8 Left! </ span > </ div > < h3 style …" at bounding box center [691, 330] width 821 height 366
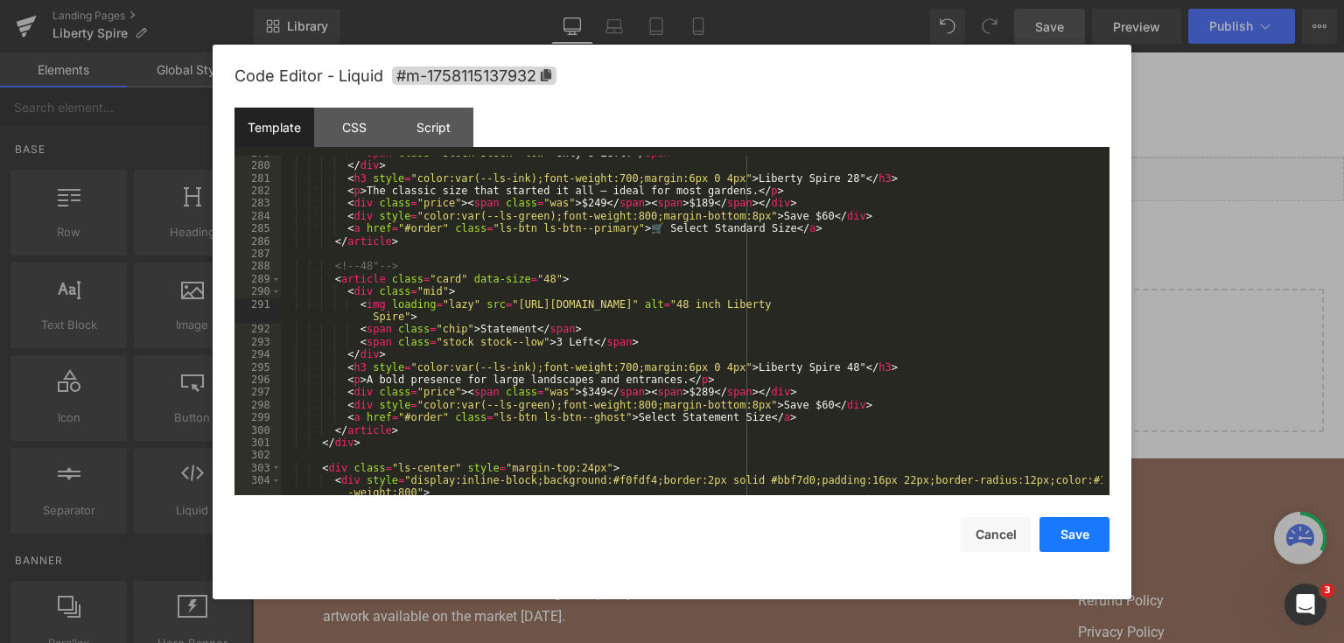
click at [1066, 532] on button "Save" at bounding box center [1074, 534] width 70 height 35
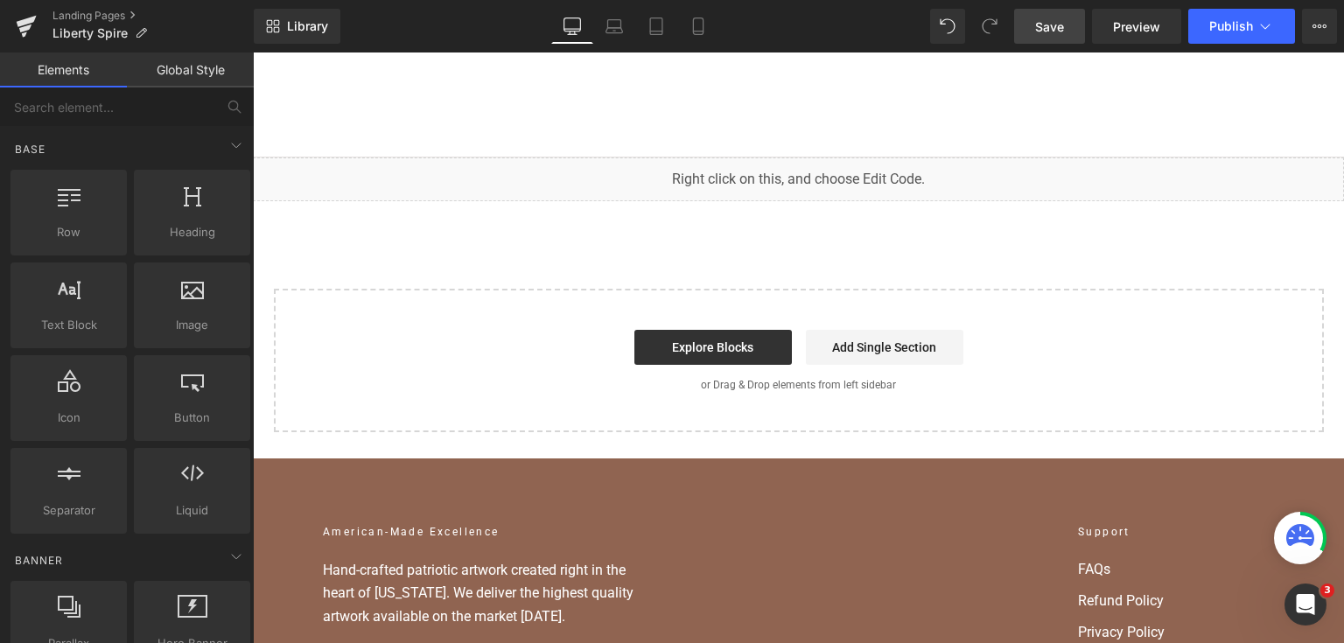
click at [1073, 17] on link "Save" at bounding box center [1049, 26] width 71 height 35
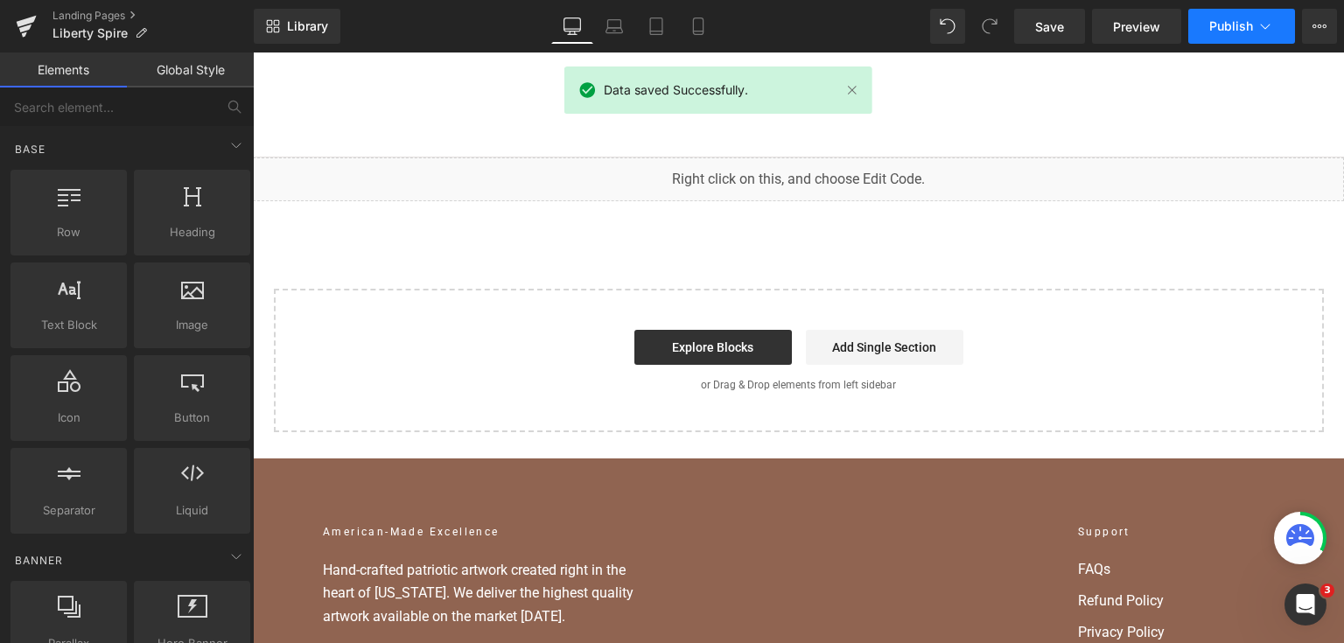
click at [1225, 14] on button "Publish" at bounding box center [1241, 26] width 107 height 35
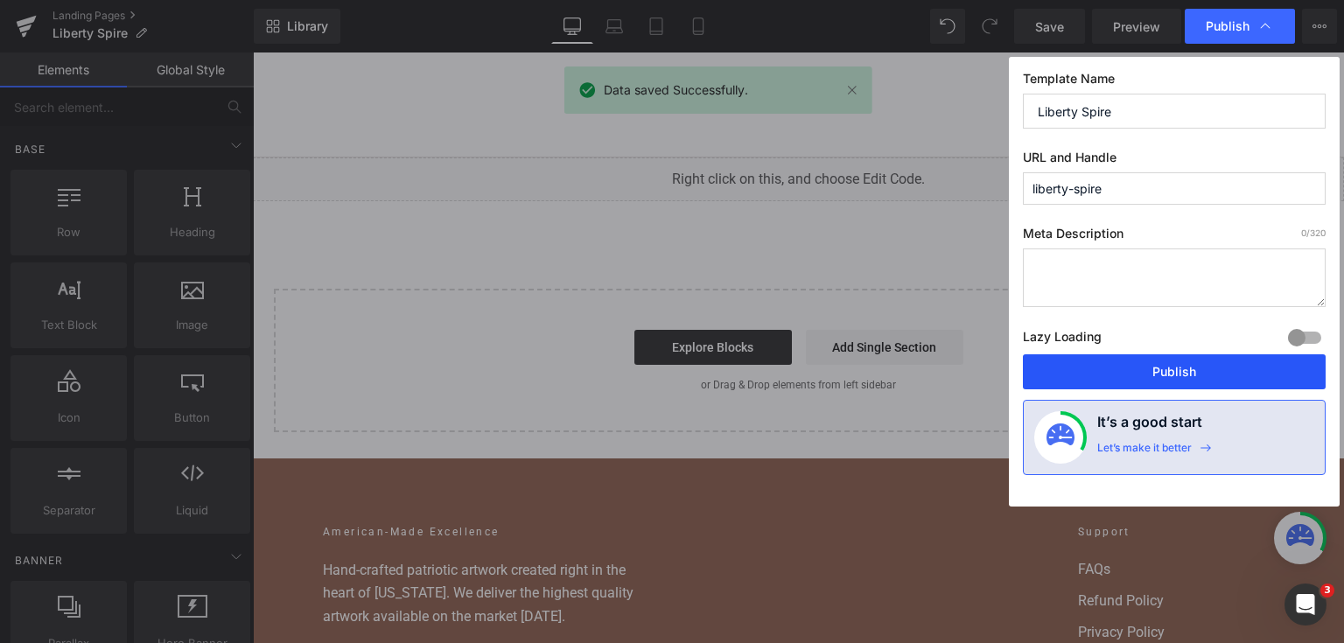
click at [1179, 371] on button "Publish" at bounding box center [1174, 371] width 303 height 35
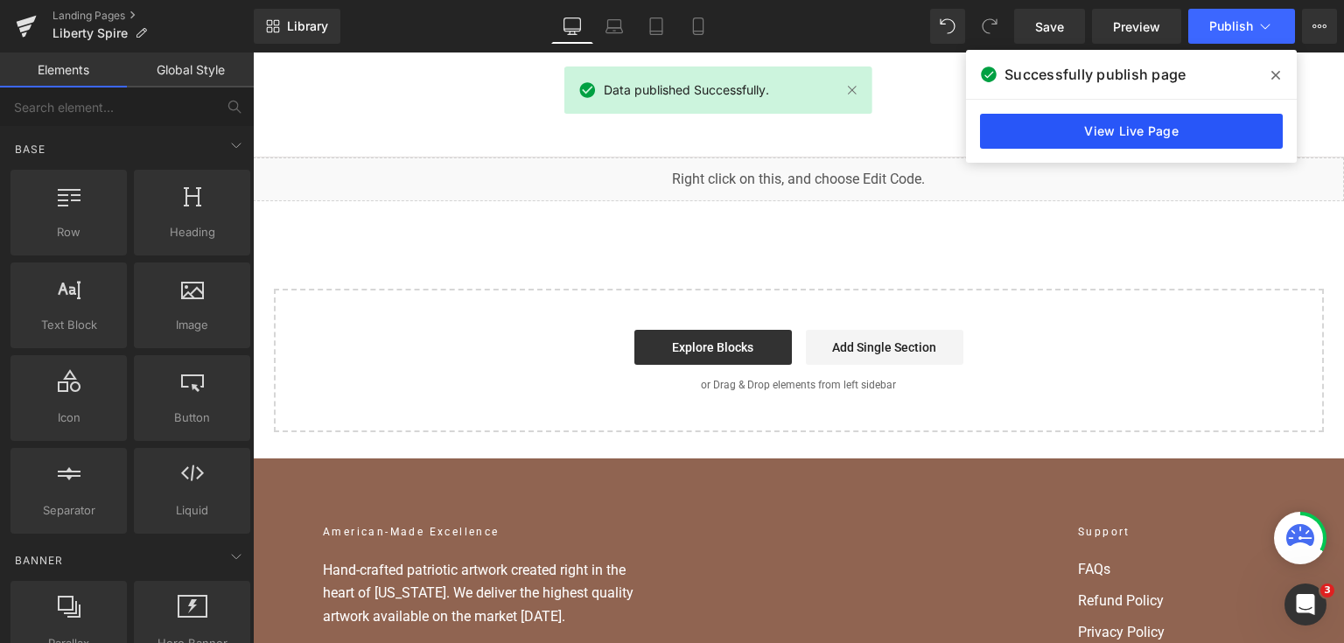
click at [1045, 129] on link "View Live Page" at bounding box center [1131, 131] width 303 height 35
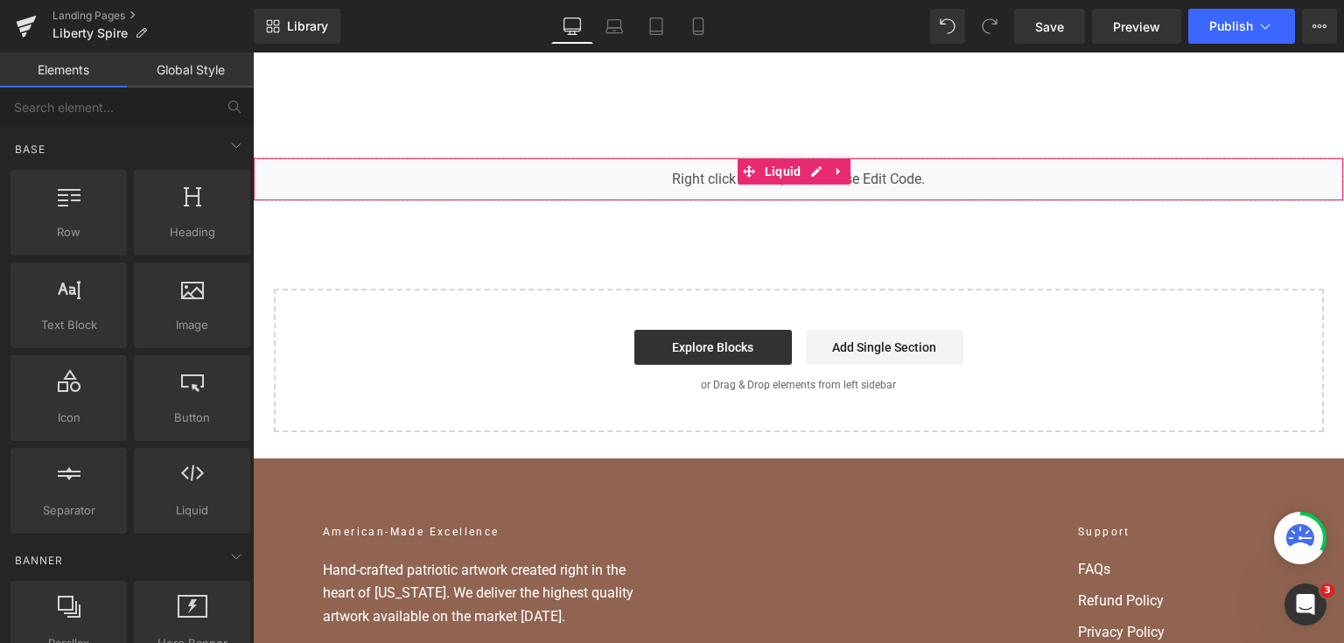
click at [725, 0] on div "Liquid You are previewing how the will restyle your page. You can not edit Elem…" at bounding box center [672, 0] width 1344 height 0
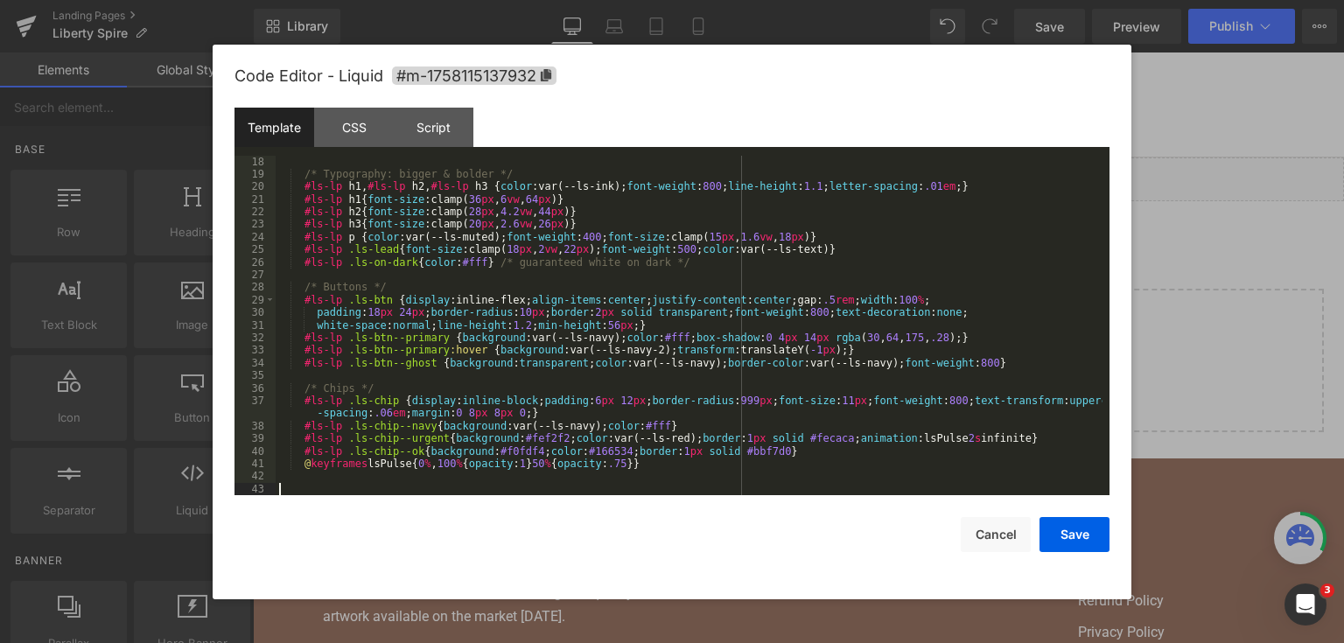
scroll to position [213, 0]
paste textarea
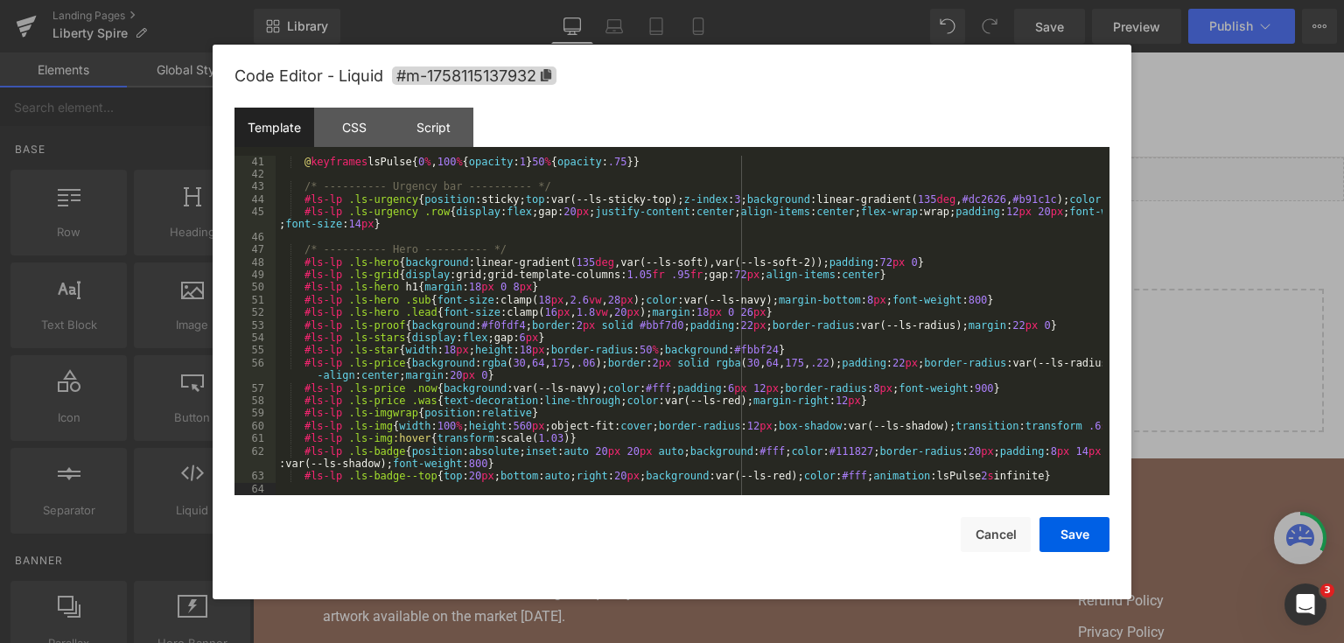
scroll to position [528, 0]
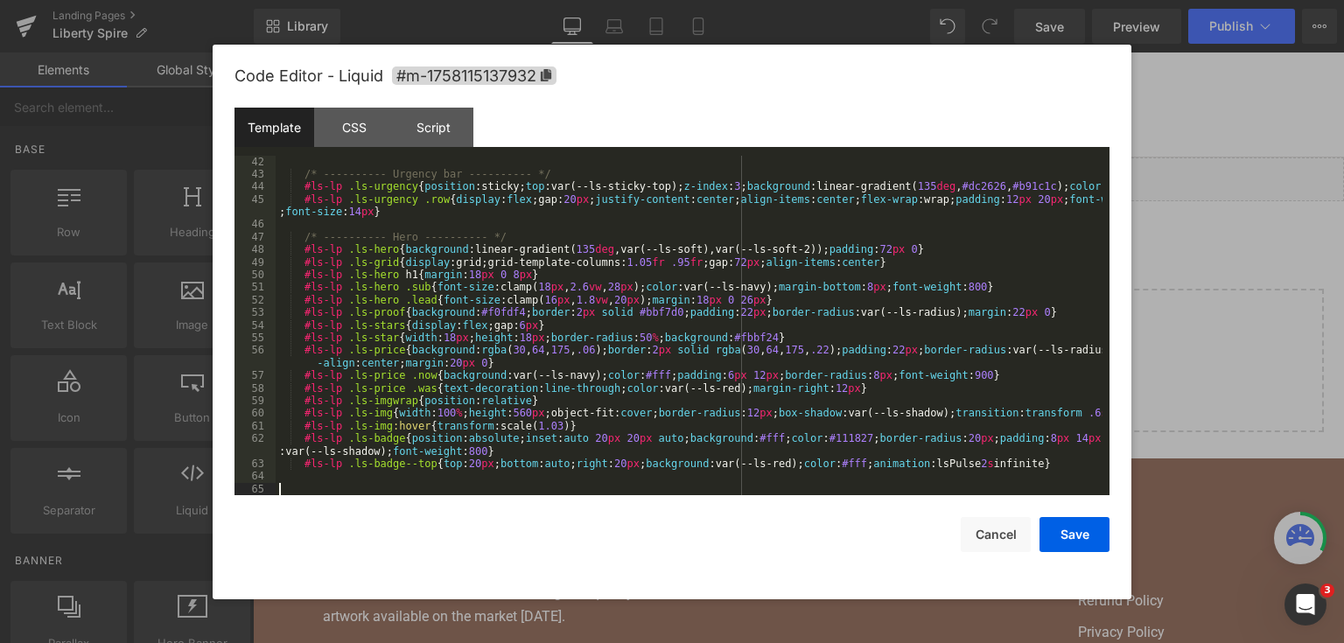
paste textarea
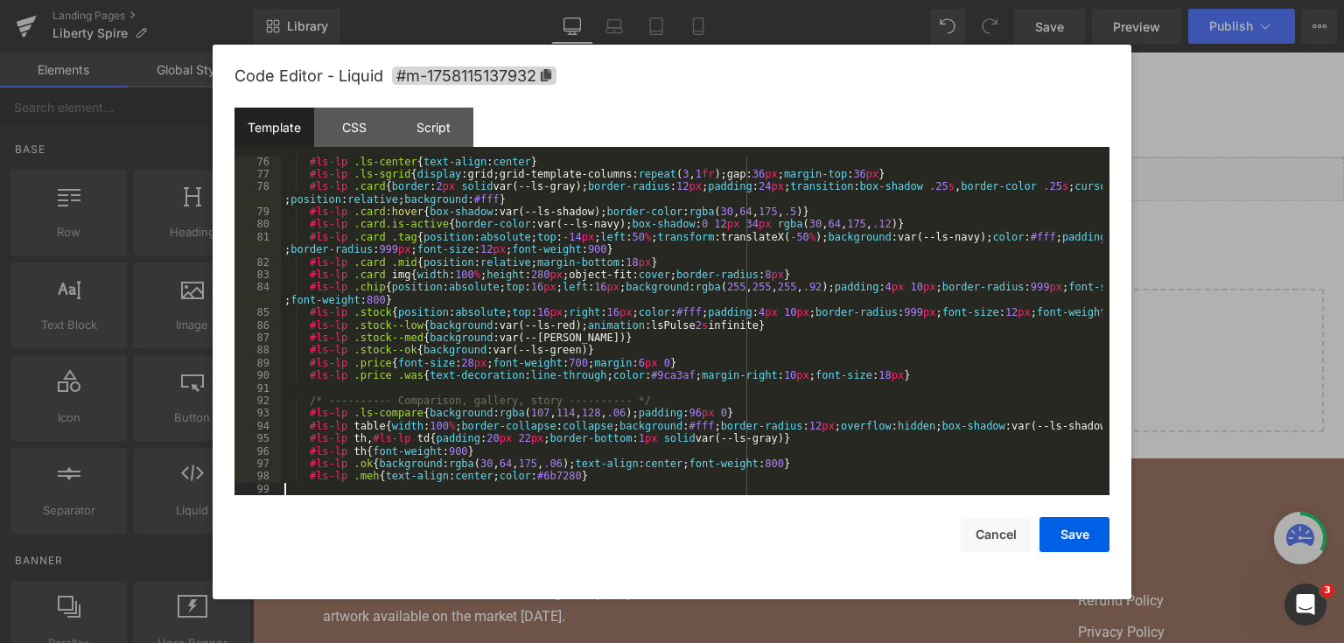
scroll to position [1020, 0]
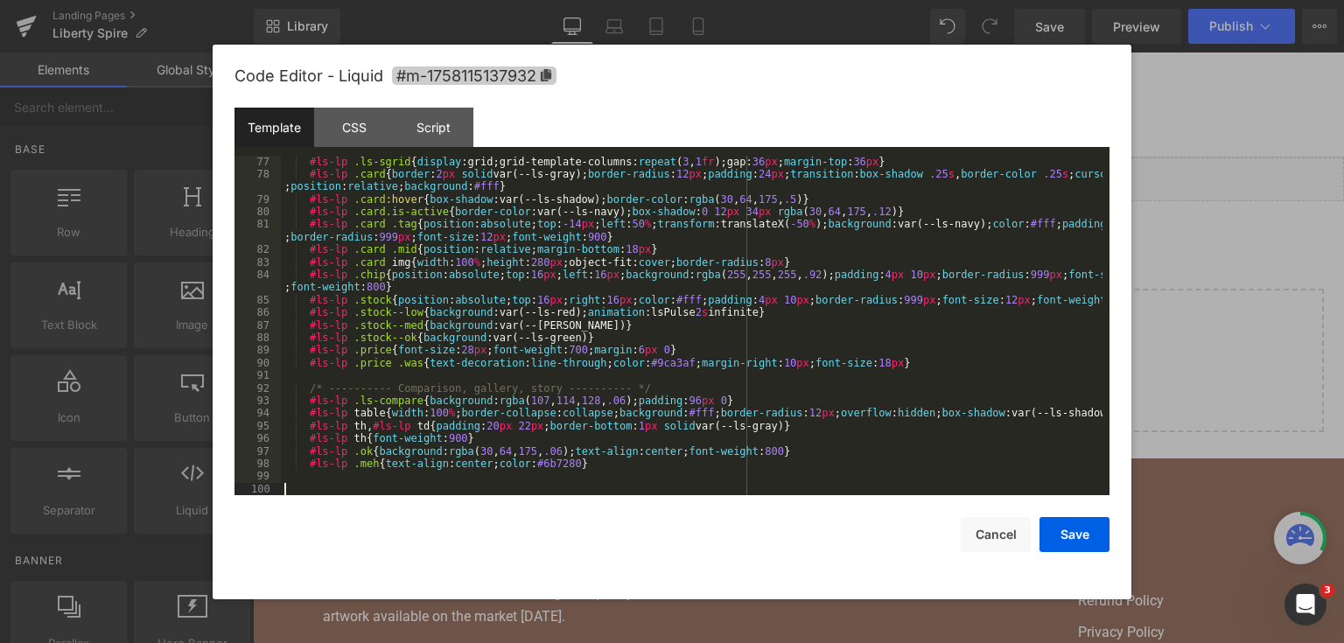
paste textarea
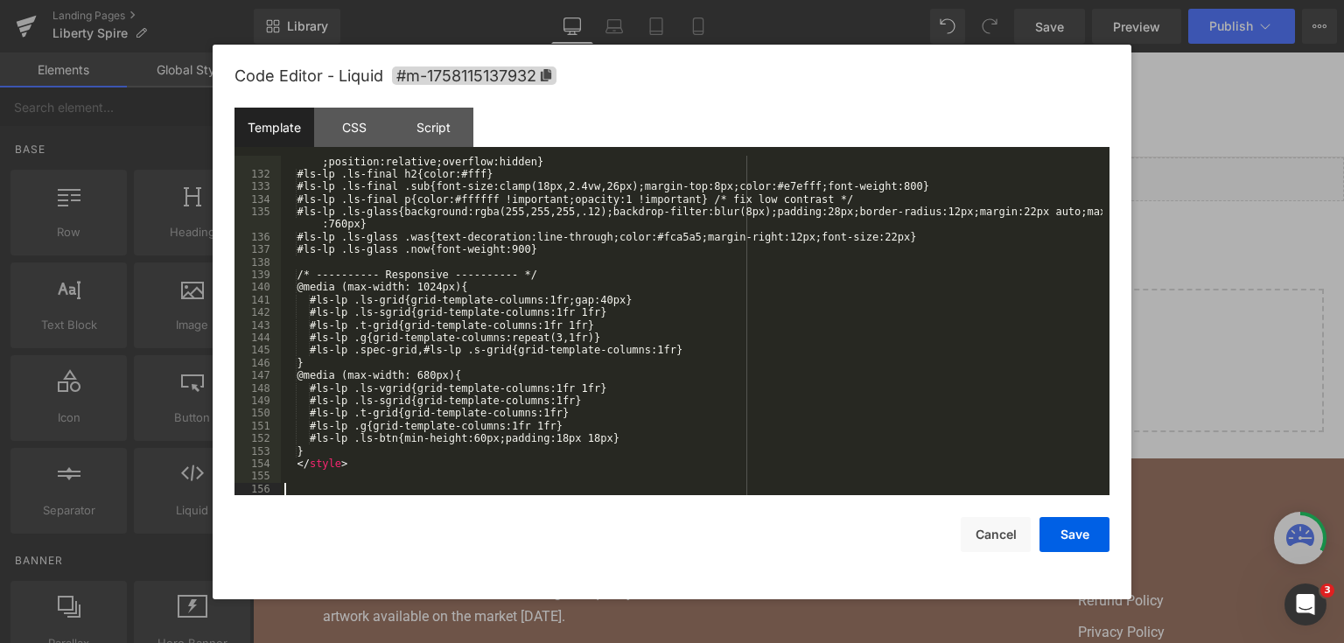
scroll to position [1764, 0]
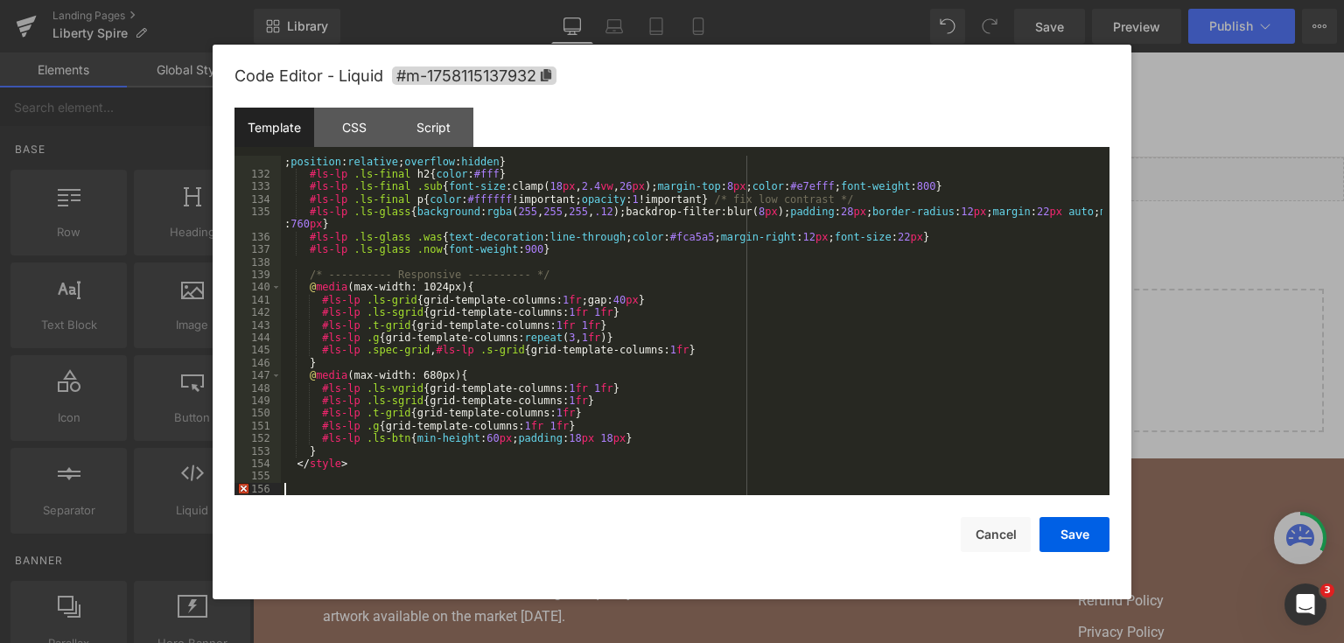
paste textarea
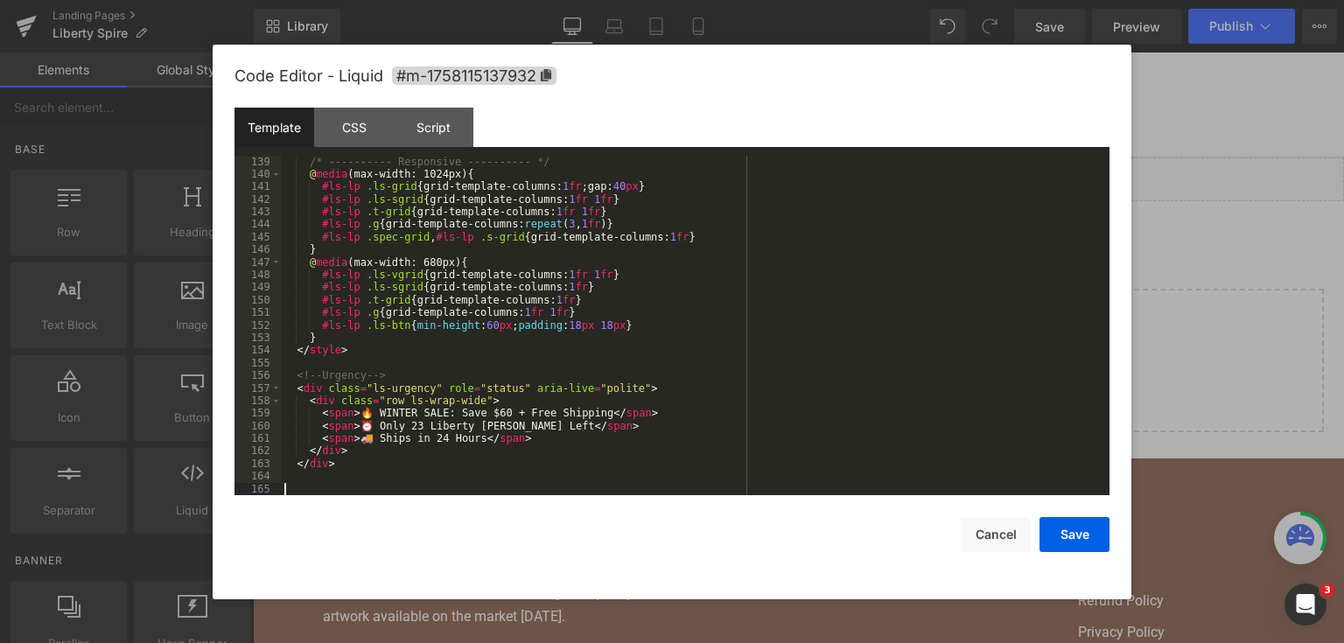
scroll to position [1876, 0]
paste textarea
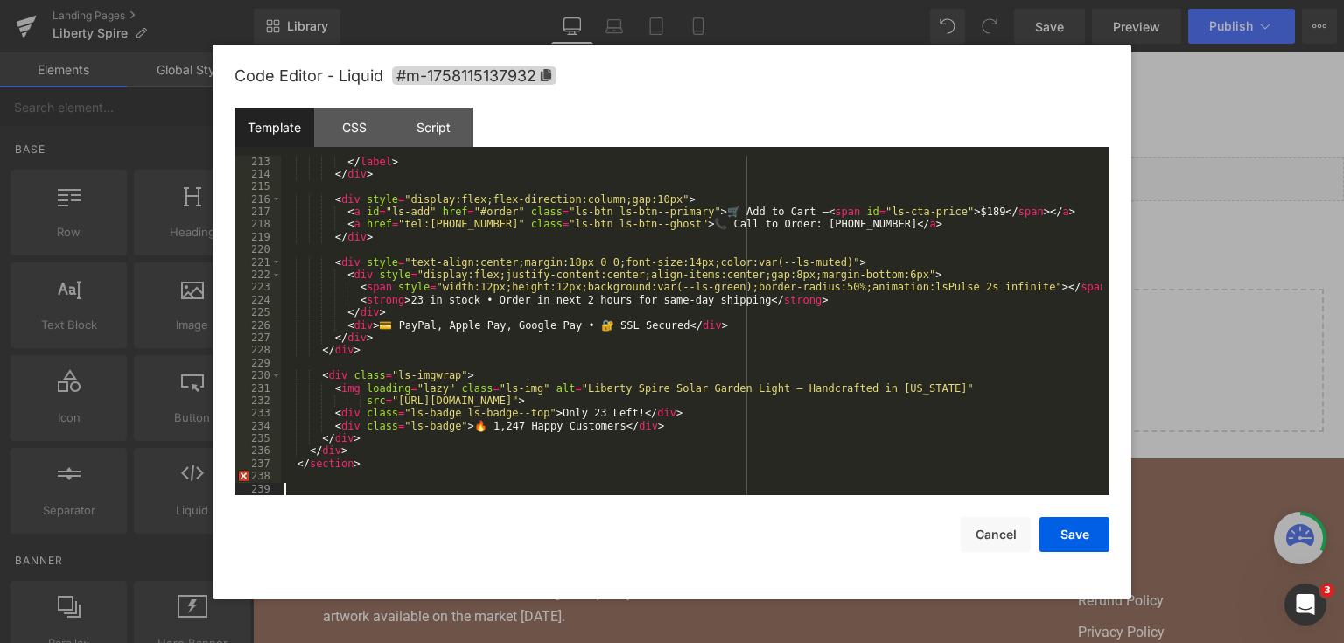
scroll to position [2872, 0]
paste textarea
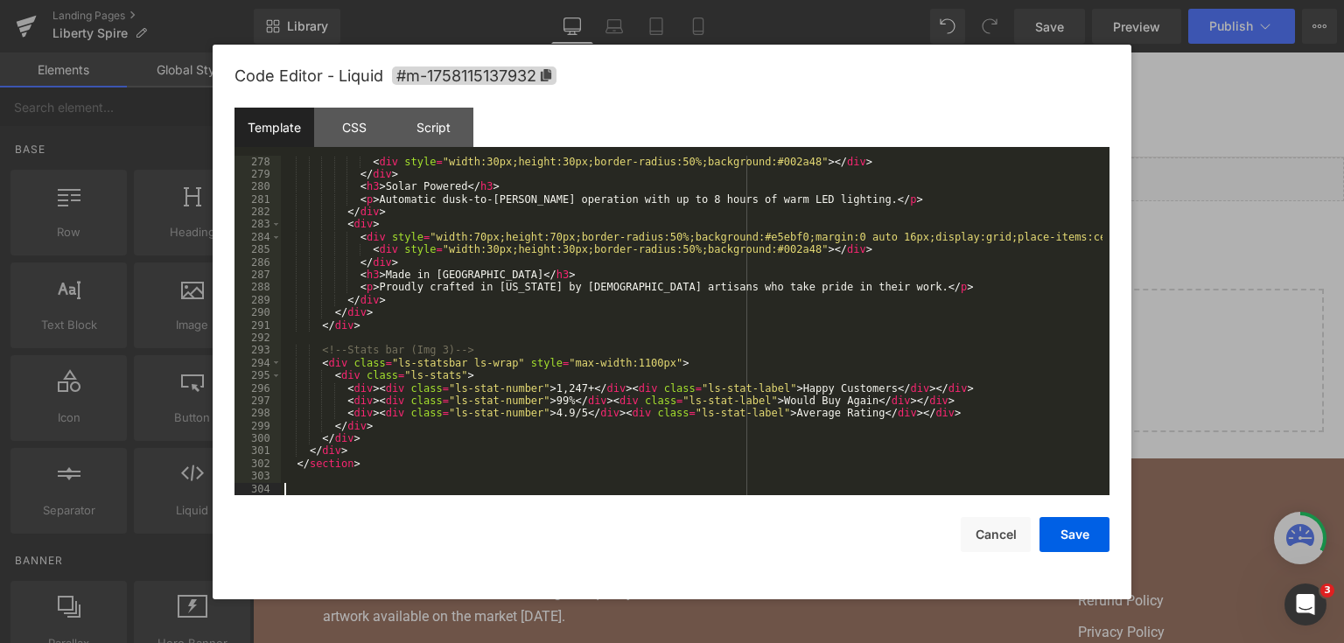
scroll to position [3691, 0]
paste textarea
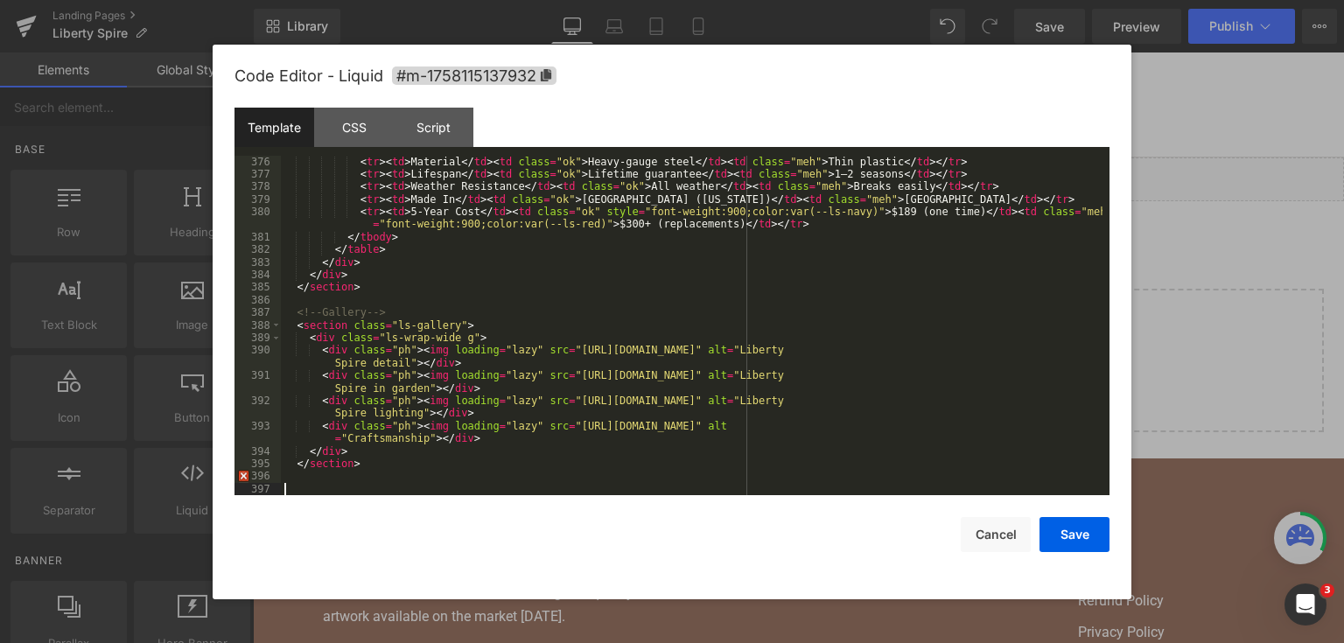
scroll to position [4937, 0]
paste textarea
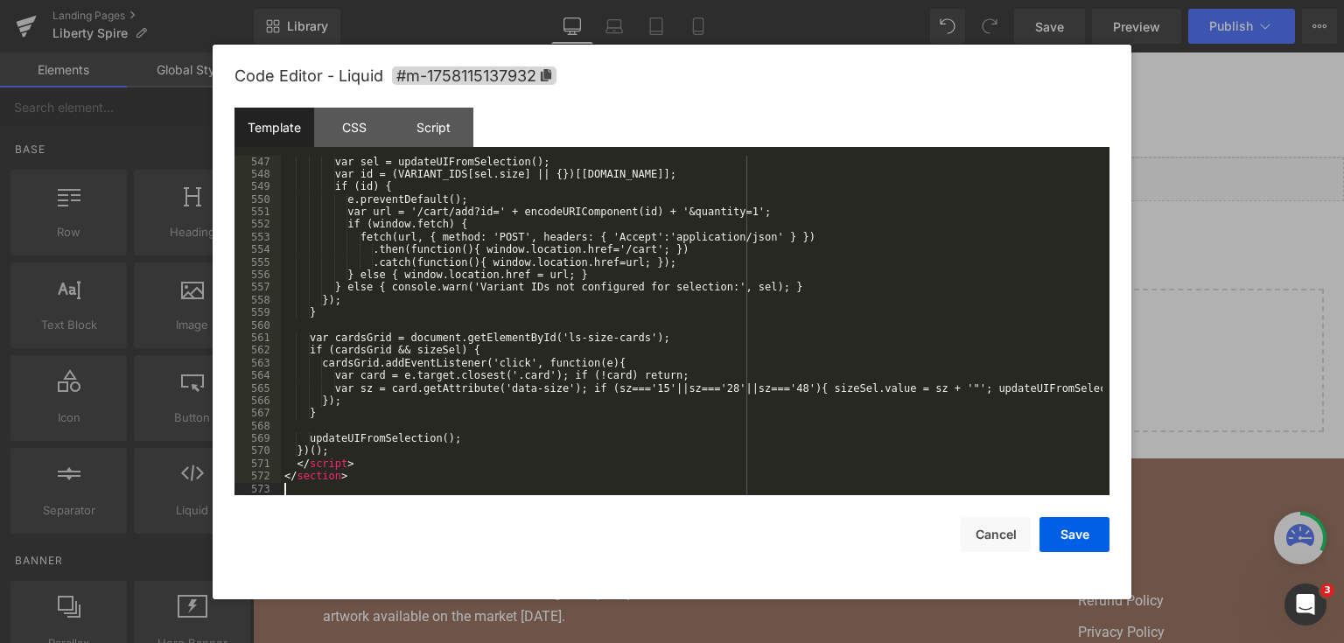
scroll to position [7331, 0]
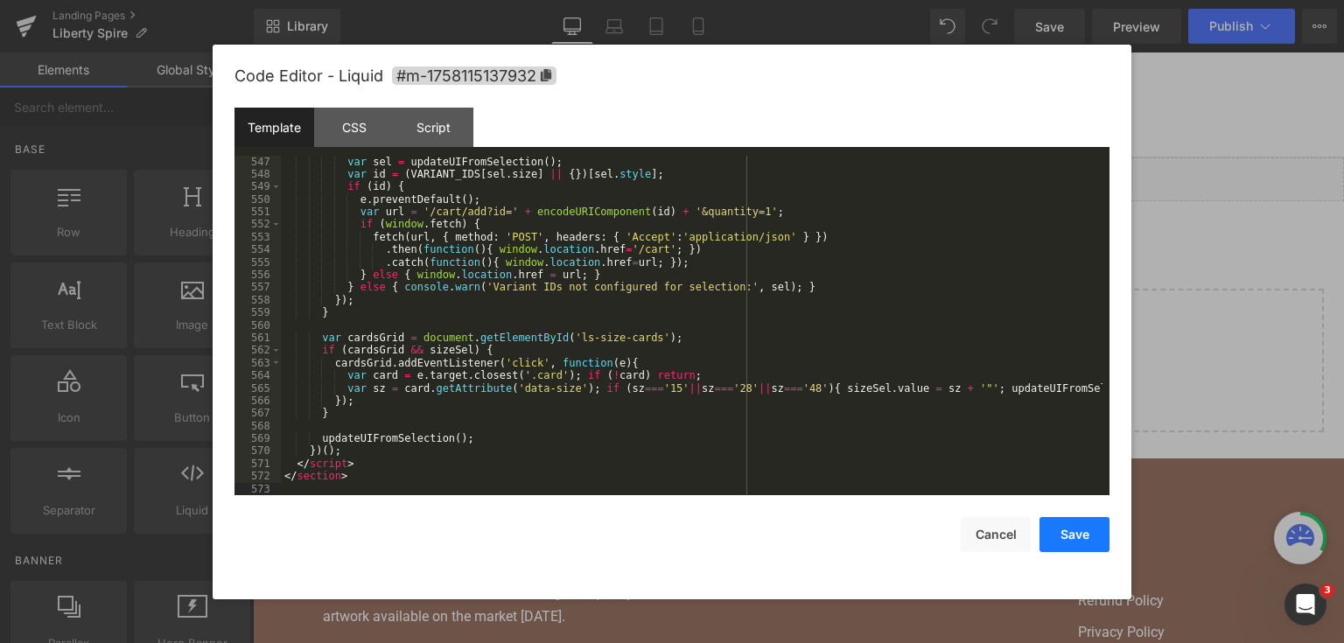
click at [1062, 535] on button "Save" at bounding box center [1074, 534] width 70 height 35
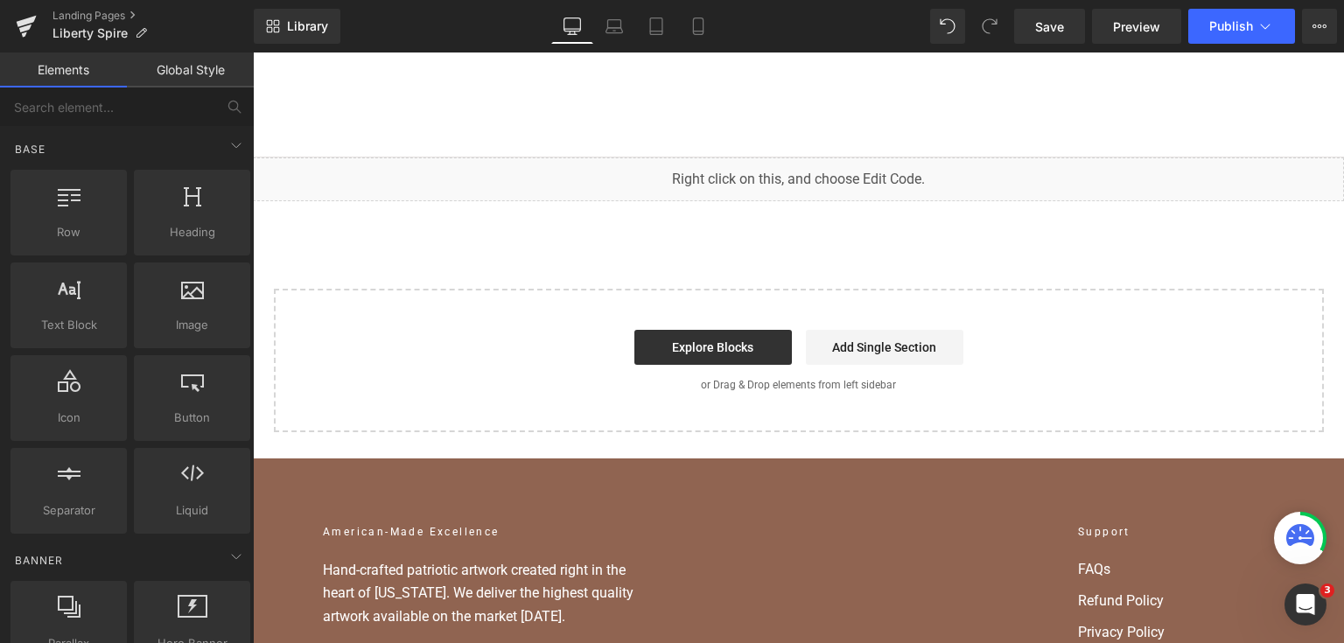
click at [1067, 19] on link "Save" at bounding box center [1049, 26] width 71 height 35
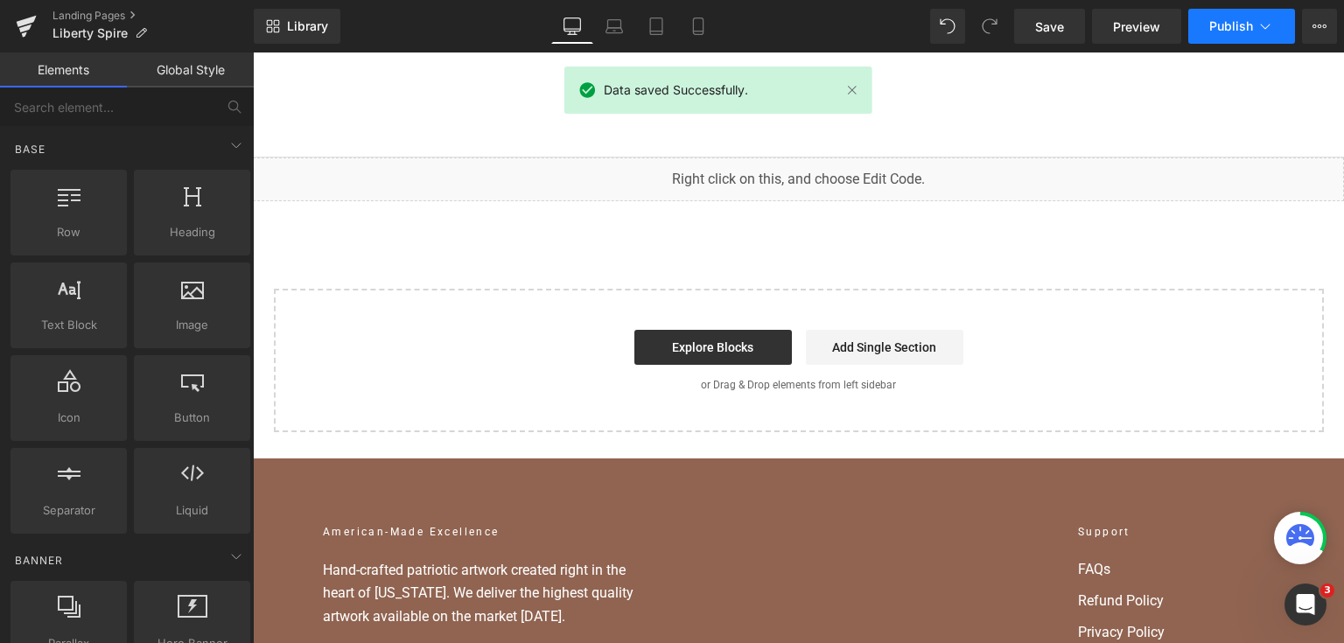
click at [1236, 31] on span "Publish" at bounding box center [1231, 26] width 44 height 14
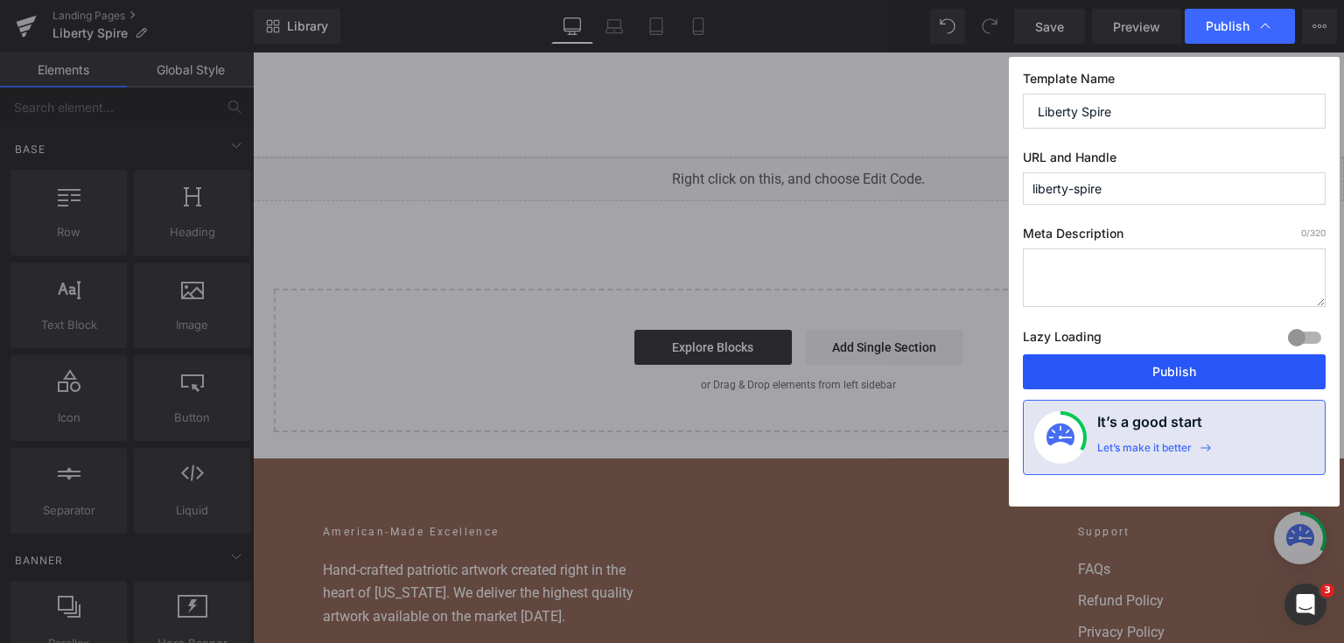
click at [1177, 370] on button "Publish" at bounding box center [1174, 371] width 303 height 35
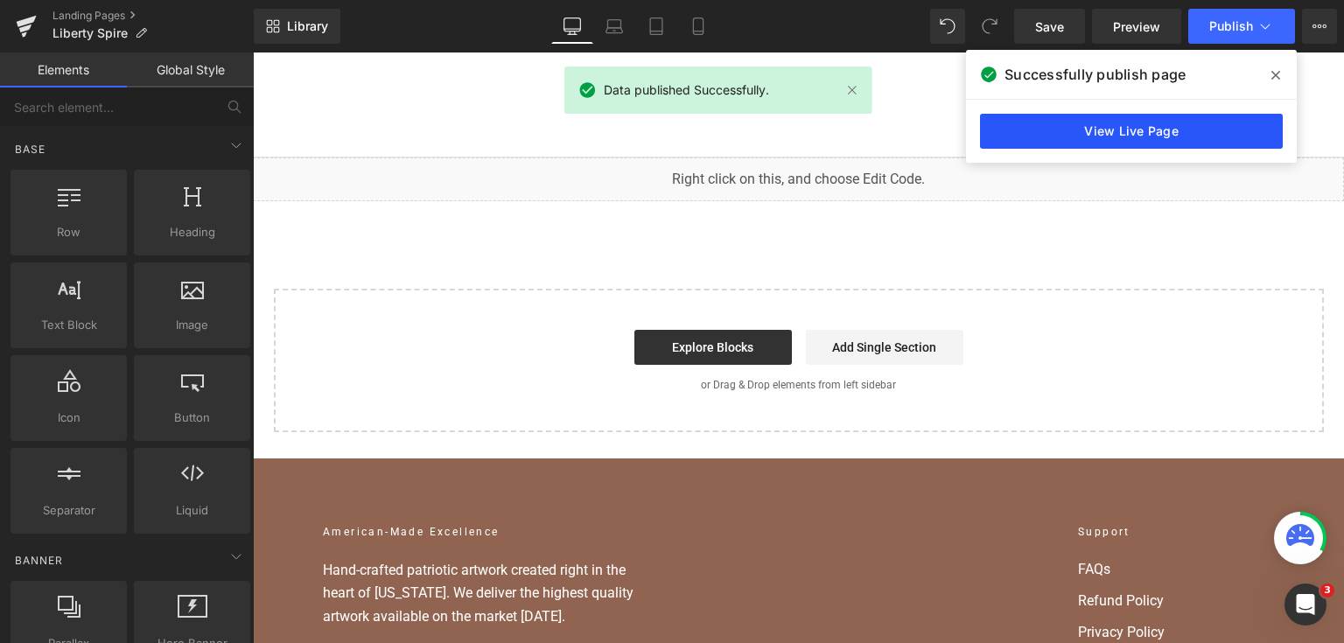
click at [1003, 124] on link "View Live Page" at bounding box center [1131, 131] width 303 height 35
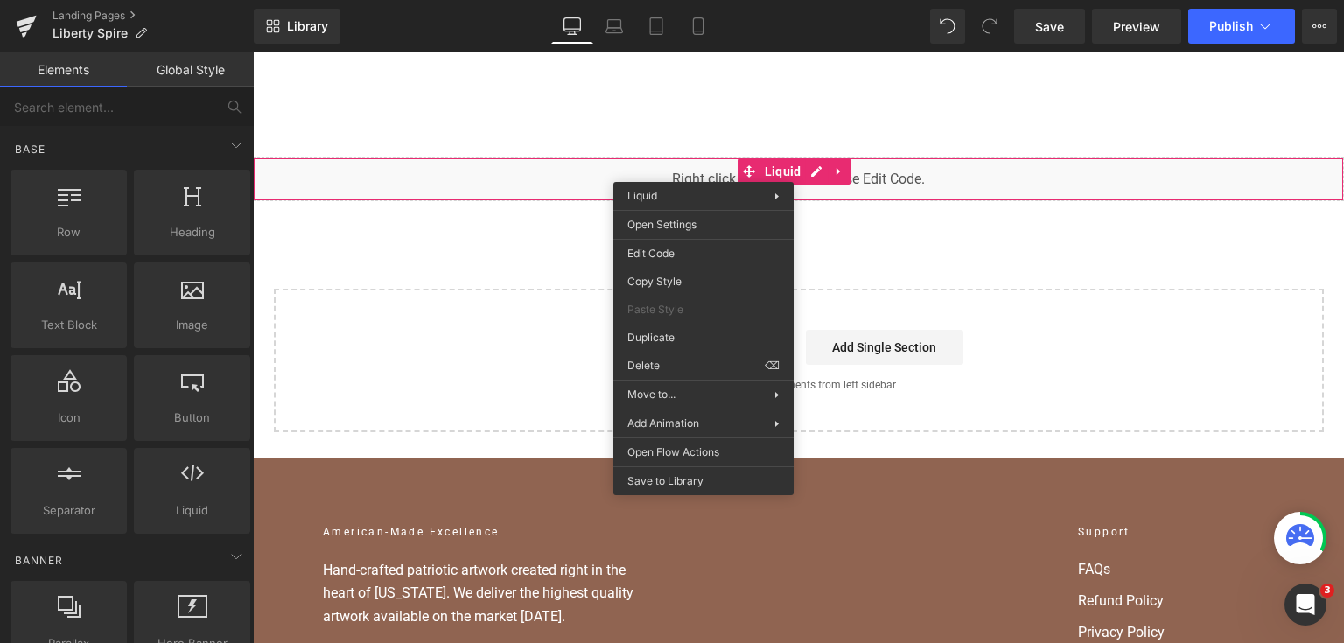
click at [706, 0] on div "Liquid You are previewing how the will restyle your page. You can not edit Elem…" at bounding box center [672, 0] width 1344 height 0
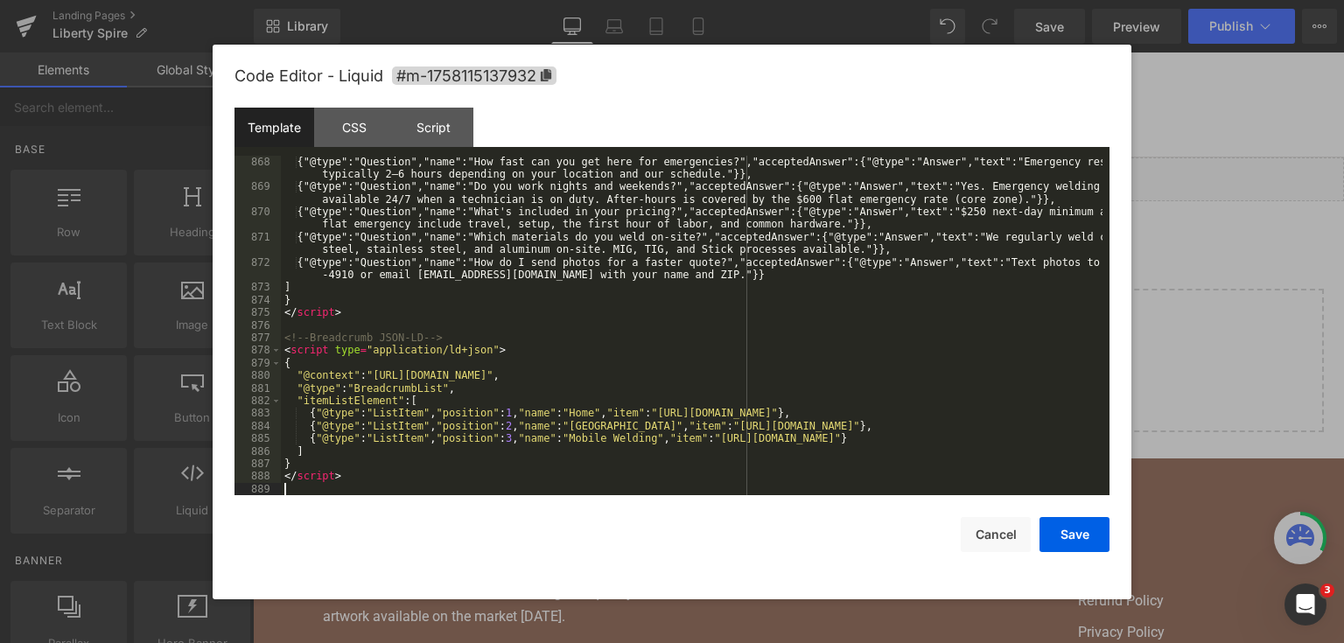
scroll to position [12332, 0]
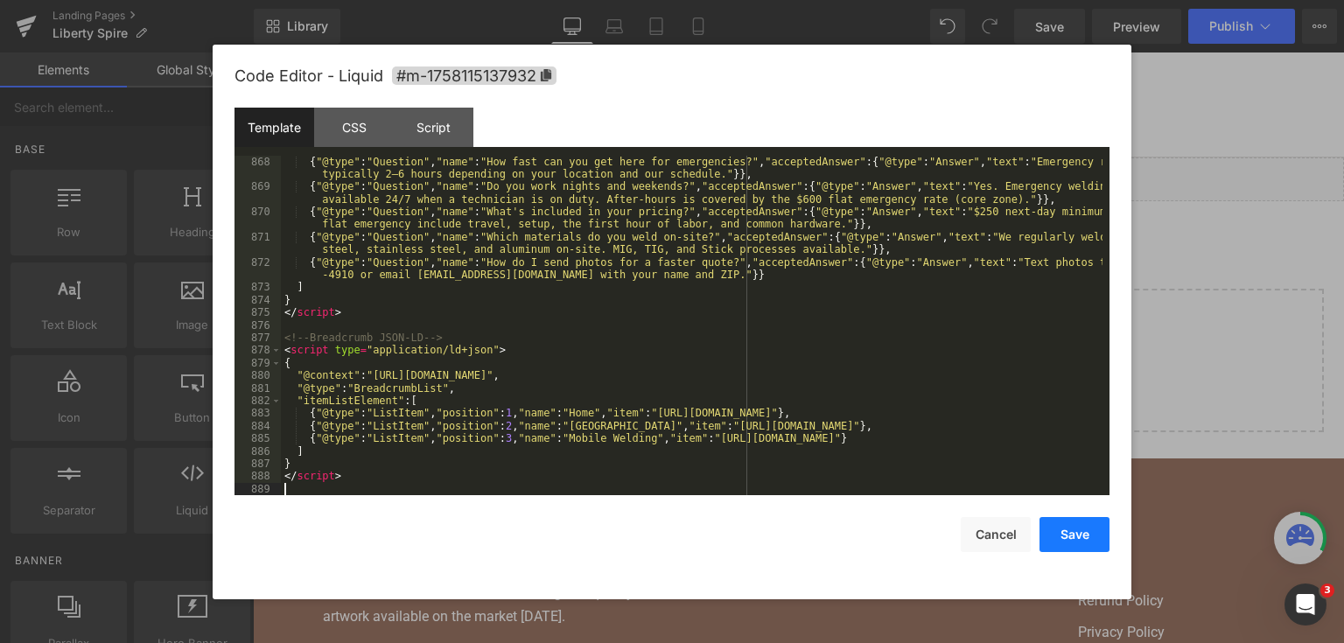
click at [1089, 528] on button "Save" at bounding box center [1074, 534] width 70 height 35
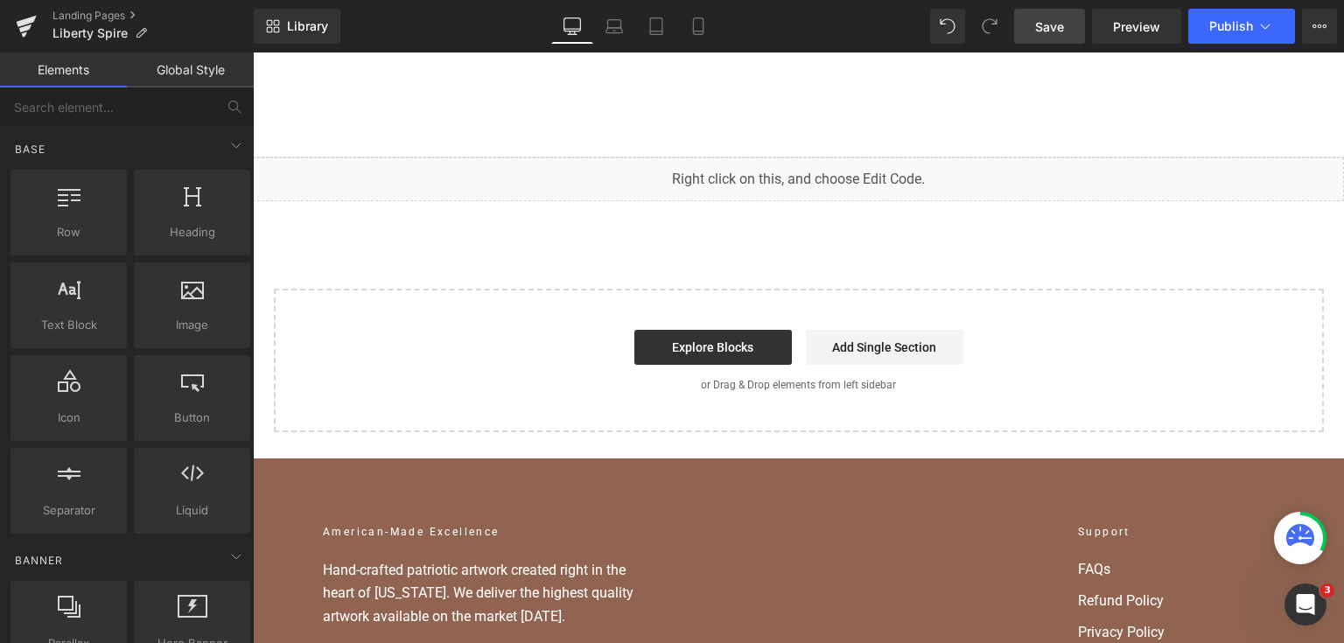
click at [1051, 35] on span "Save" at bounding box center [1049, 26] width 29 height 18
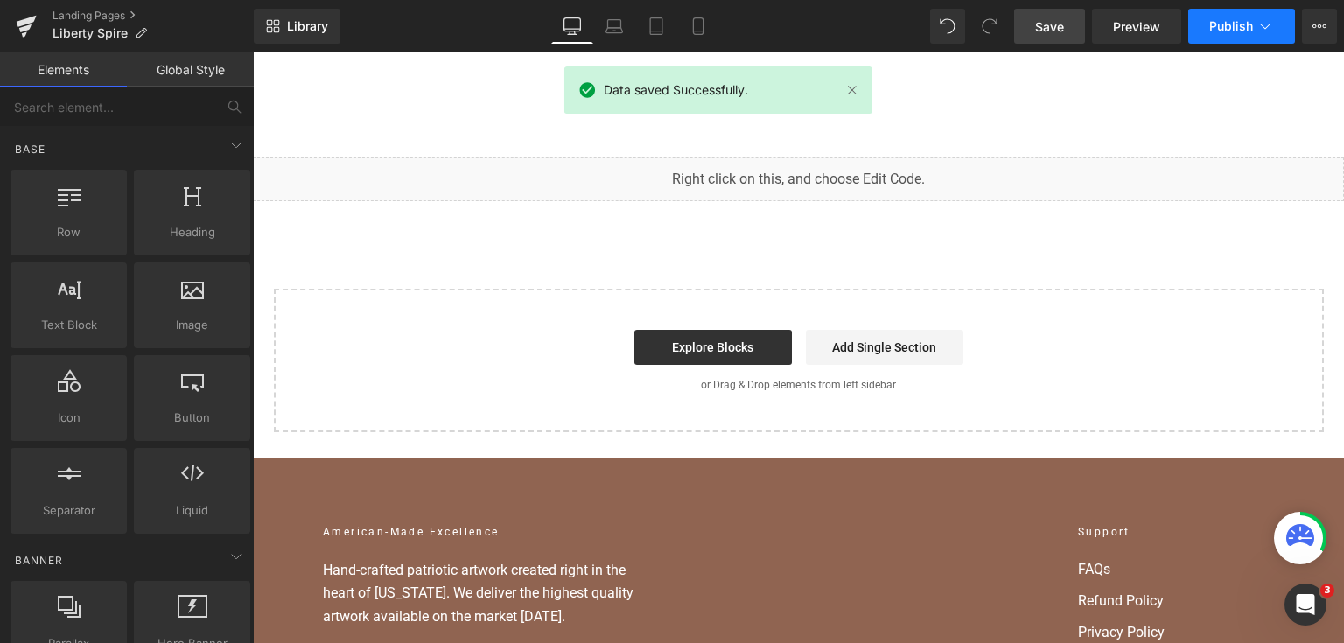
click at [1212, 33] on button "Publish" at bounding box center [1241, 26] width 107 height 35
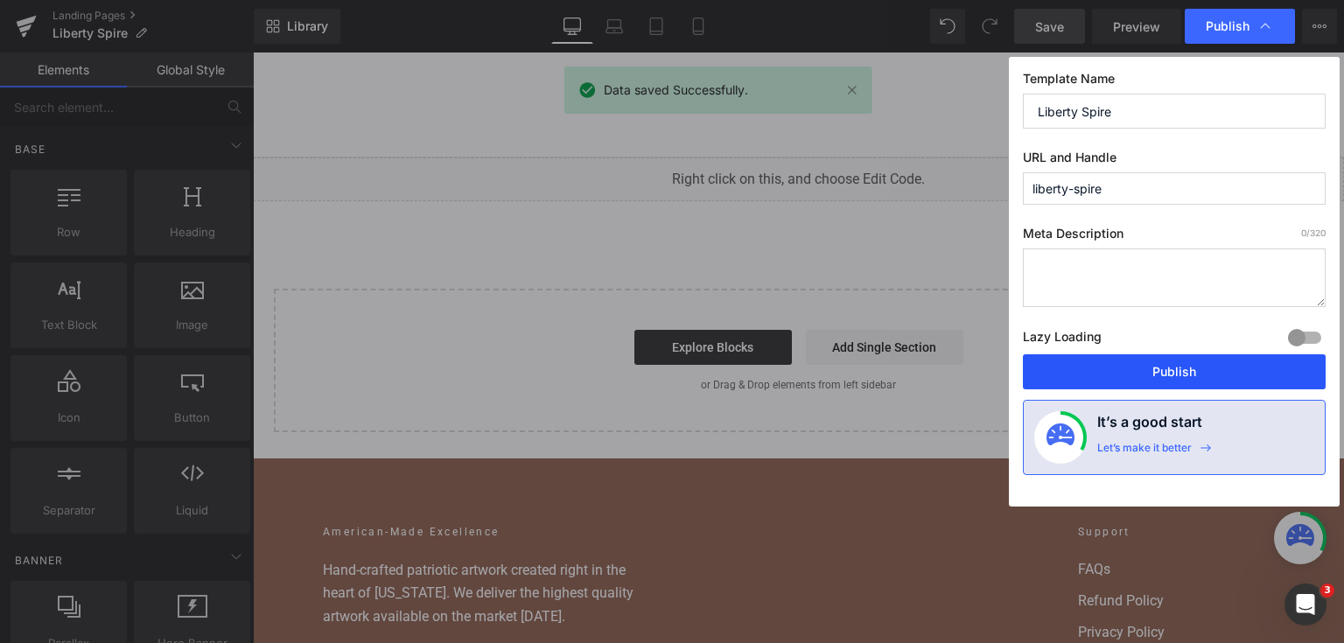
click at [1156, 359] on button "Publish" at bounding box center [1174, 371] width 303 height 35
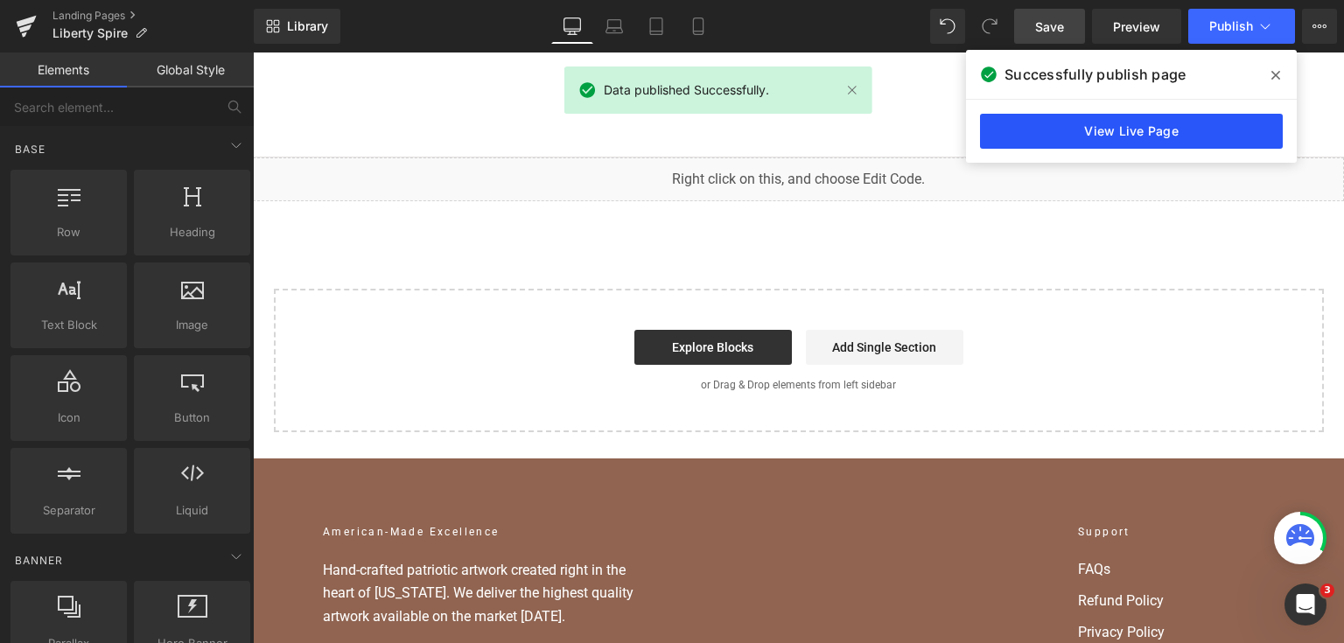
click at [1087, 143] on link "View Live Page" at bounding box center [1131, 131] width 303 height 35
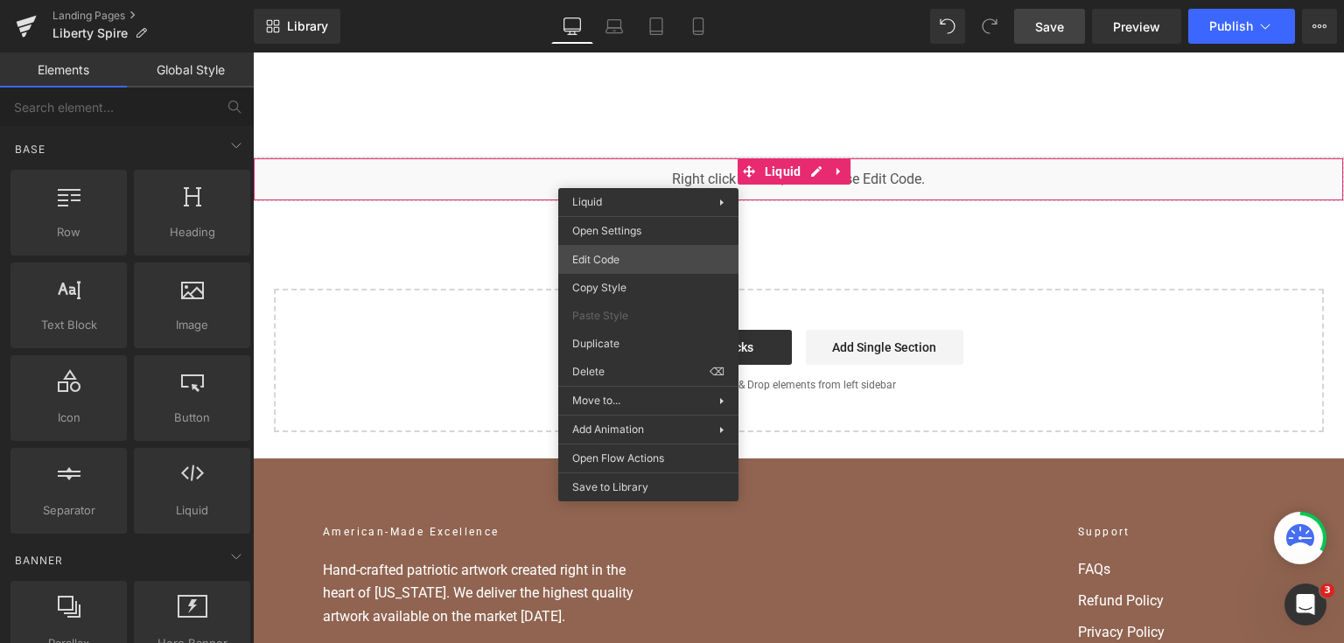
click at [650, 0] on div "Liquid You are previewing how the will restyle your page. You can not edit Elem…" at bounding box center [672, 0] width 1344 height 0
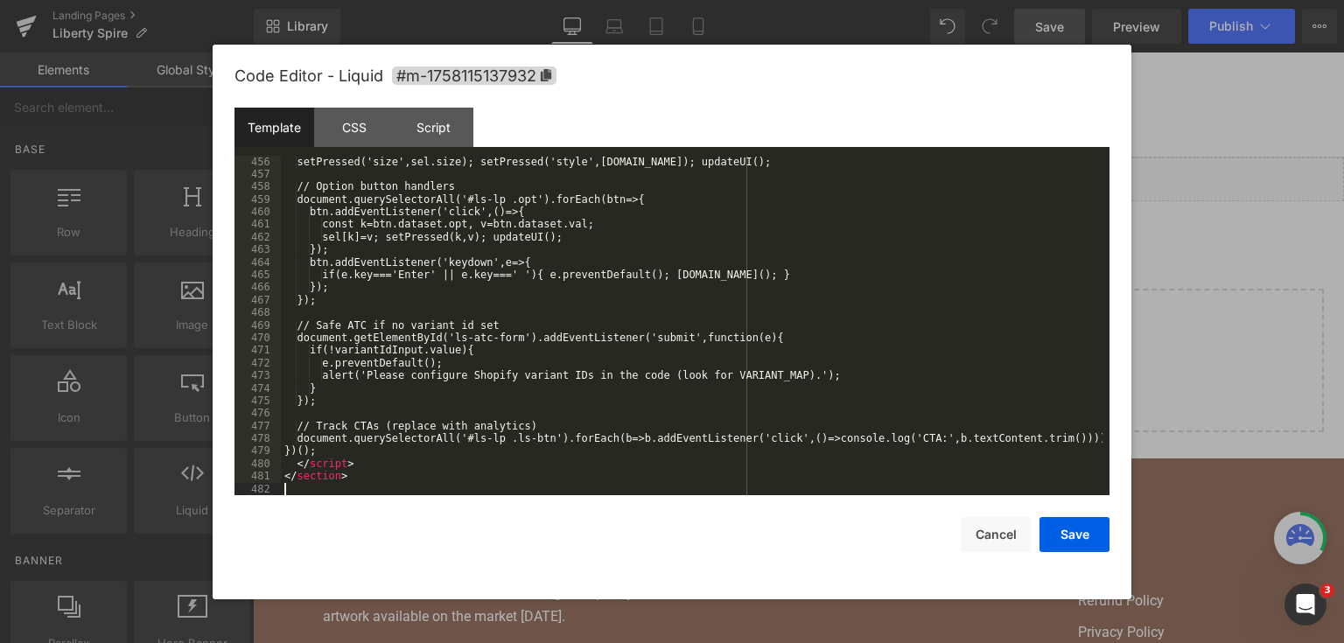
click at [1069, 538] on button "Save" at bounding box center [1074, 534] width 70 height 35
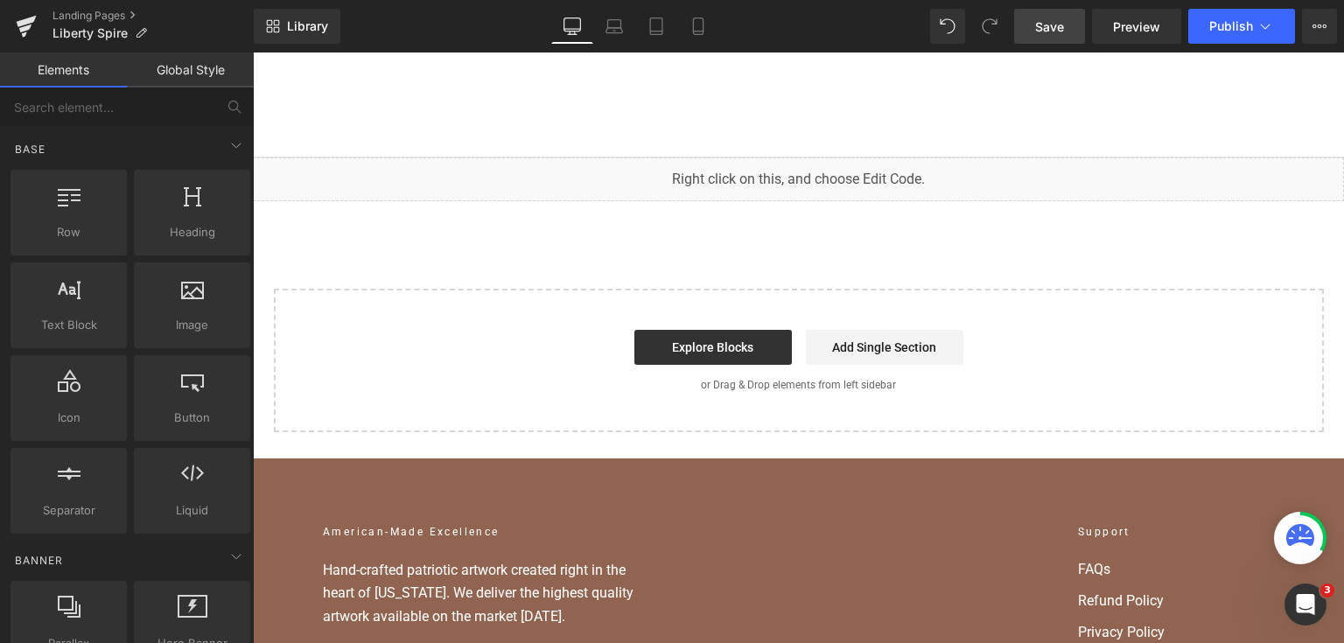
click at [1052, 18] on span "Save" at bounding box center [1049, 26] width 29 height 18
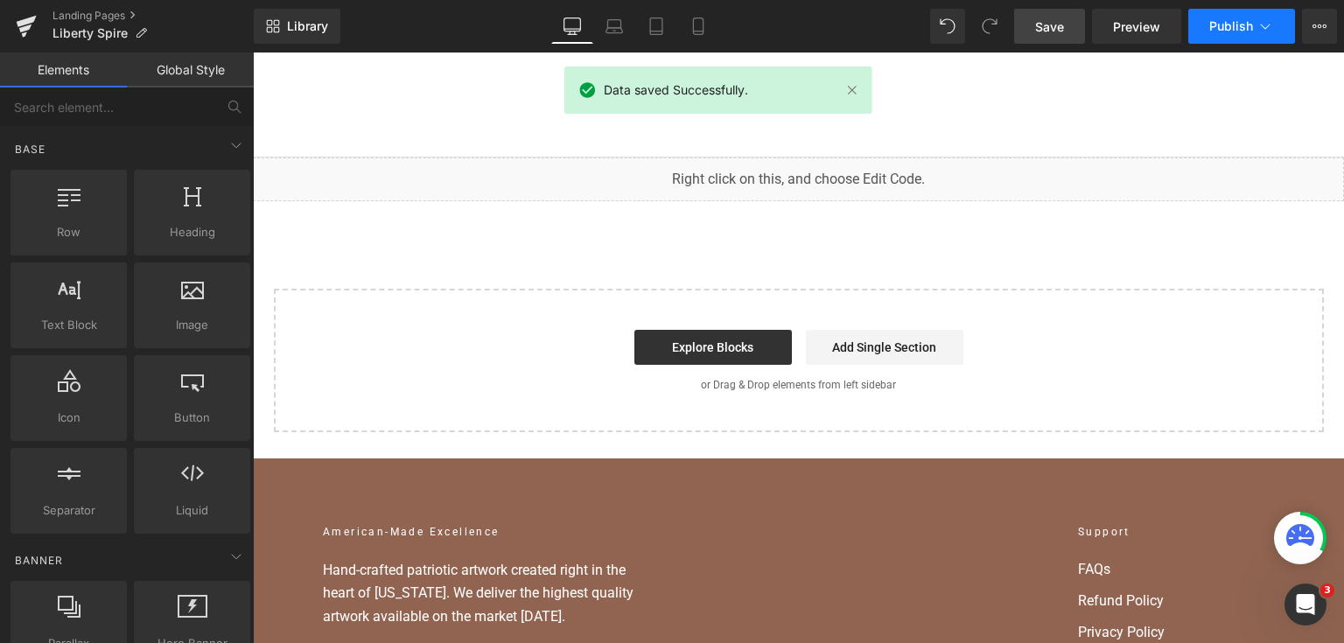
click at [1216, 28] on span "Publish" at bounding box center [1231, 26] width 44 height 14
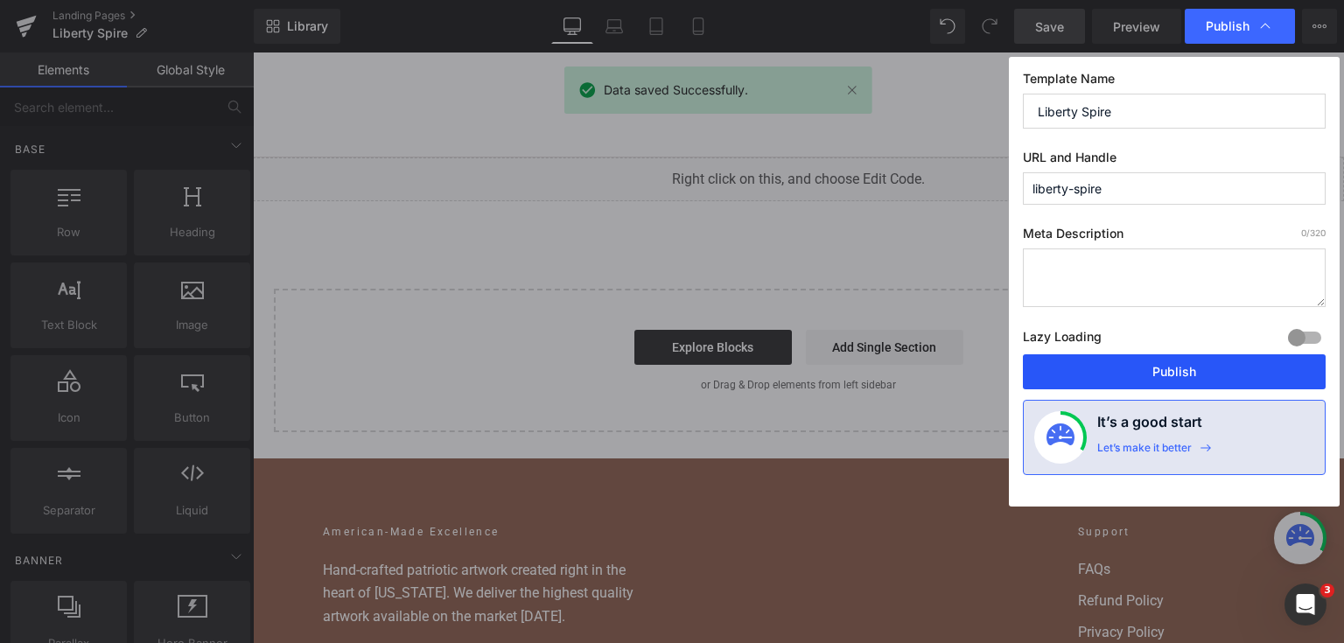
drag, startPoint x: 1179, startPoint y: 367, endPoint x: 926, endPoint y: 313, distance: 258.4
click at [1179, 367] on button "Publish" at bounding box center [1174, 371] width 303 height 35
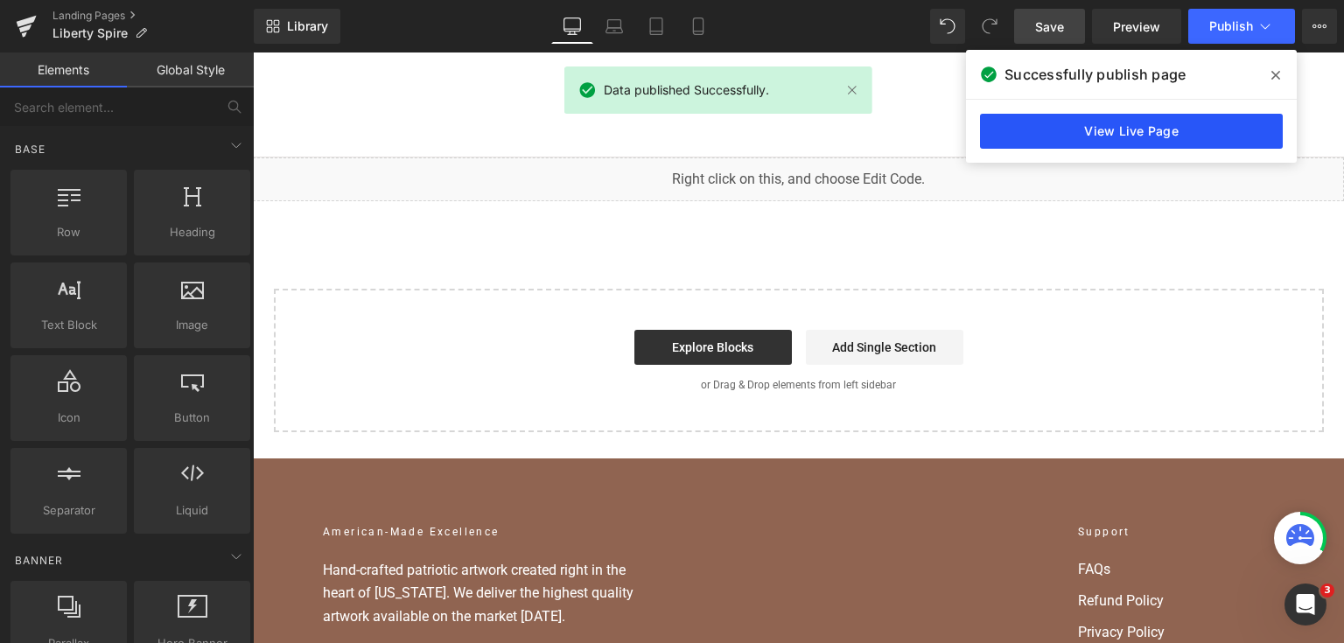
click at [1216, 139] on link "View Live Page" at bounding box center [1131, 131] width 303 height 35
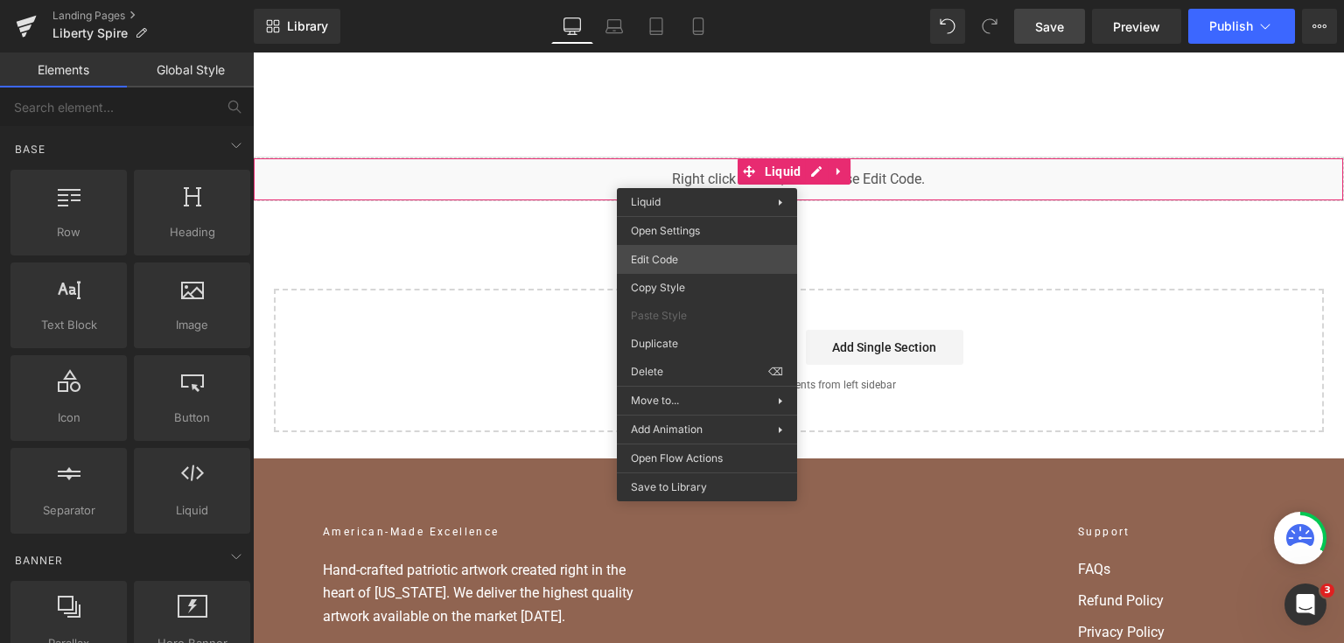
click at [709, 0] on div "Liquid You are previewing how the will restyle your page. You can not edit Elem…" at bounding box center [672, 0] width 1344 height 0
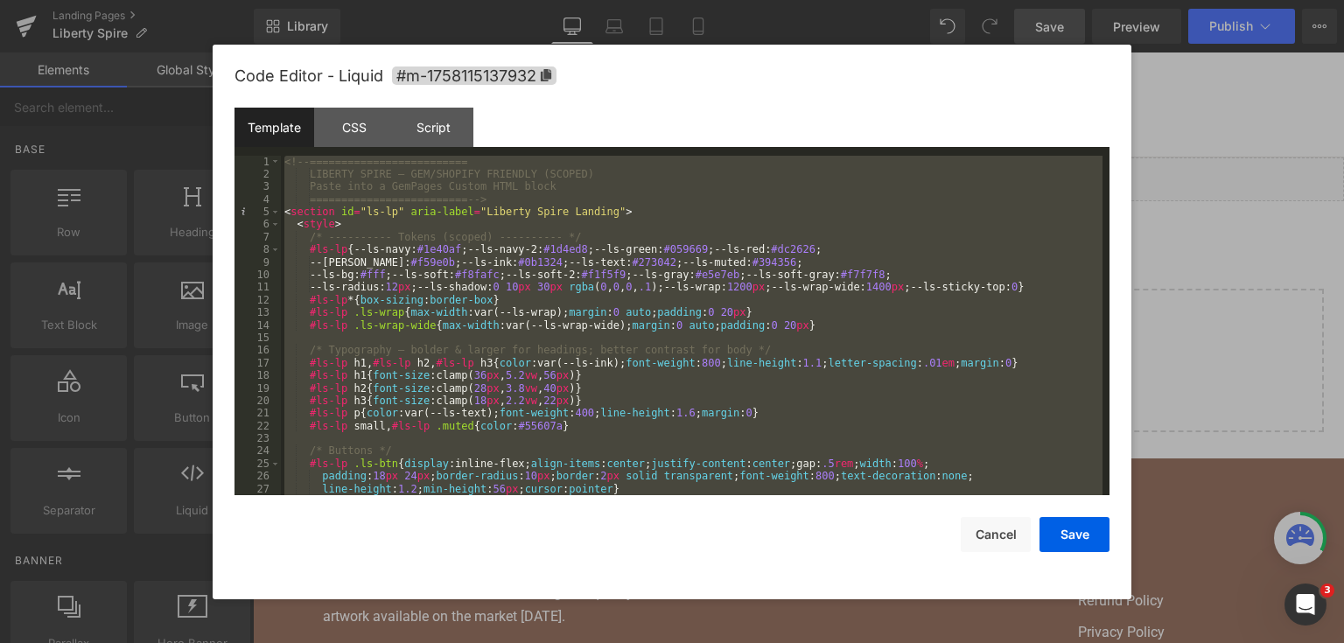
click at [594, 192] on div "<!-- ========================= LIBERTY SPIRE — GEM/SHOPIFY FRIENDLY (SCOPED) Pa…" at bounding box center [691, 326] width 821 height 340
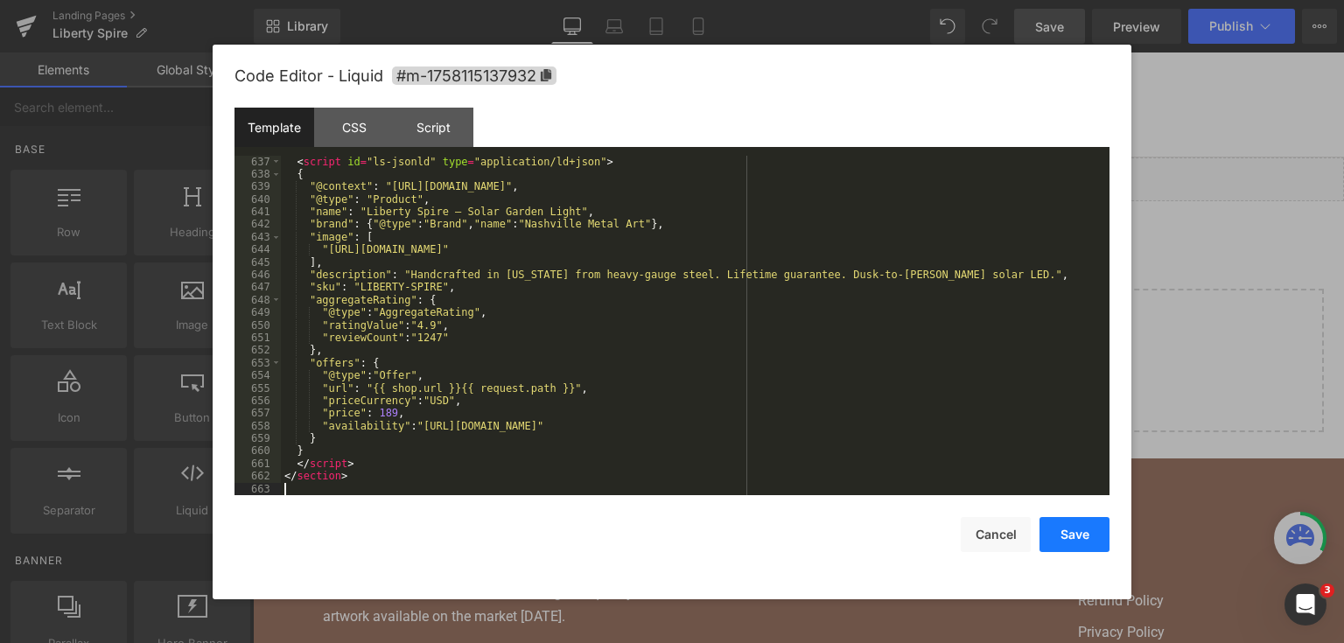
click at [1099, 521] on button "Save" at bounding box center [1074, 534] width 70 height 35
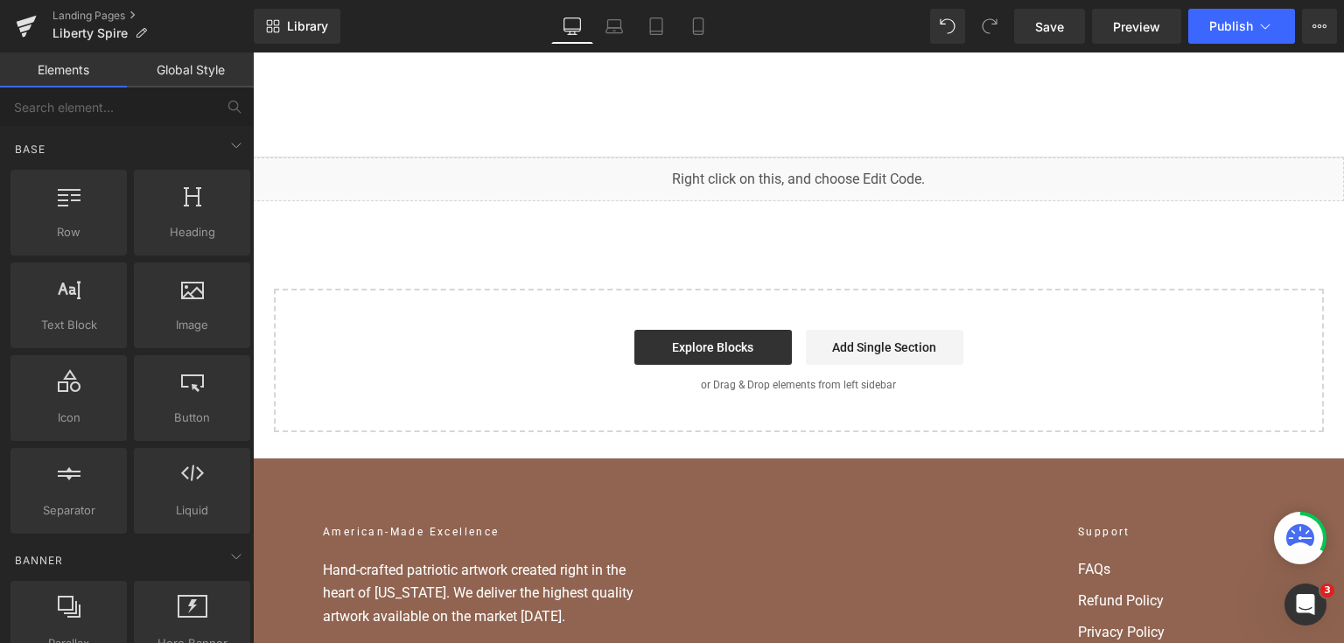
drag, startPoint x: 1062, startPoint y: 25, endPoint x: 1228, endPoint y: 44, distance: 167.2
click at [1063, 25] on span "Save" at bounding box center [1049, 26] width 29 height 18
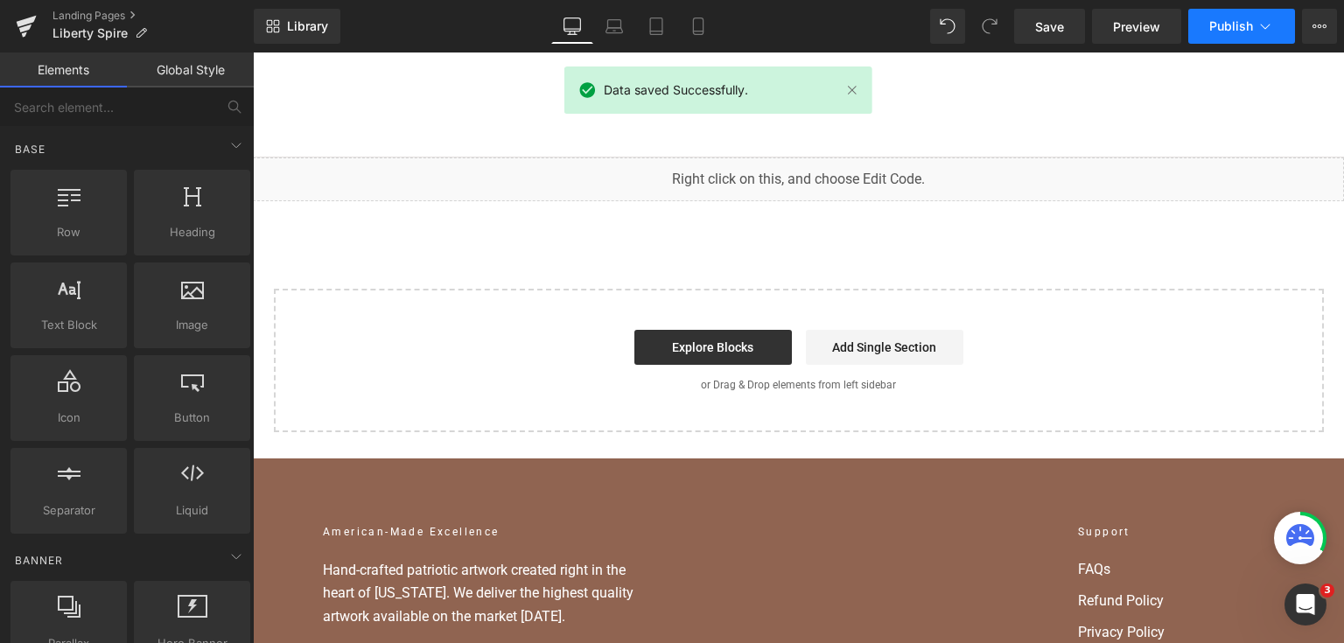
click at [1240, 23] on span "Publish" at bounding box center [1231, 26] width 44 height 14
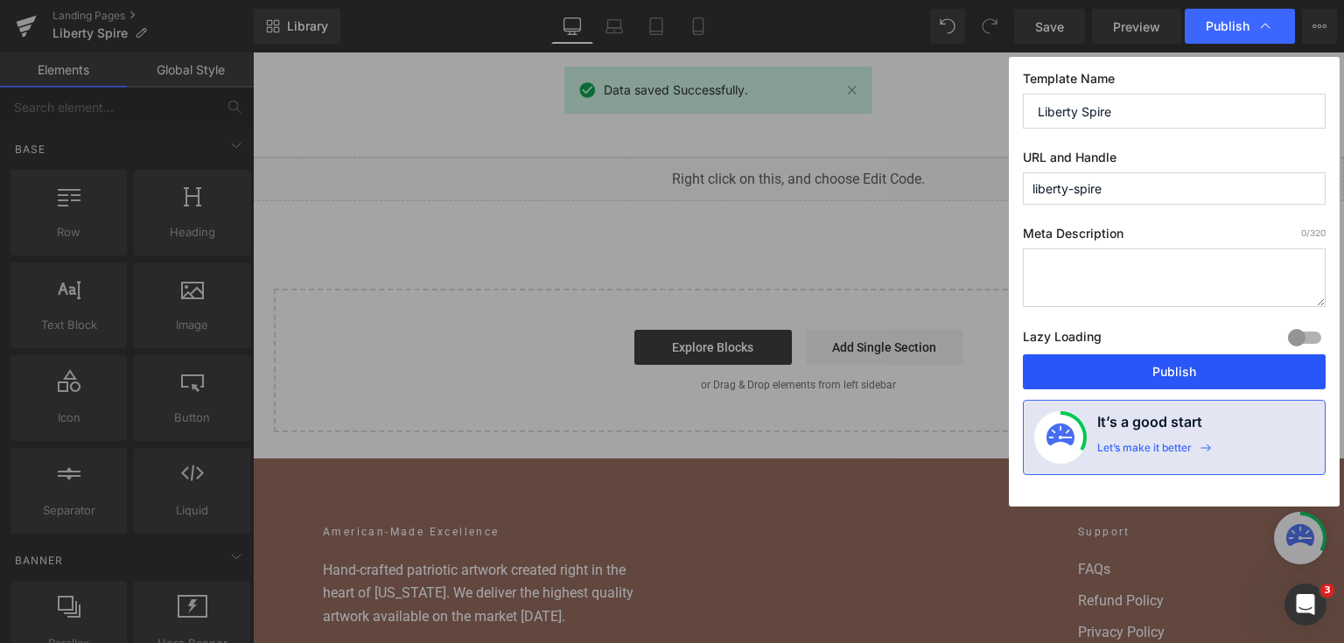
drag, startPoint x: 1168, startPoint y: 358, endPoint x: 873, endPoint y: 231, distance: 320.9
click at [1168, 358] on button "Publish" at bounding box center [1174, 371] width 303 height 35
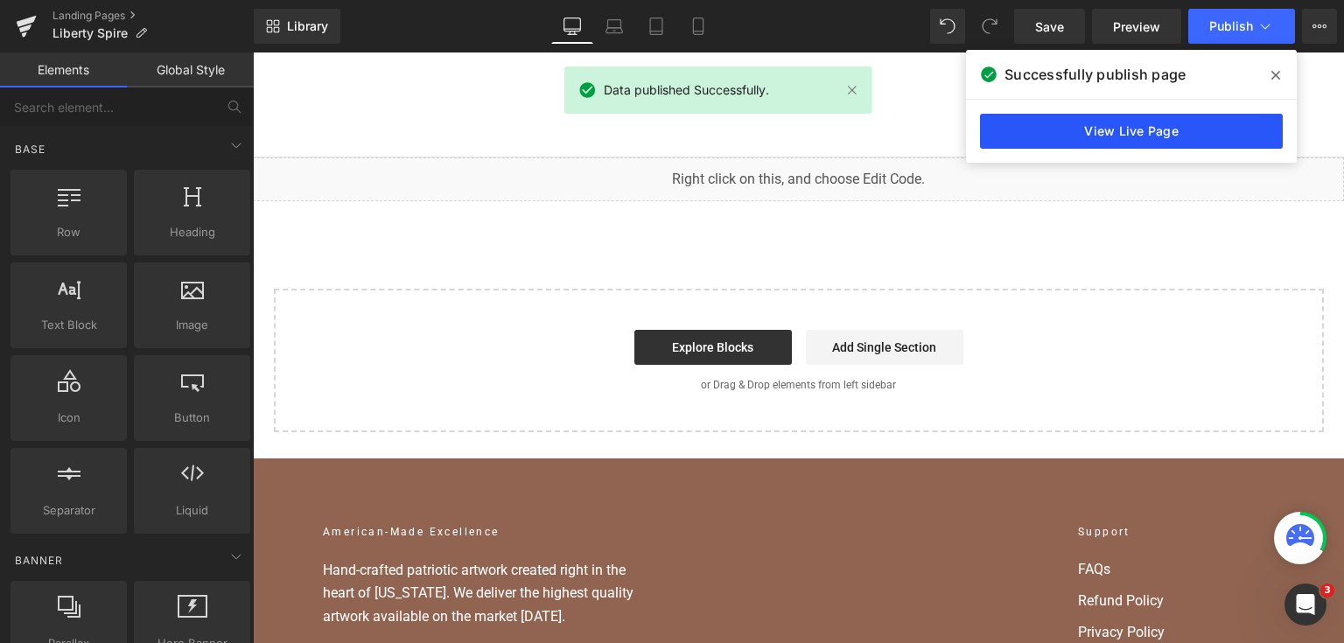
click at [1066, 141] on link "View Live Page" at bounding box center [1131, 131] width 303 height 35
